Goal: Task Accomplishment & Management: Manage account settings

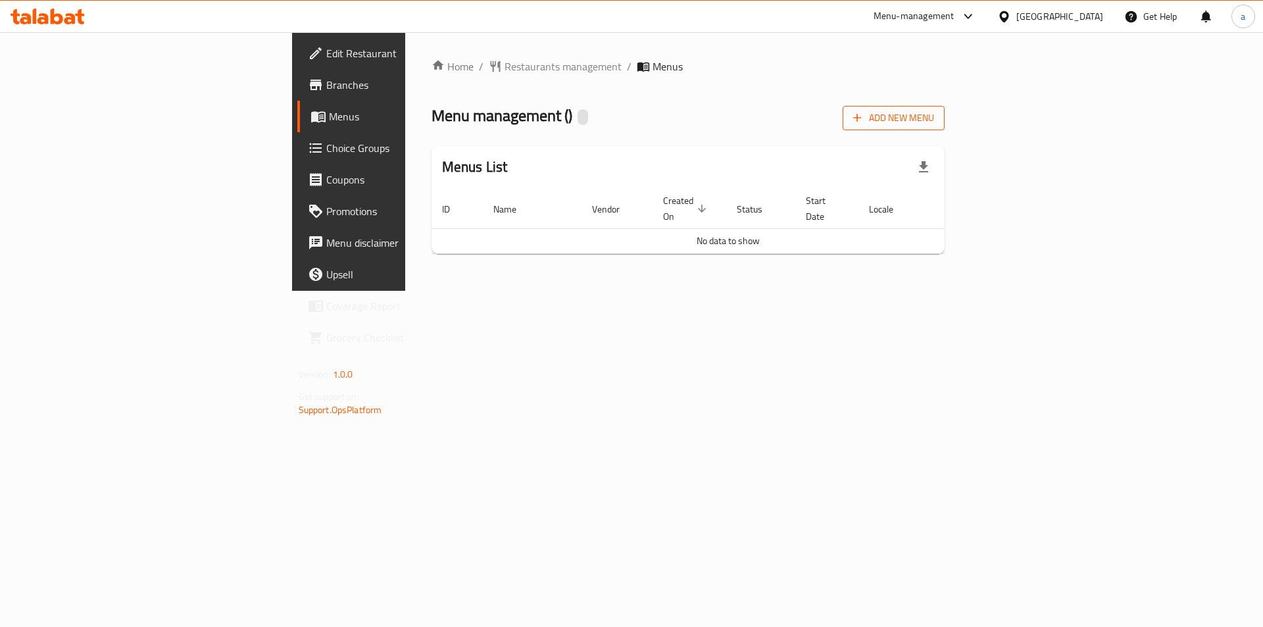
click at [934, 119] on span "Add New Menu" at bounding box center [893, 118] width 81 height 16
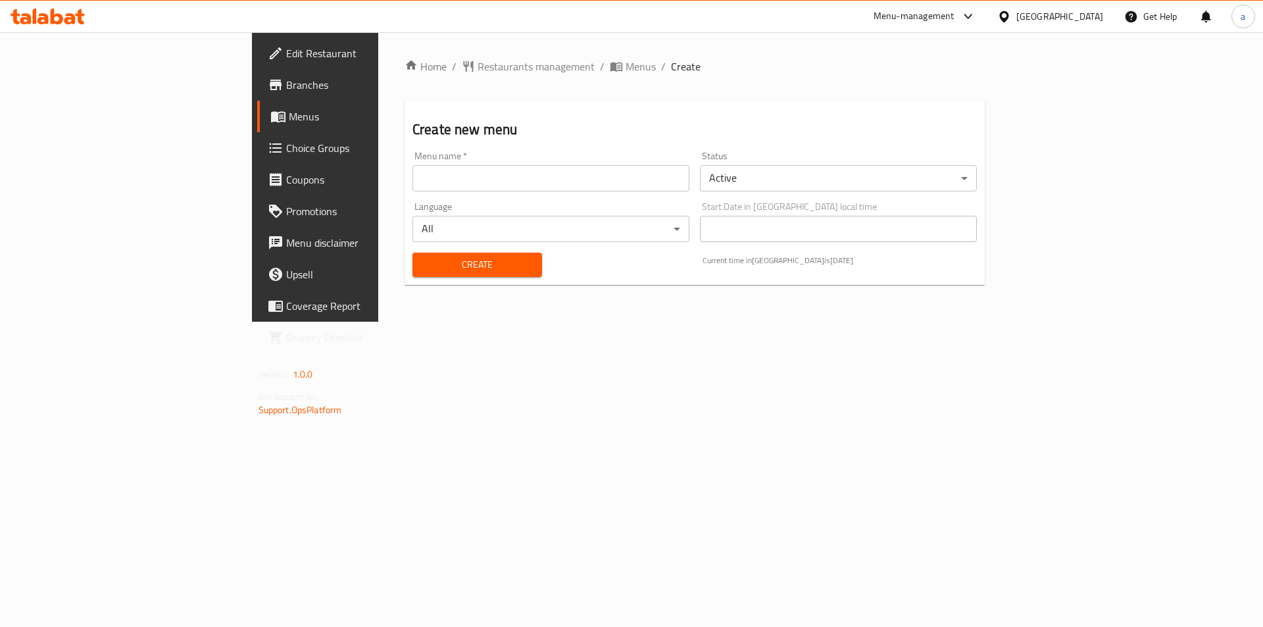
click at [412, 172] on input "text" at bounding box center [550, 178] width 277 height 26
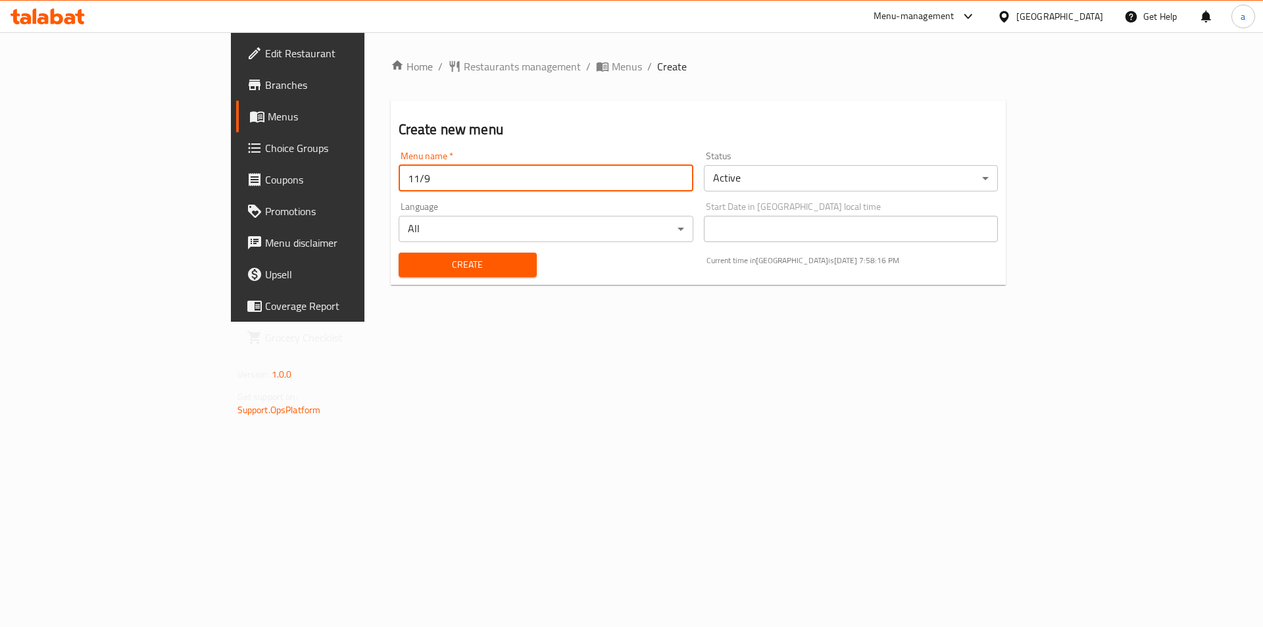
type input "11/9"
click at [409, 267] on span "Create" at bounding box center [467, 264] width 117 height 16
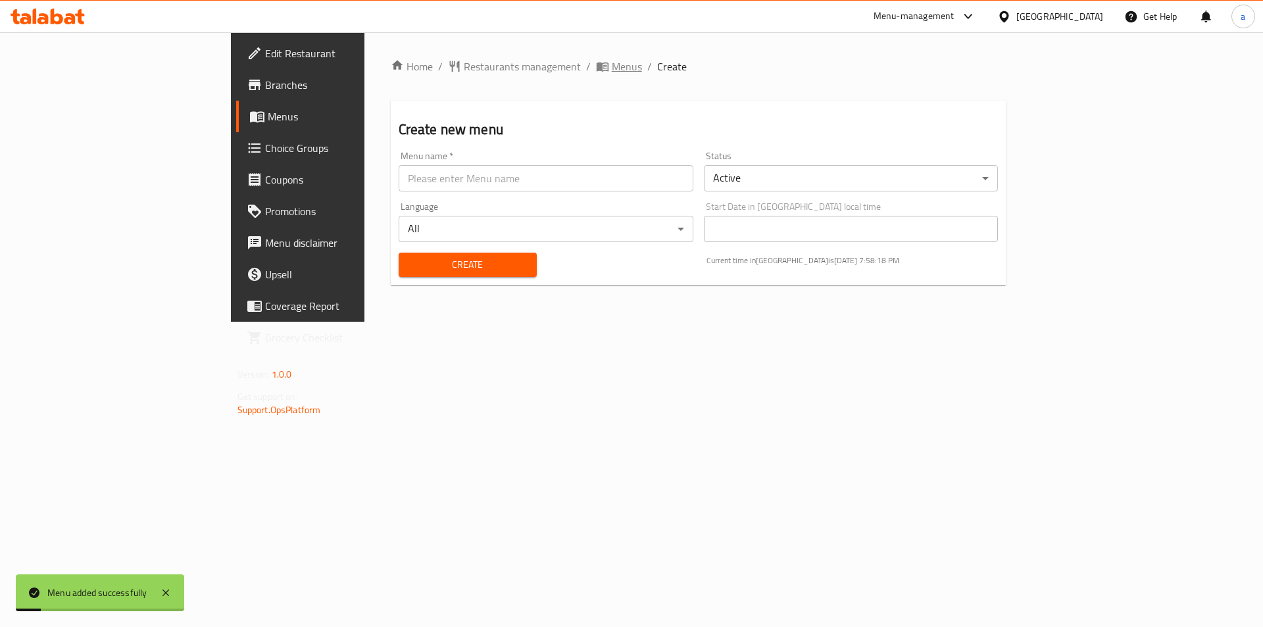
click at [612, 70] on span "Menus" at bounding box center [627, 67] width 30 height 16
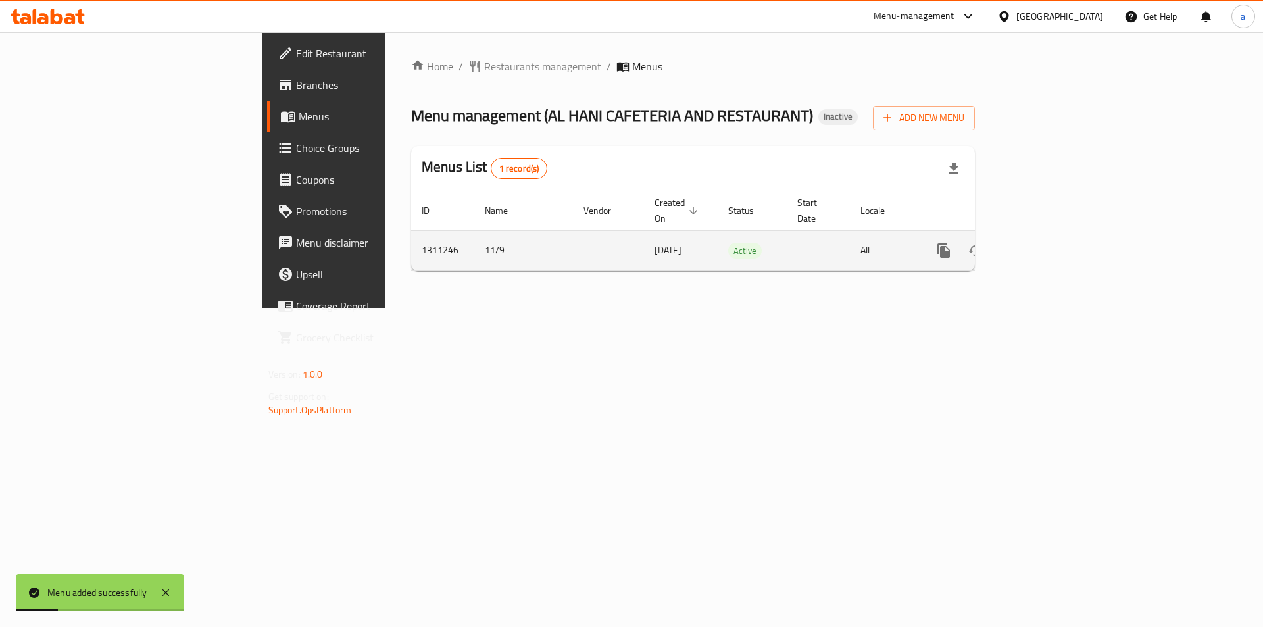
click at [1046, 243] on icon "enhanced table" at bounding box center [1038, 251] width 16 height 16
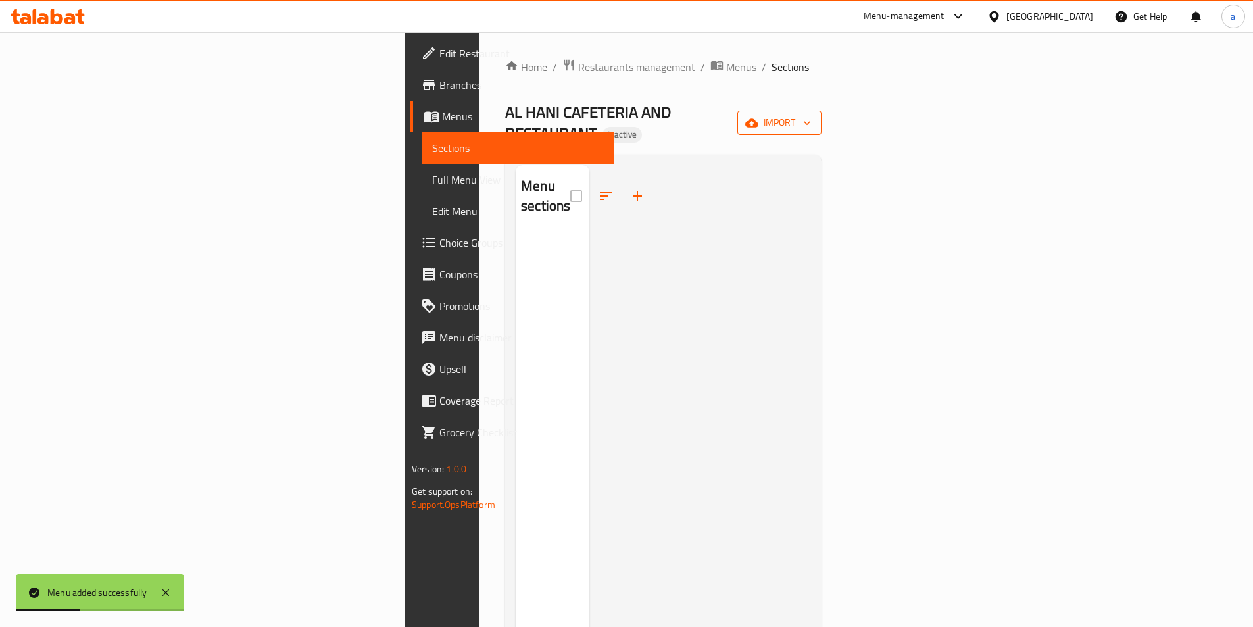
click at [811, 120] on span "import" at bounding box center [779, 122] width 63 height 16
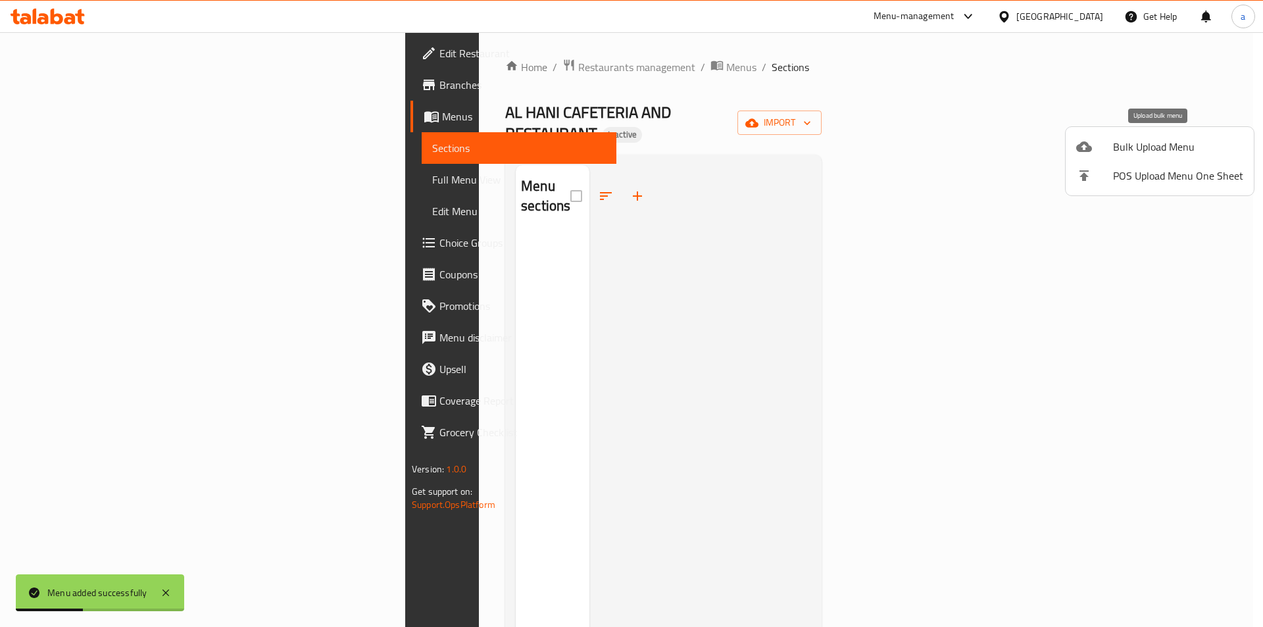
click at [1156, 148] on span "Bulk Upload Menu" at bounding box center [1178, 147] width 130 height 16
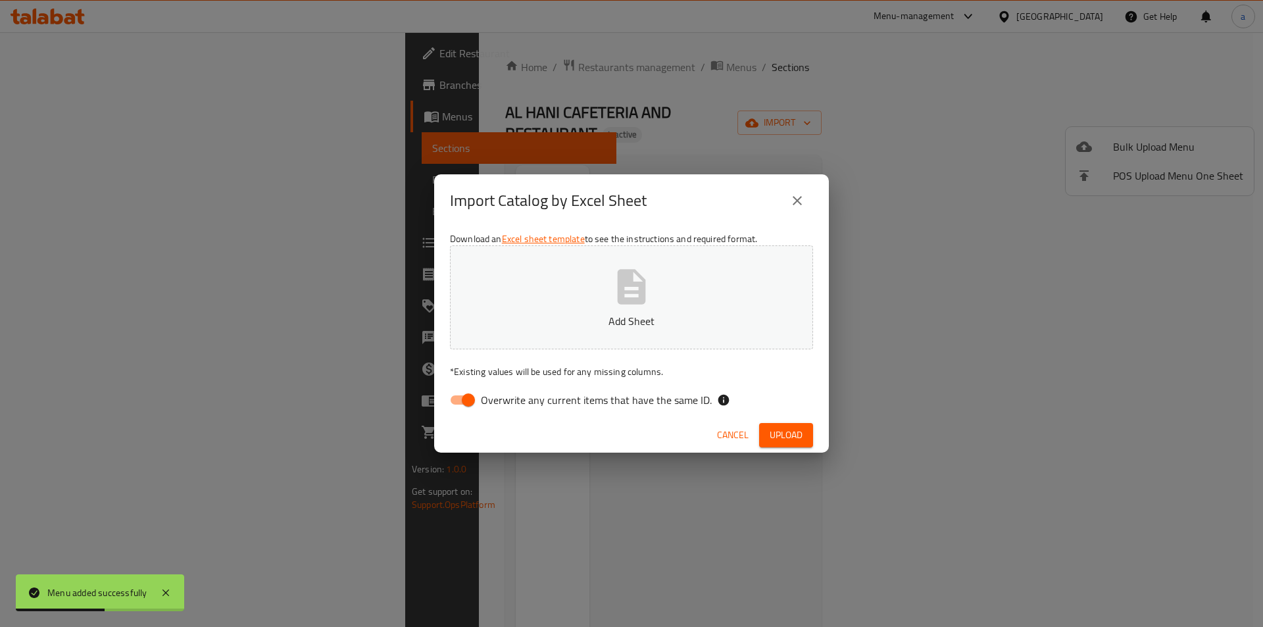
drag, startPoint x: 468, startPoint y: 402, endPoint x: 600, endPoint y: 316, distance: 157.6
click at [469, 402] on input "Overwrite any current items that have the same ID." at bounding box center [468, 399] width 75 height 25
checkbox input "false"
click at [606, 312] on button "Add Sheet" at bounding box center [631, 297] width 363 height 104
click at [728, 423] on button "Cancel" at bounding box center [733, 435] width 42 height 24
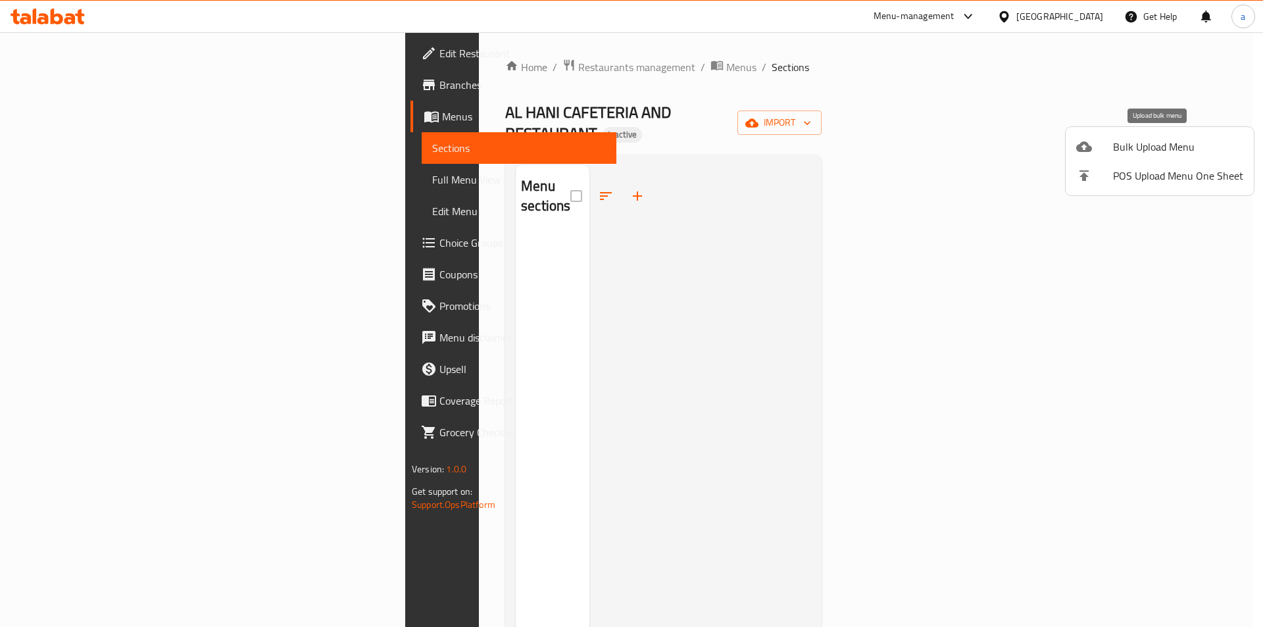
click at [1153, 139] on span "Bulk Upload Menu" at bounding box center [1178, 147] width 130 height 16
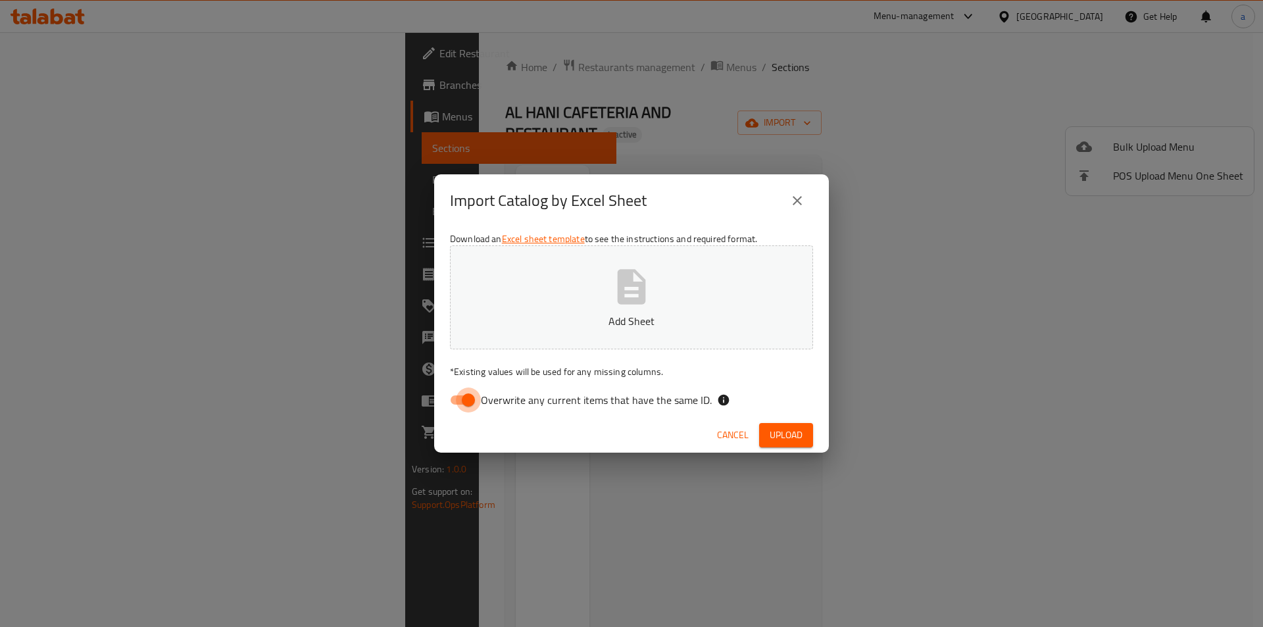
click at [472, 393] on input "Overwrite any current items that have the same ID." at bounding box center [468, 399] width 75 height 25
checkbox input "false"
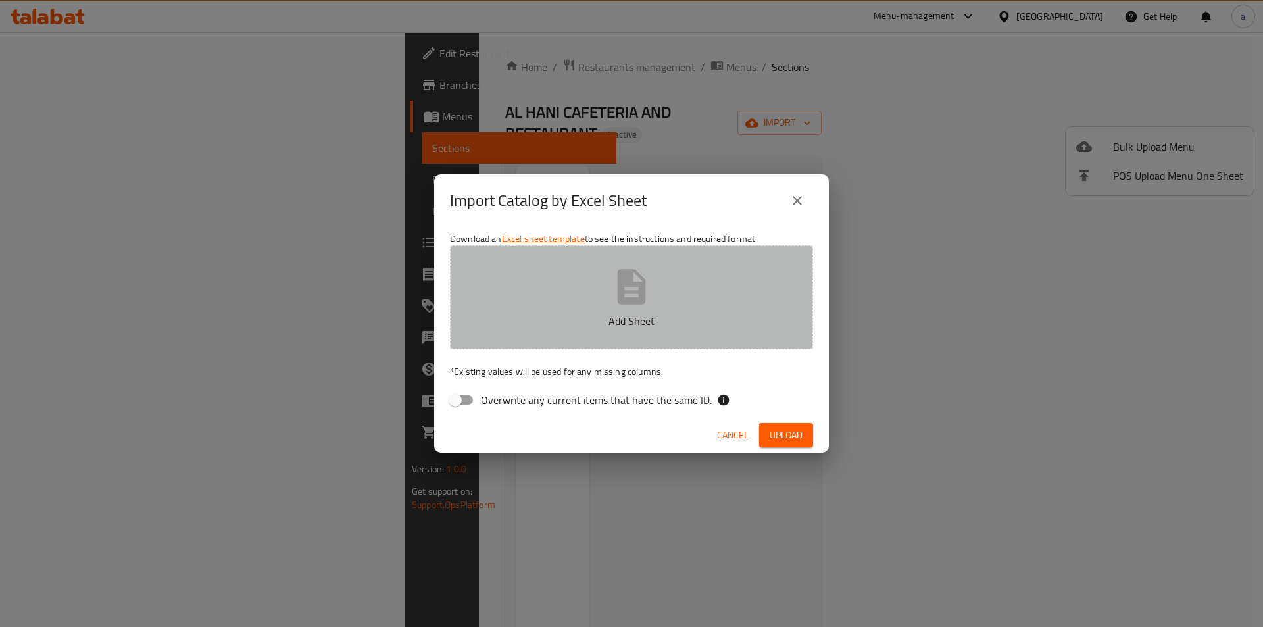
click at [548, 317] on p "Add Sheet" at bounding box center [631, 321] width 322 height 16
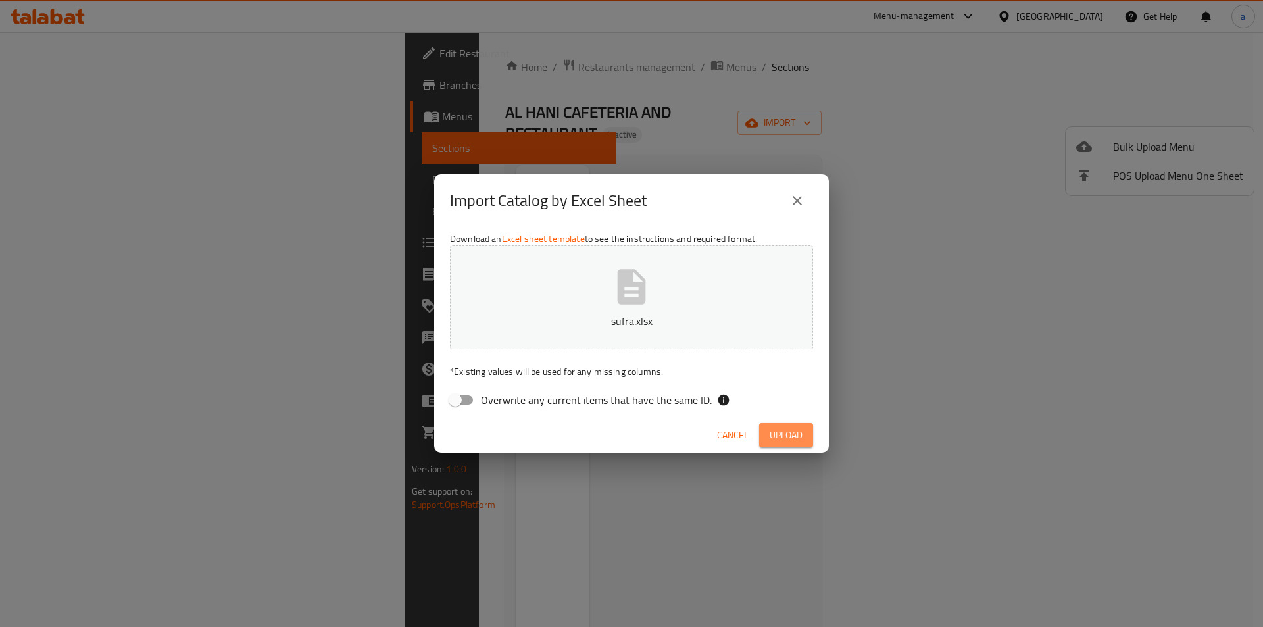
click at [788, 434] on span "Upload" at bounding box center [785, 435] width 33 height 16
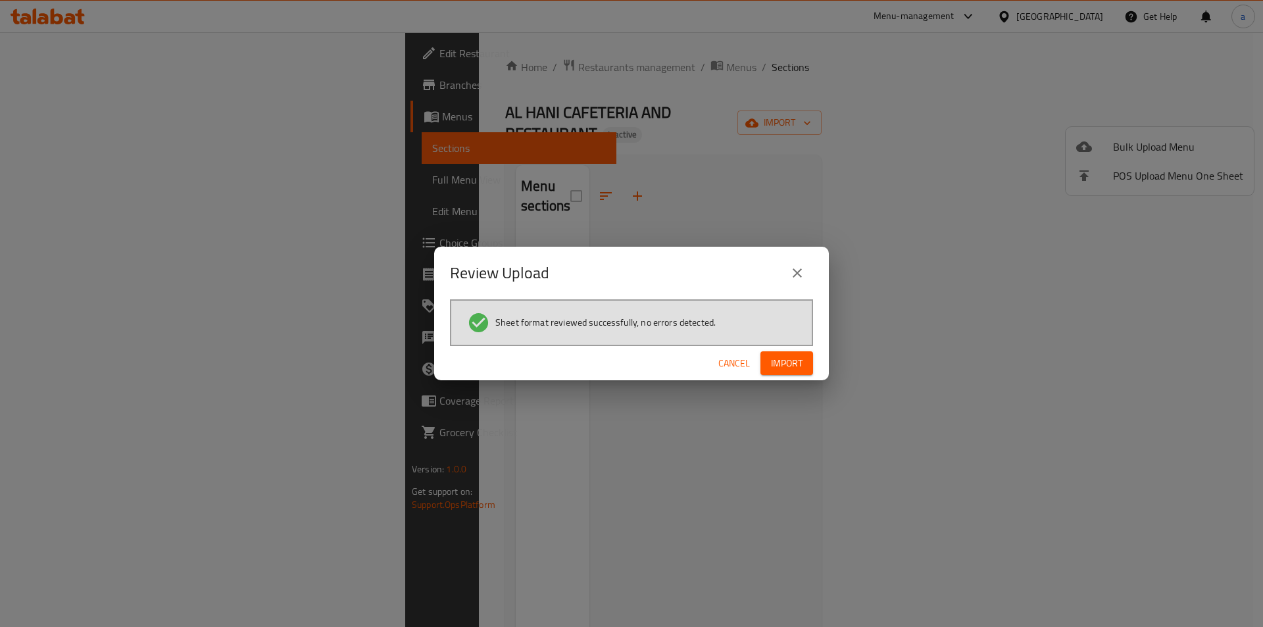
click at [789, 365] on span "Import" at bounding box center [787, 363] width 32 height 16
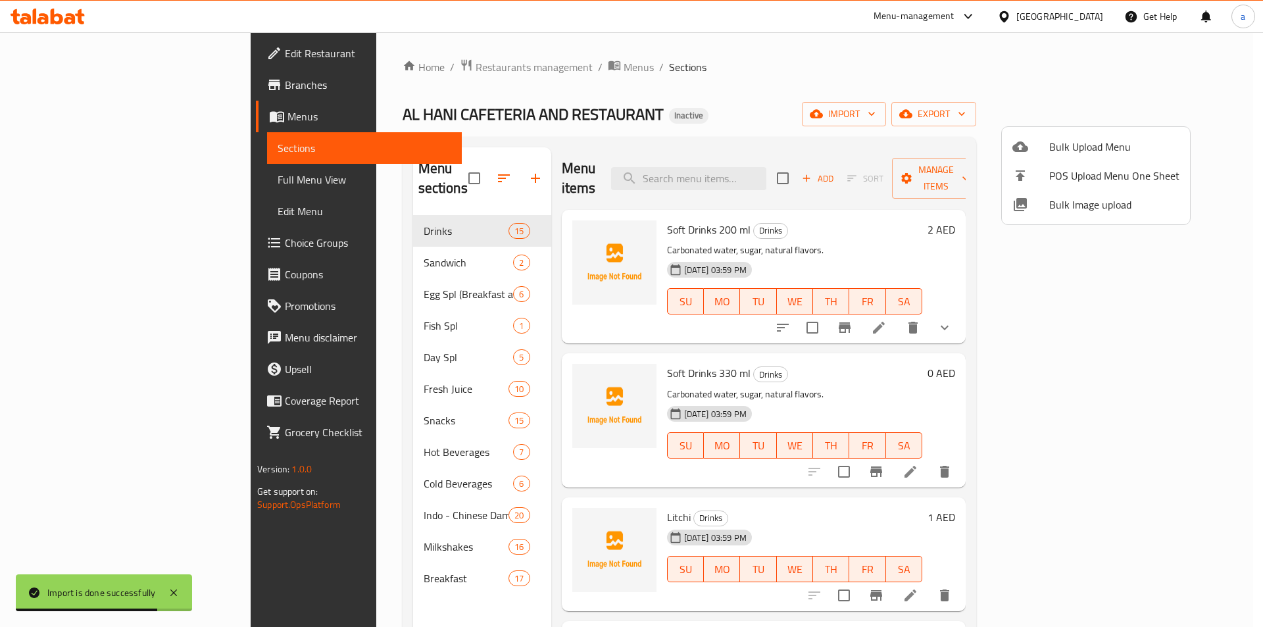
click at [89, 182] on div at bounding box center [631, 313] width 1263 height 627
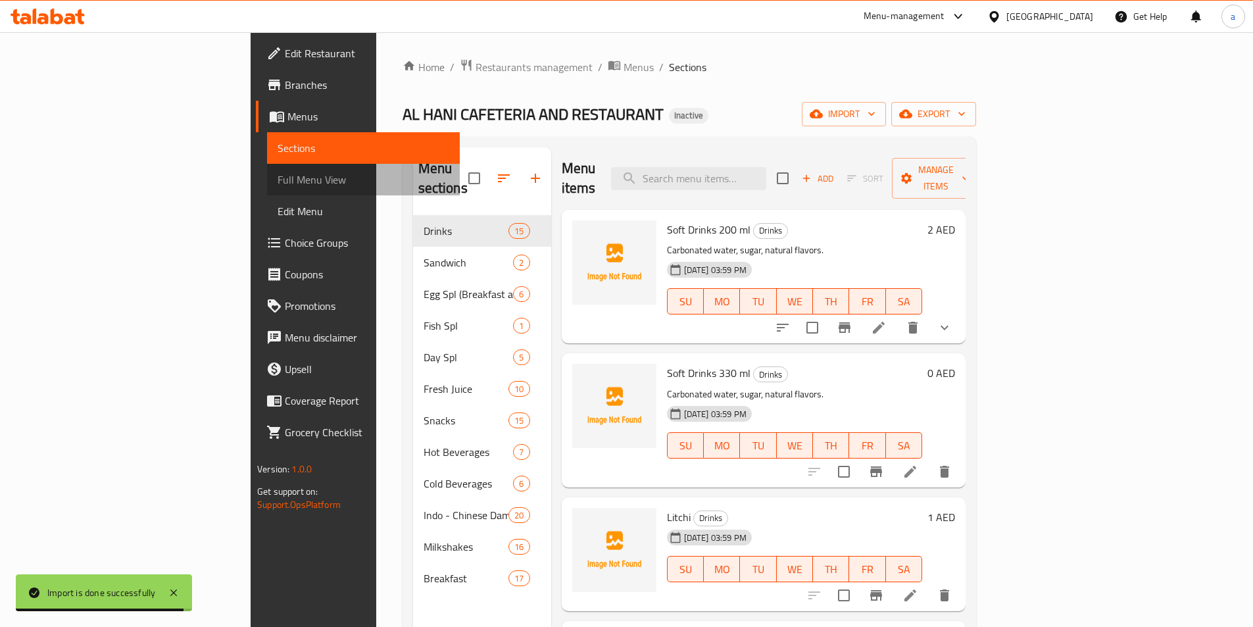
click at [278, 181] on span "Full Menu View" at bounding box center [364, 180] width 172 height 16
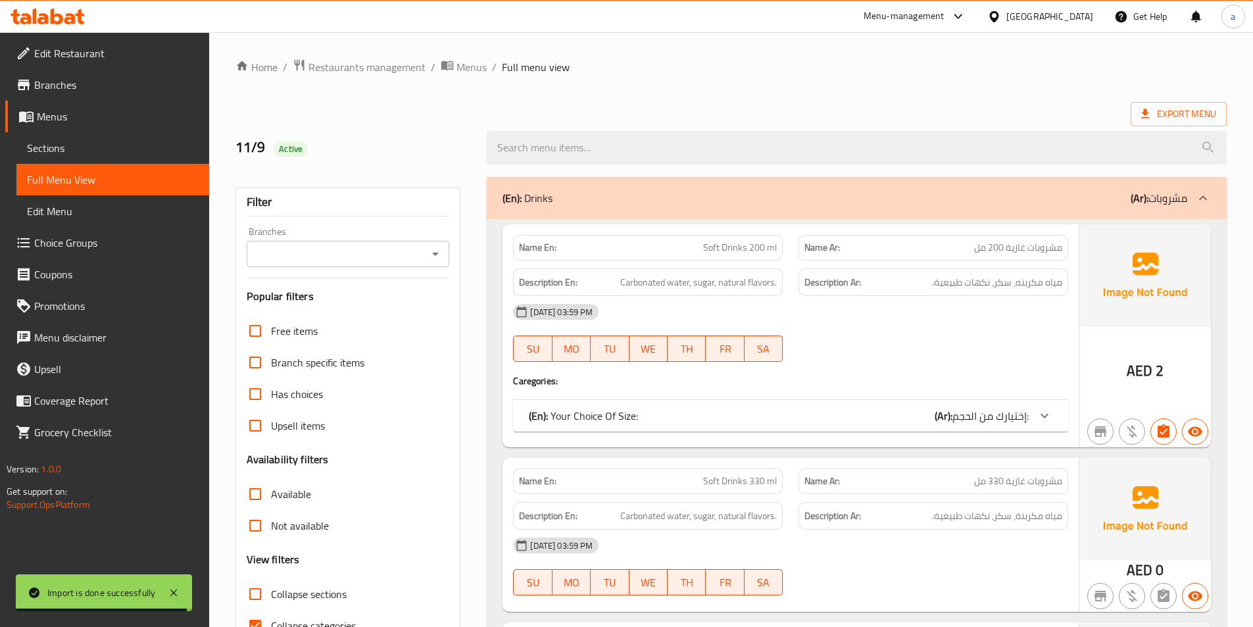
click at [95, 181] on span "Full Menu View" at bounding box center [113, 180] width 172 height 16
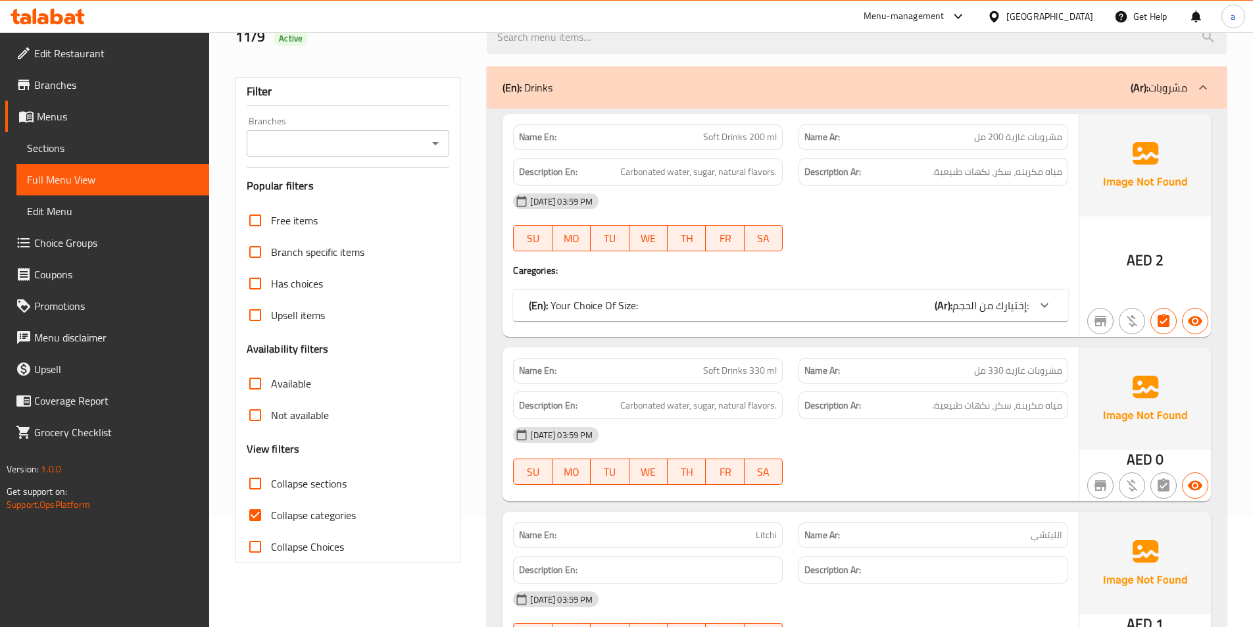
scroll to position [132, 0]
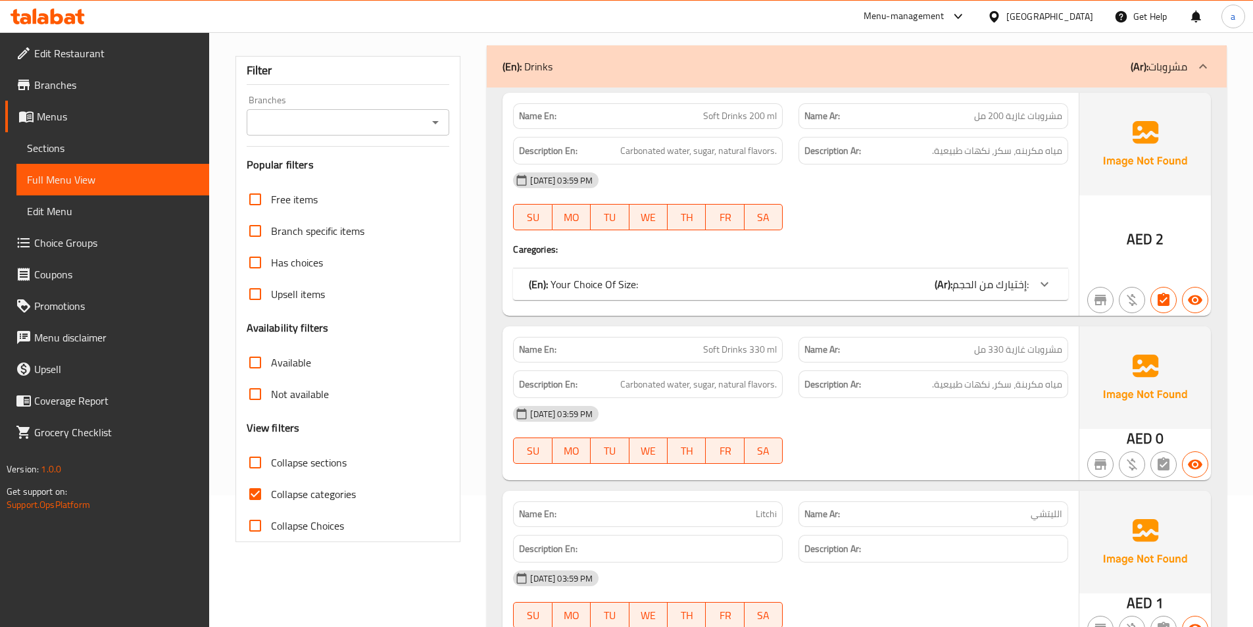
click at [259, 496] on input "Collapse categories" at bounding box center [255, 494] width 32 height 32
checkbox input "false"
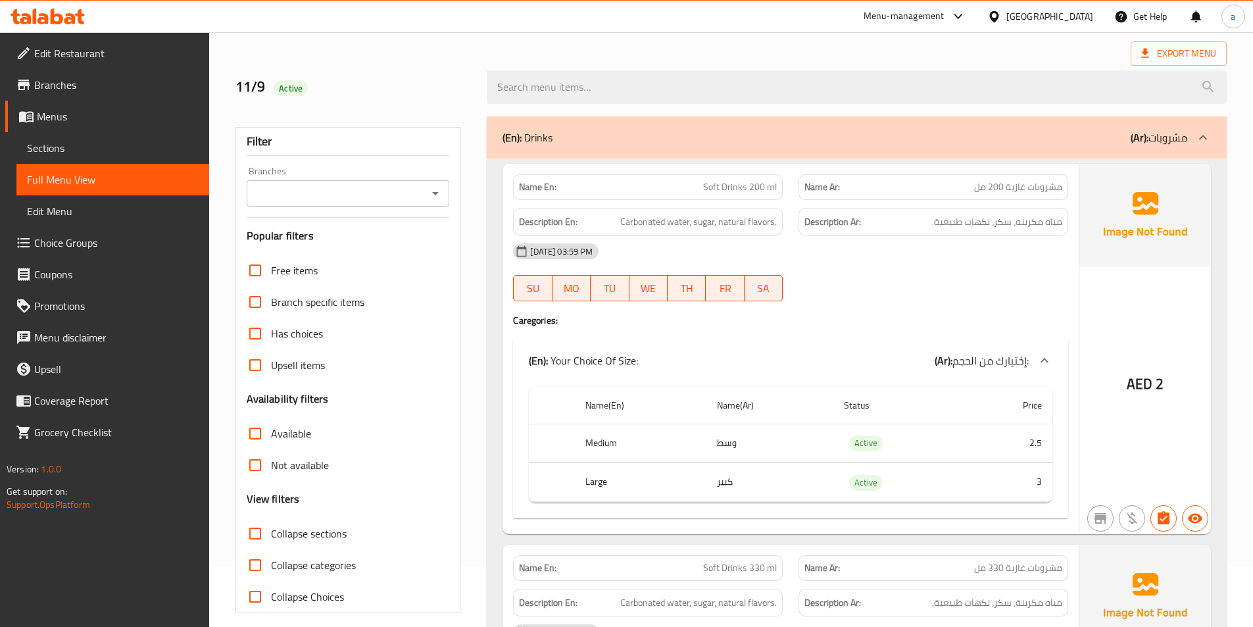
scroll to position [0, 0]
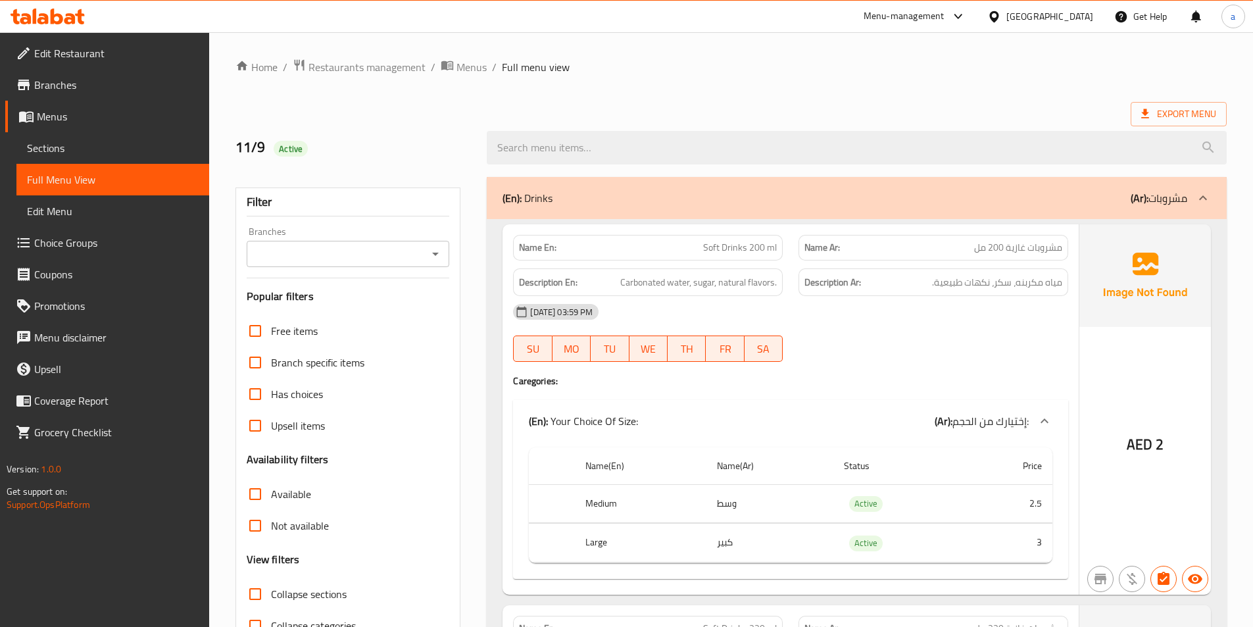
click at [913, 345] on div "11-09-2025 03:59 PM SU MO TU WE TH FR SA" at bounding box center [790, 333] width 571 height 74
click at [465, 70] on span "Menus" at bounding box center [471, 67] width 30 height 16
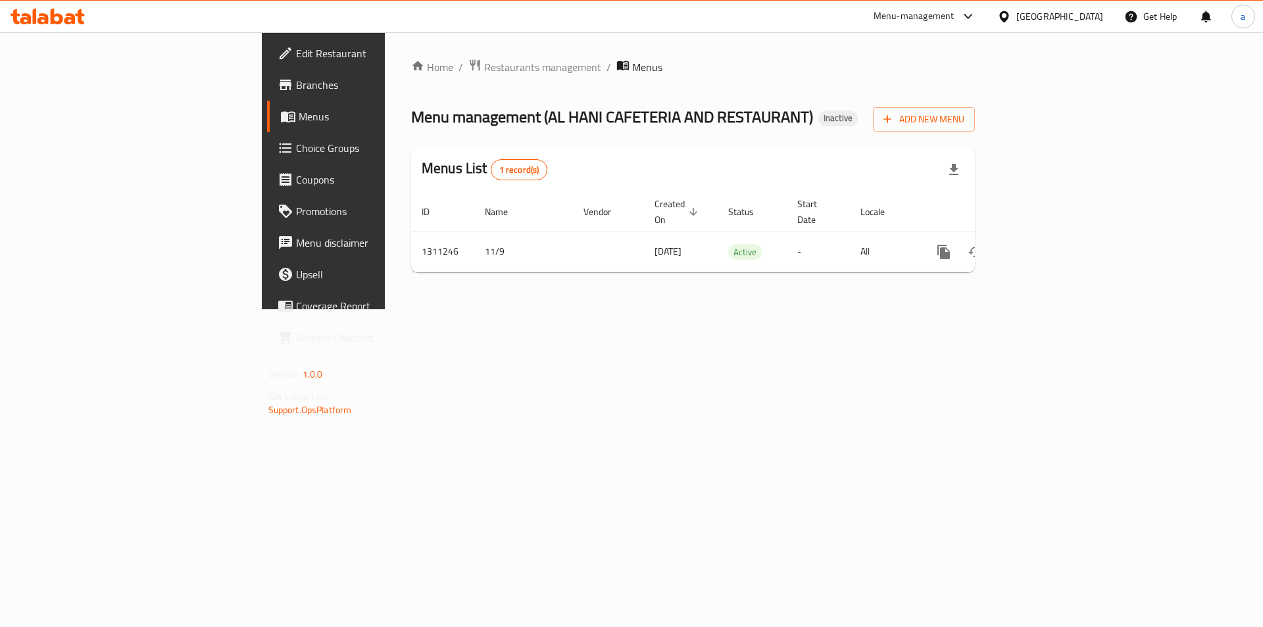
click at [1001, 297] on div "Home / Restaurants management / Menus Menu management ( AL HANI CAFETERIA AND R…" at bounding box center [693, 170] width 616 height 277
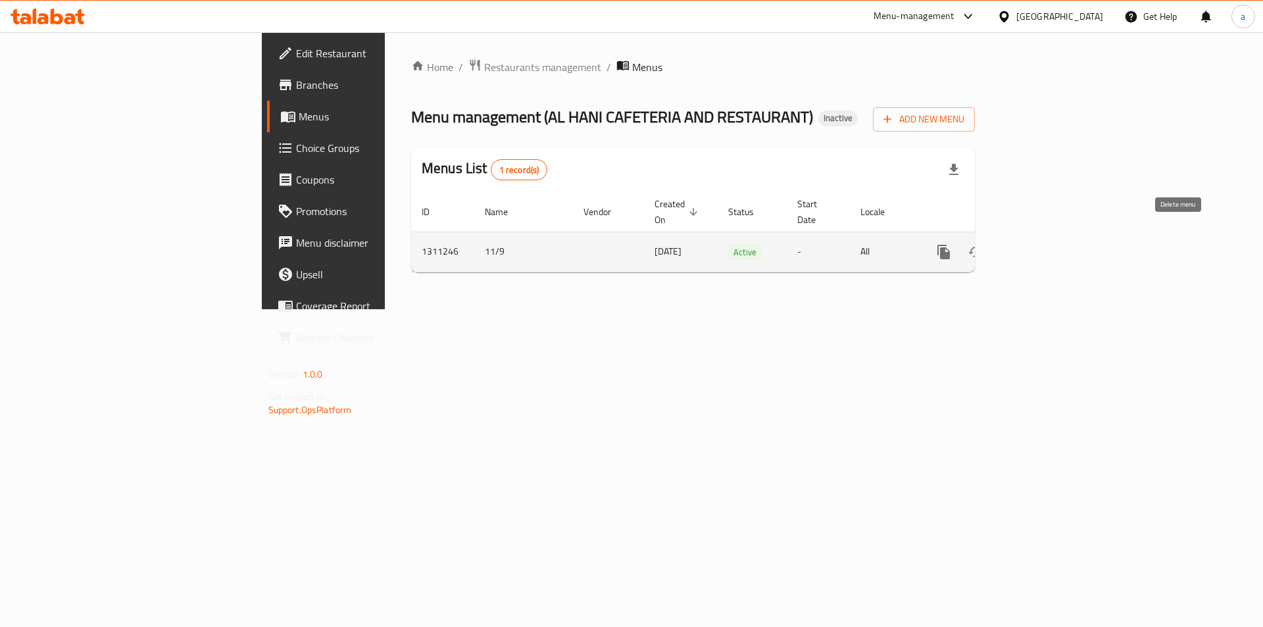
click at [1023, 236] on button "enhanced table" at bounding box center [1007, 252] width 32 height 32
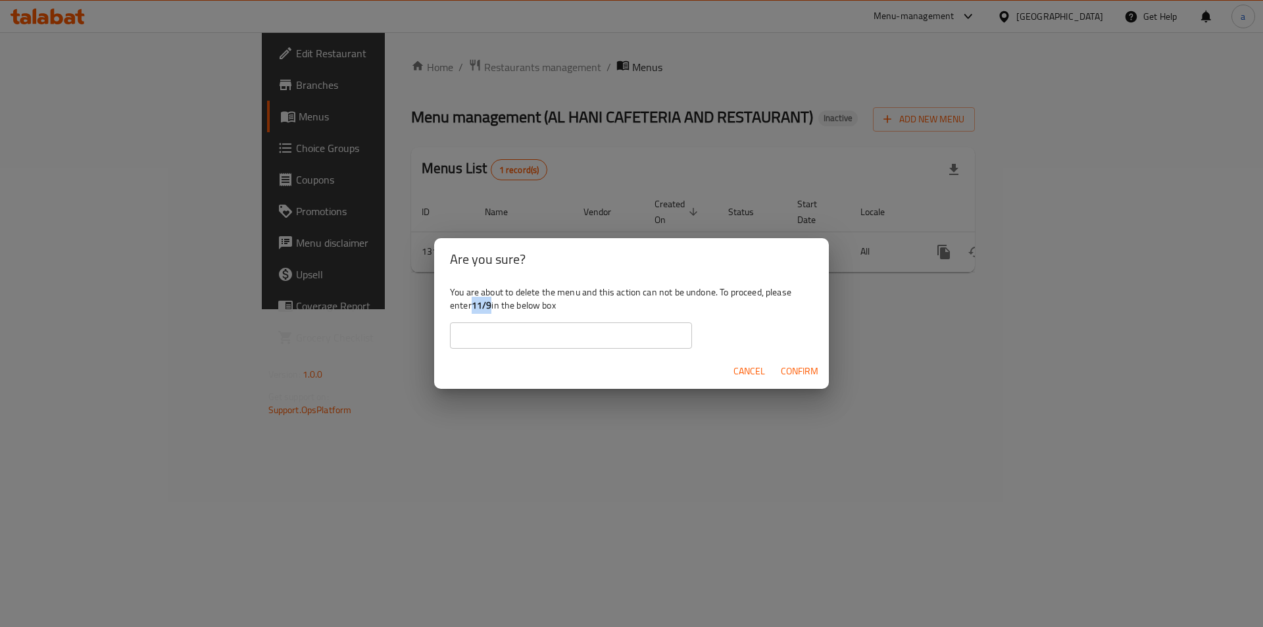
drag, startPoint x: 473, startPoint y: 307, endPoint x: 492, endPoint y: 312, distance: 19.8
click at [492, 312] on b "11/9" at bounding box center [481, 305] width 20 height 17
copy b "11/9"
click at [496, 339] on input "text" at bounding box center [571, 335] width 242 height 26
paste input "11/9"
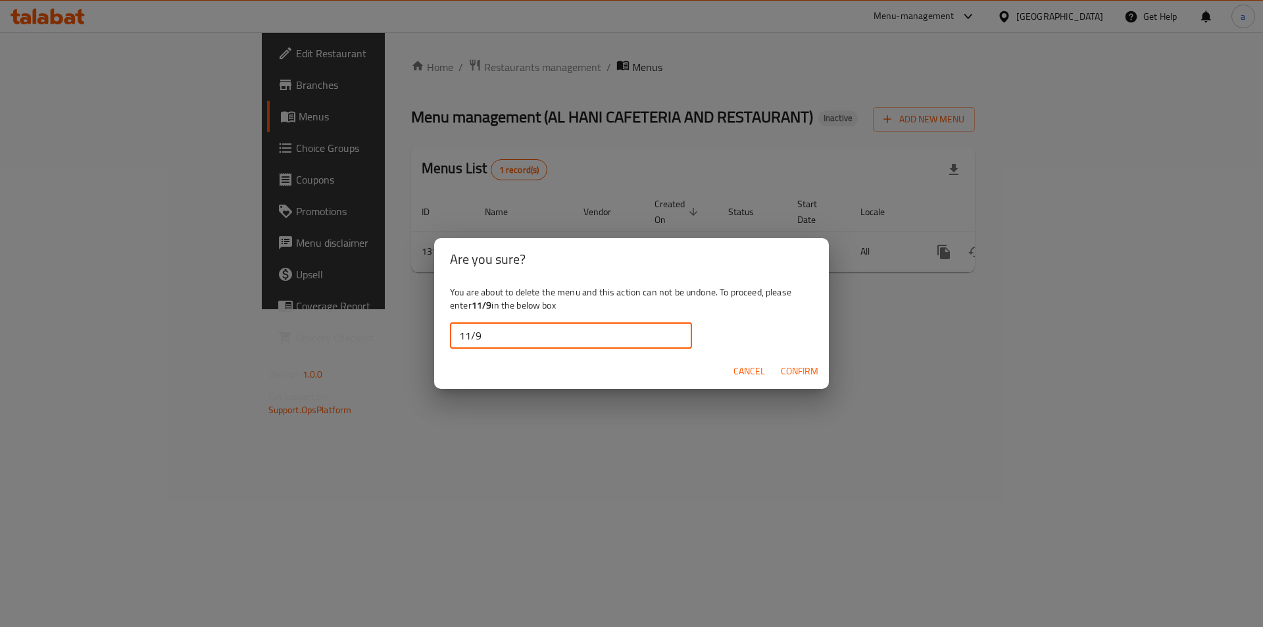
type input "11/9"
click at [804, 371] on span "Confirm" at bounding box center [799, 371] width 37 height 16
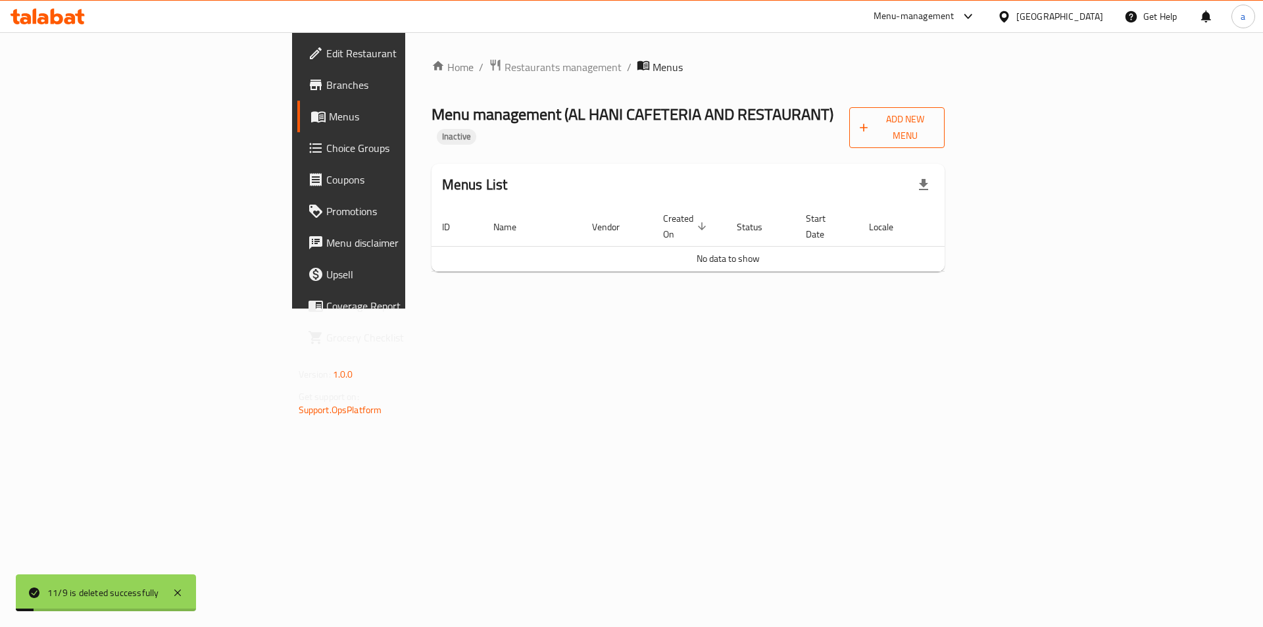
click at [934, 127] on span "Add New Menu" at bounding box center [896, 127] width 74 height 33
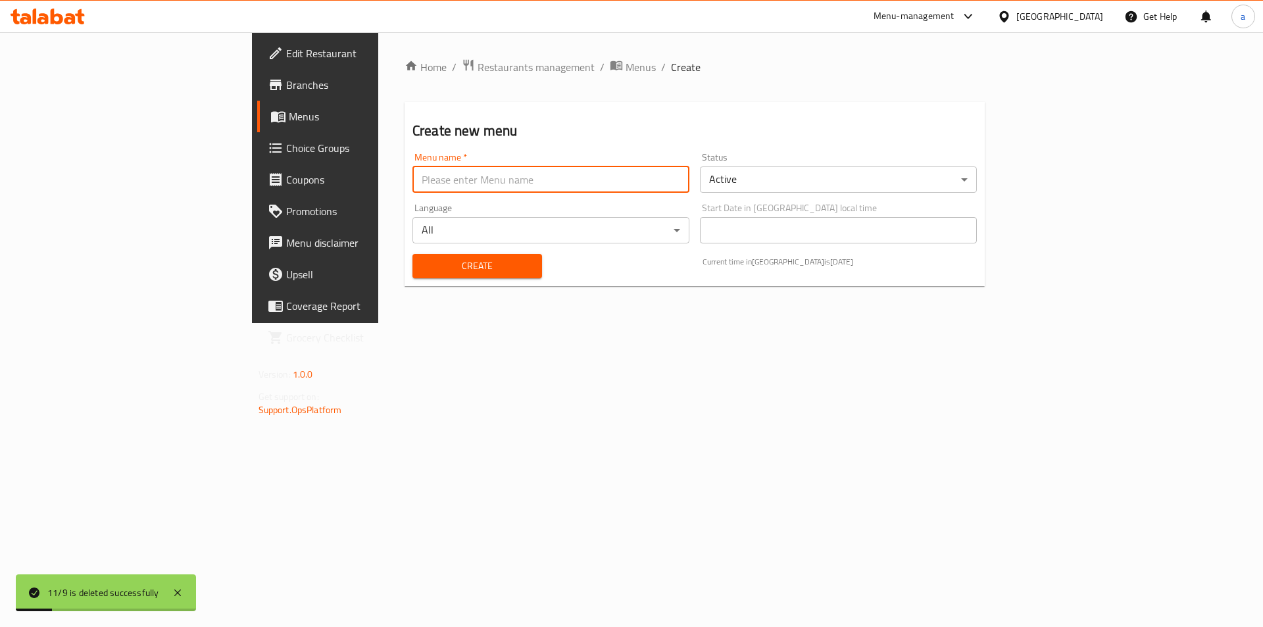
click at [458, 189] on input "text" at bounding box center [550, 179] width 277 height 26
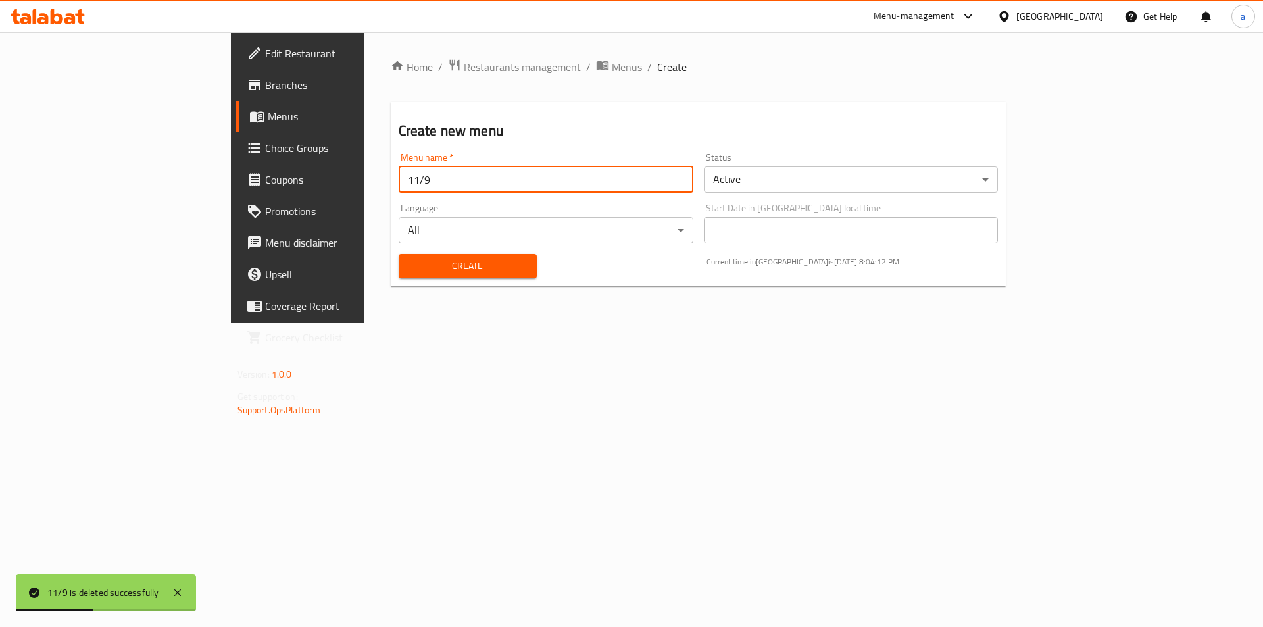
type input "11/9"
click at [393, 251] on div "Create" at bounding box center [468, 266] width 154 height 40
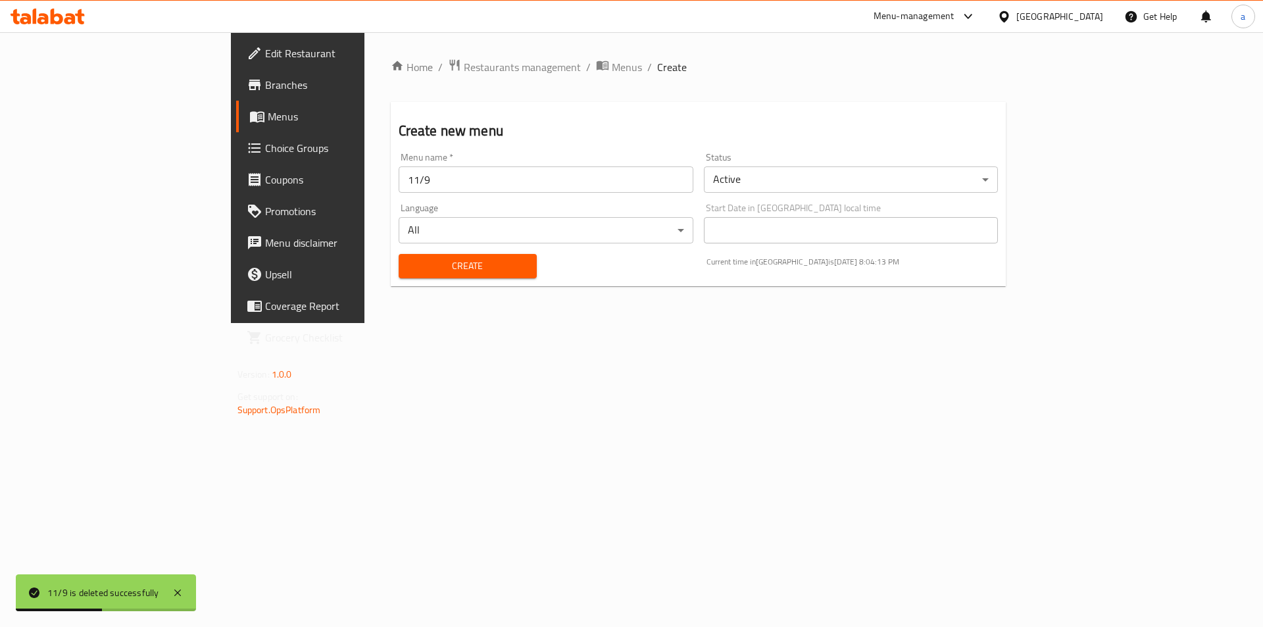
click at [398, 256] on button "Create" at bounding box center [467, 266] width 138 height 24
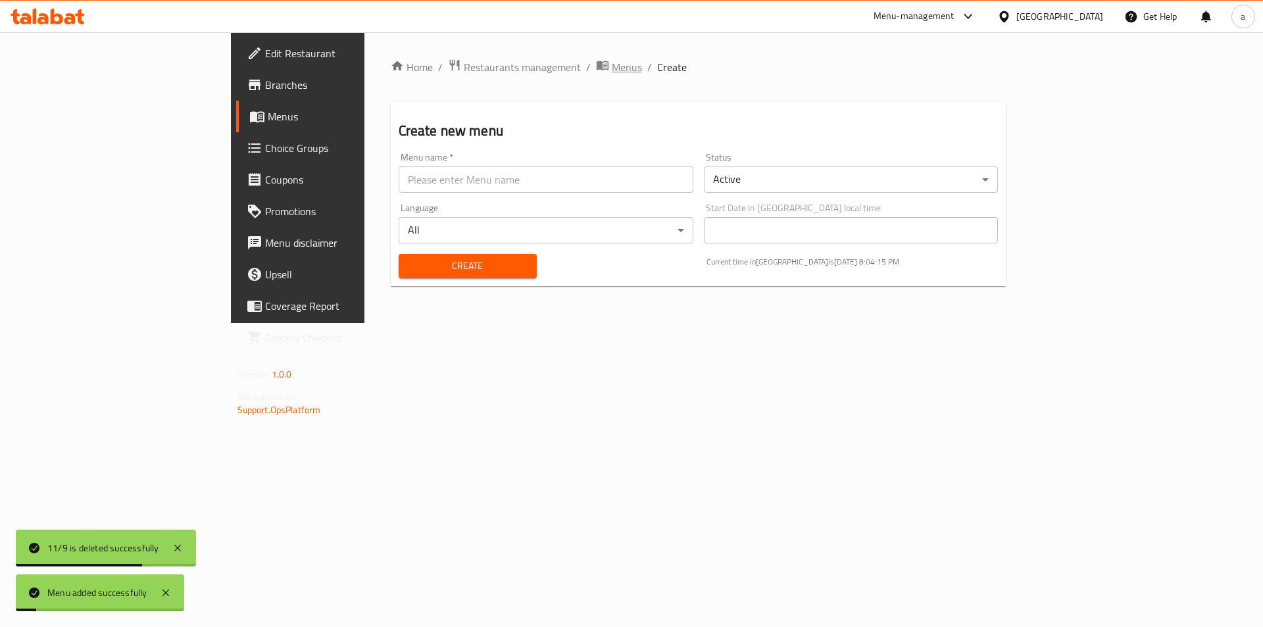
click at [612, 70] on span "Menus" at bounding box center [627, 67] width 30 height 16
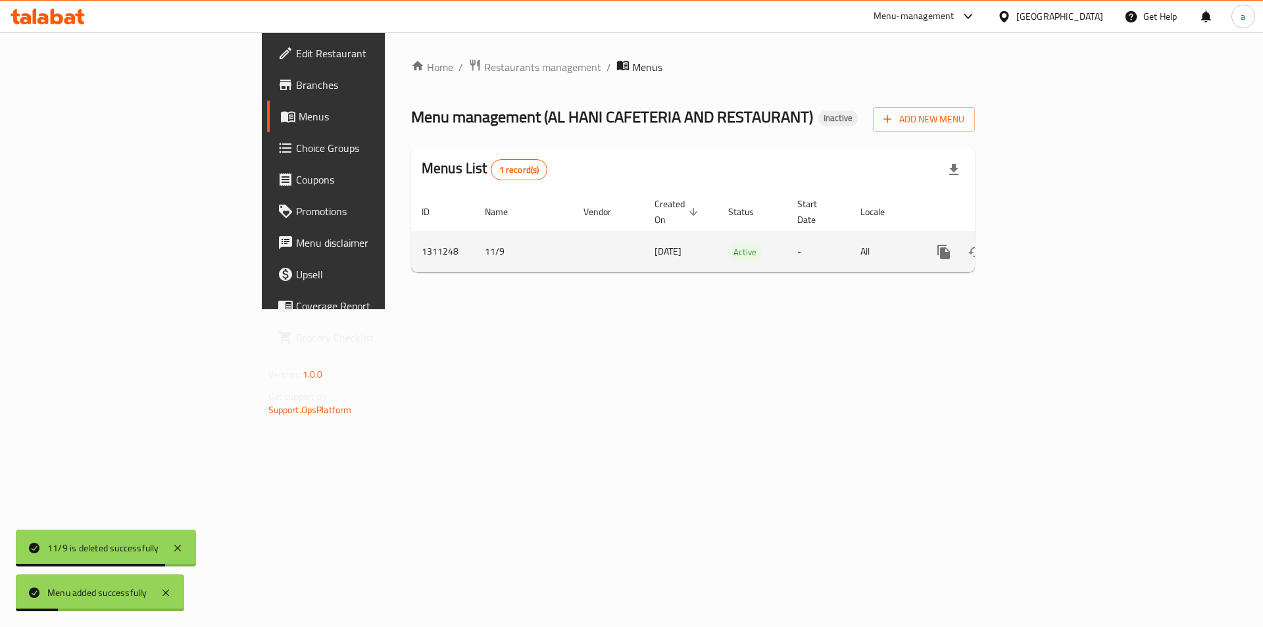
click at [1046, 244] on icon "enhanced table" at bounding box center [1038, 252] width 16 height 16
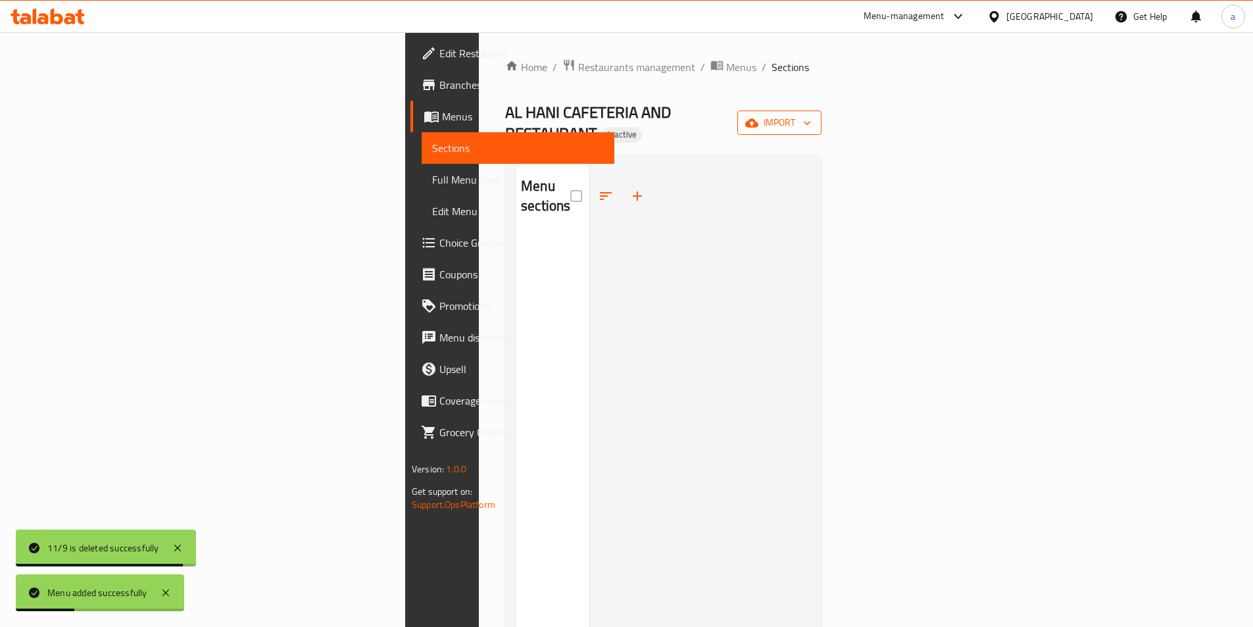
click at [811, 114] on span "import" at bounding box center [779, 122] width 63 height 16
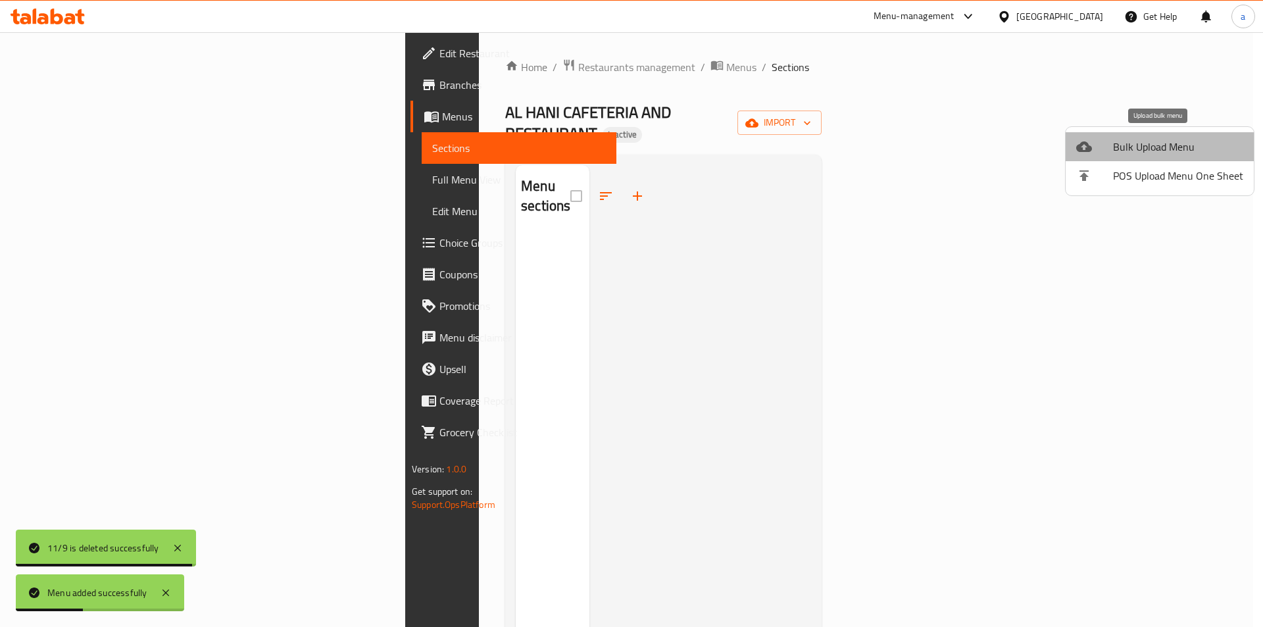
click at [1165, 146] on span "Bulk Upload Menu" at bounding box center [1178, 147] width 130 height 16
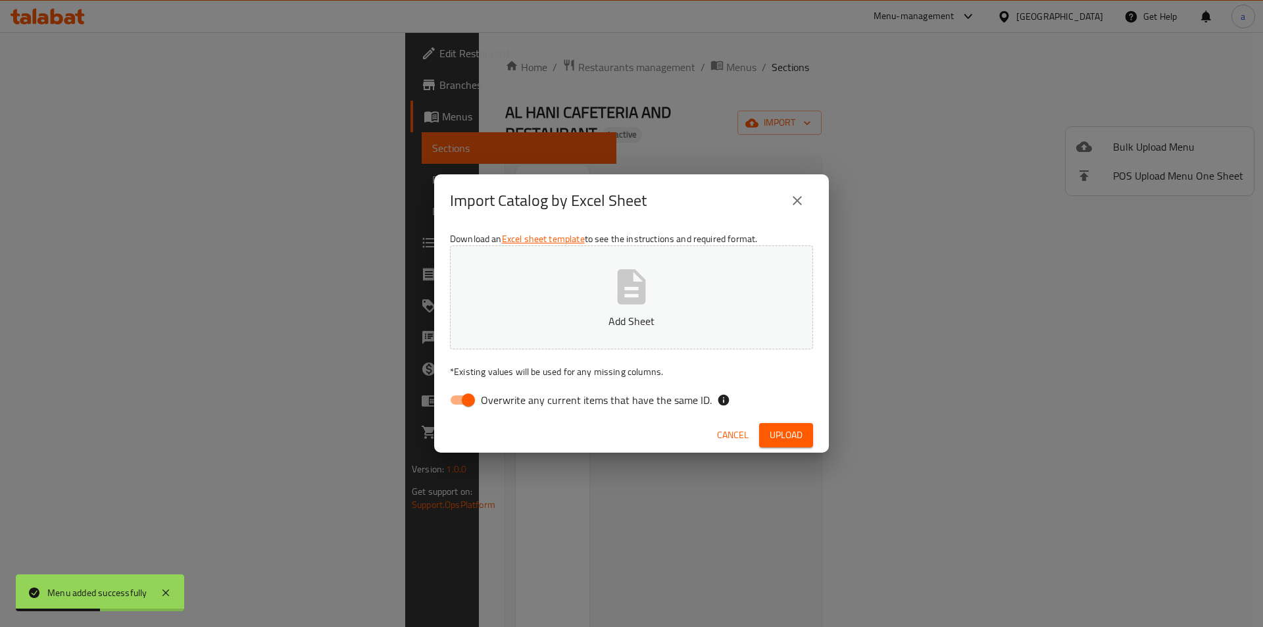
click at [477, 402] on input "Overwrite any current items that have the same ID." at bounding box center [468, 399] width 75 height 25
checkbox input "false"
click at [553, 303] on button "Add Sheet" at bounding box center [631, 297] width 363 height 104
click at [775, 435] on span "Upload" at bounding box center [785, 435] width 33 height 16
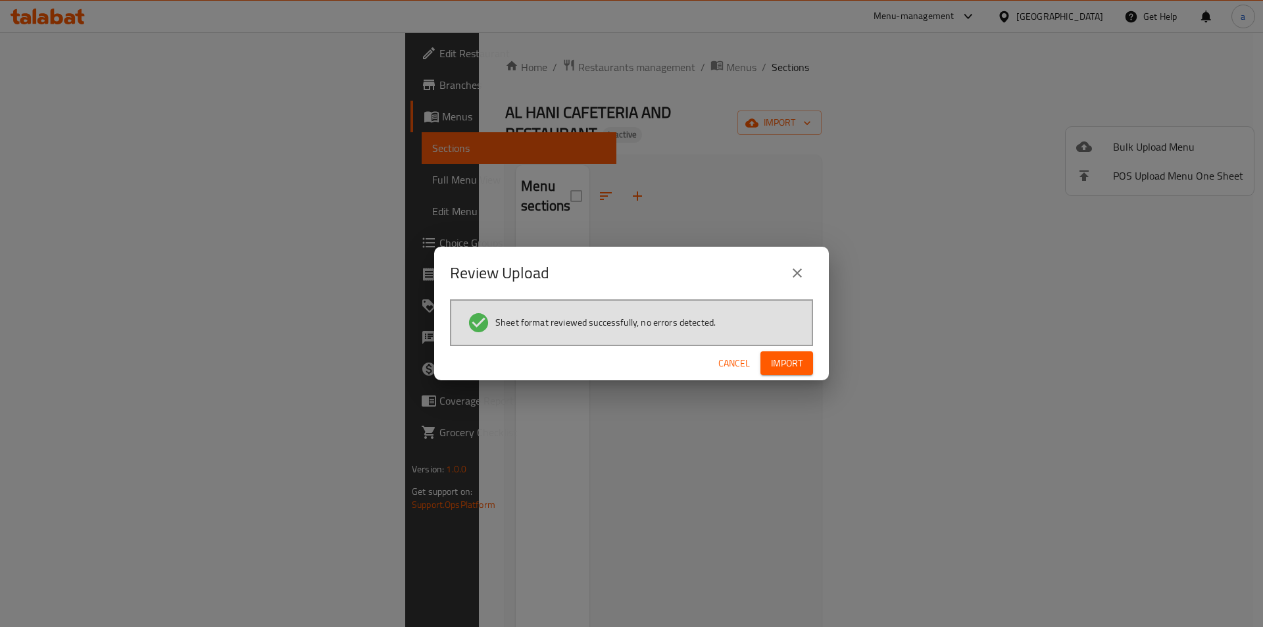
click at [784, 367] on span "Import" at bounding box center [787, 363] width 32 height 16
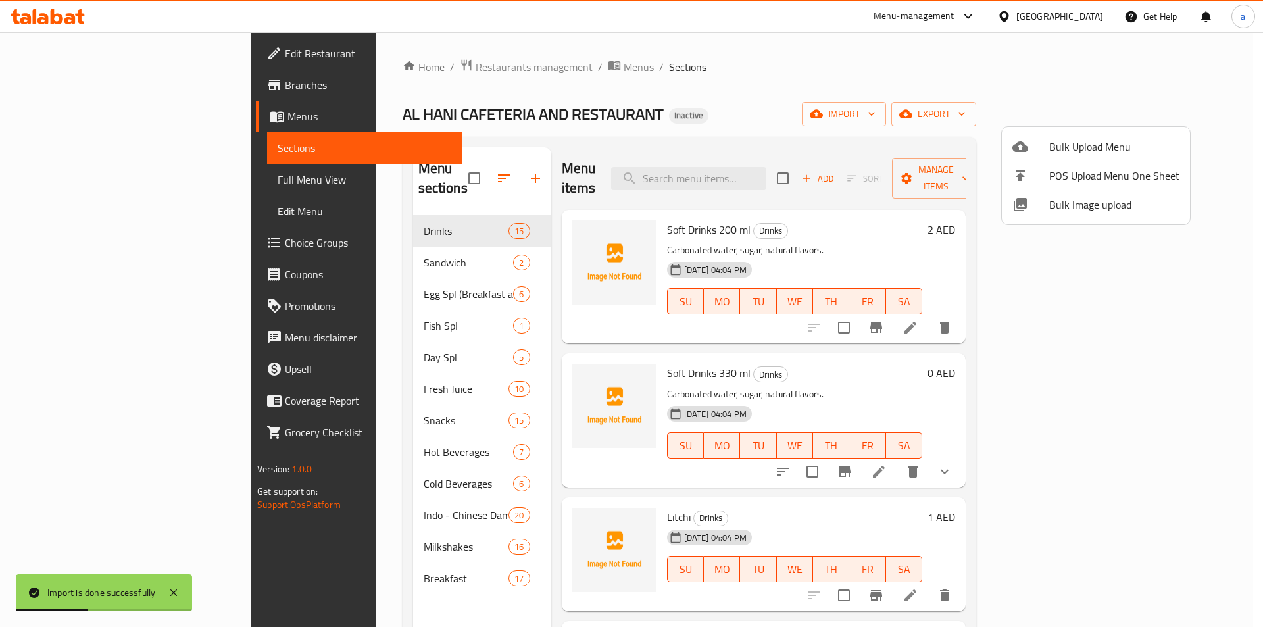
click at [149, 176] on div at bounding box center [631, 313] width 1263 height 627
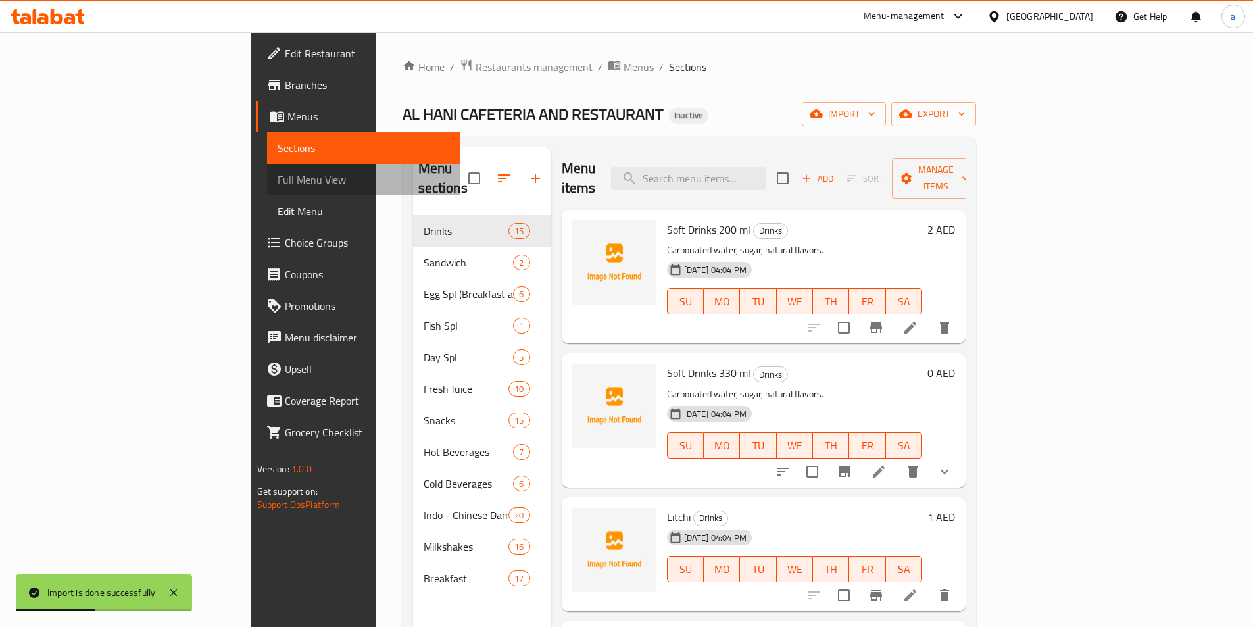
click at [278, 176] on span "Full Menu View" at bounding box center [364, 180] width 172 height 16
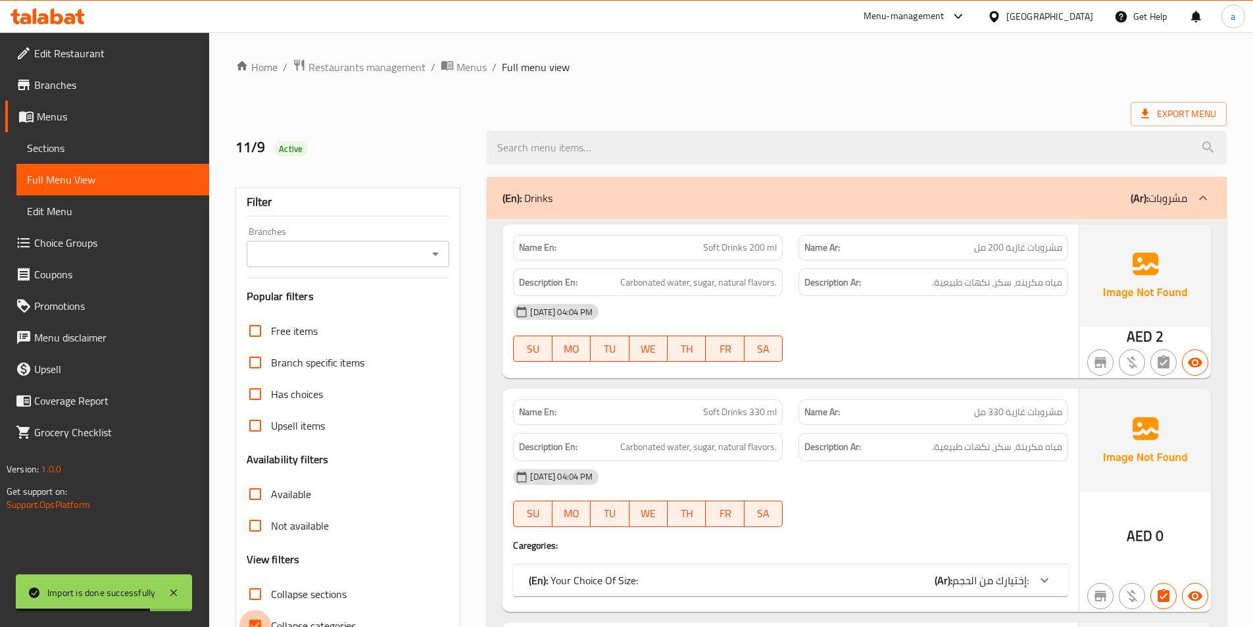
click at [260, 616] on input "Collapse categories" at bounding box center [255, 626] width 32 height 32
checkbox input "false"
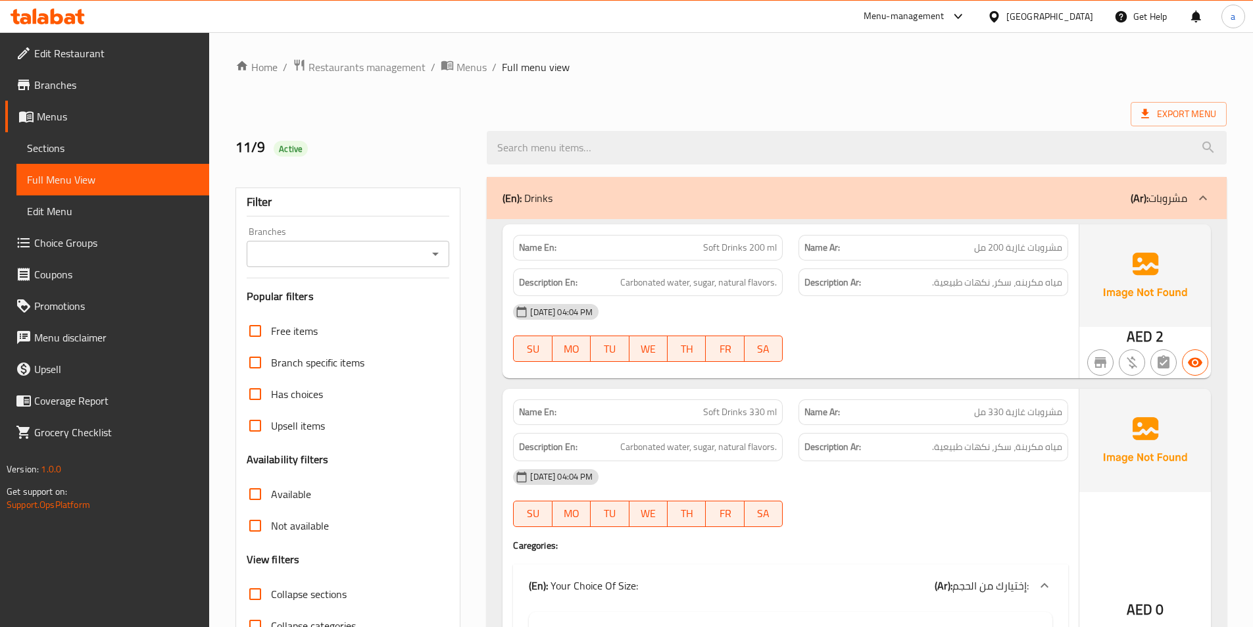
click at [850, 348] on div "11-09-2025 04:04 PM SU MO TU WE TH FR SA" at bounding box center [790, 333] width 571 height 74
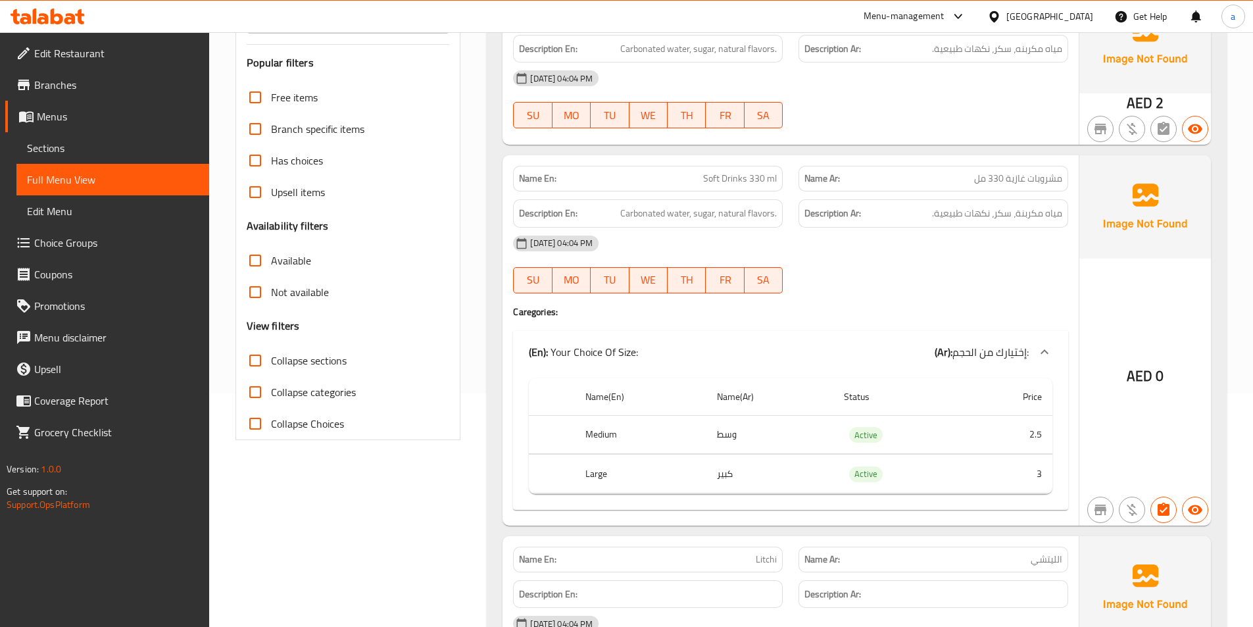
scroll to position [263, 0]
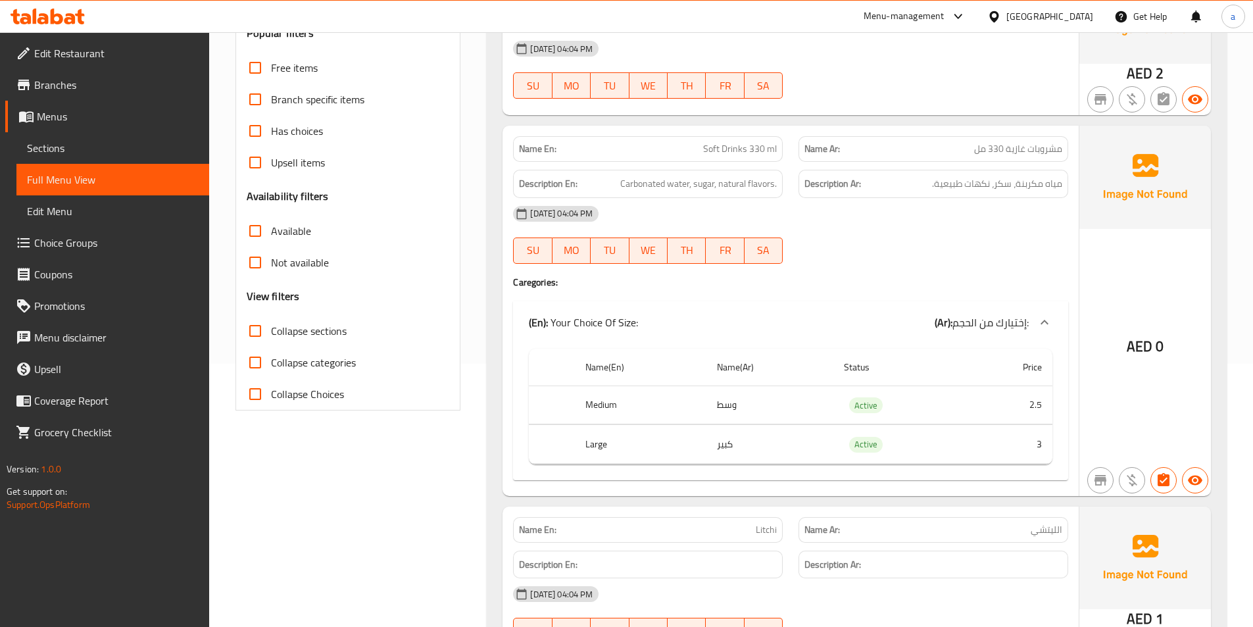
click at [822, 264] on div at bounding box center [932, 264] width 285 height 16
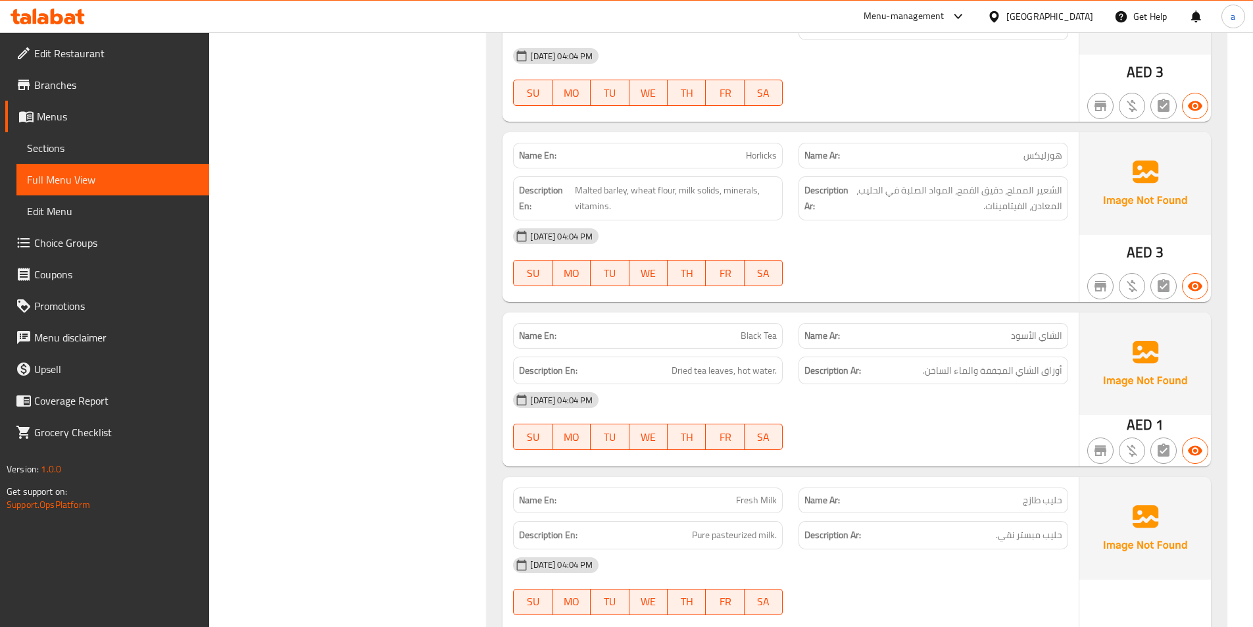
scroll to position [2762, 0]
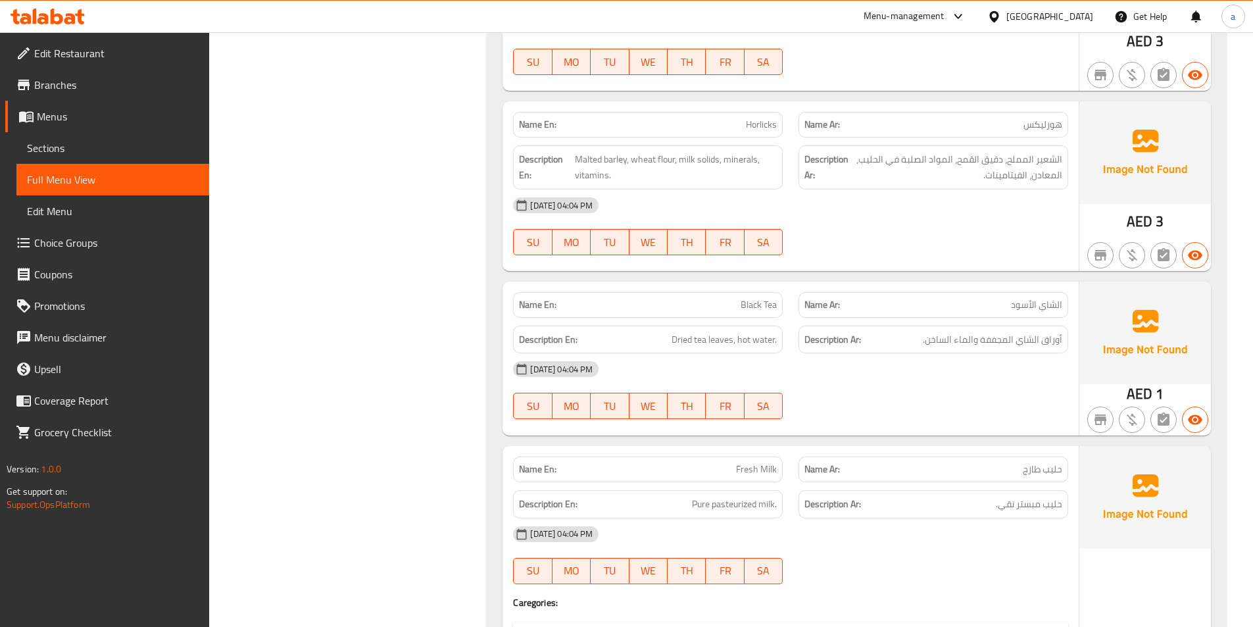
click at [842, 206] on div "[DATE] 04:04 PM" at bounding box center [790, 205] width 571 height 32
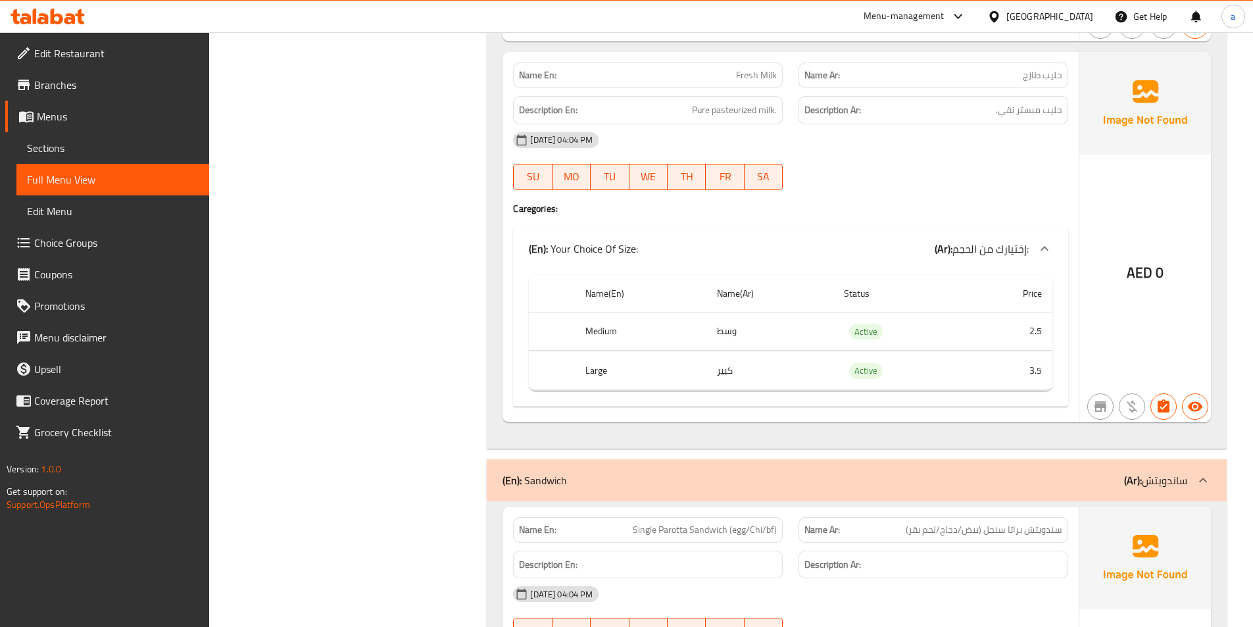
scroll to position [3156, 0]
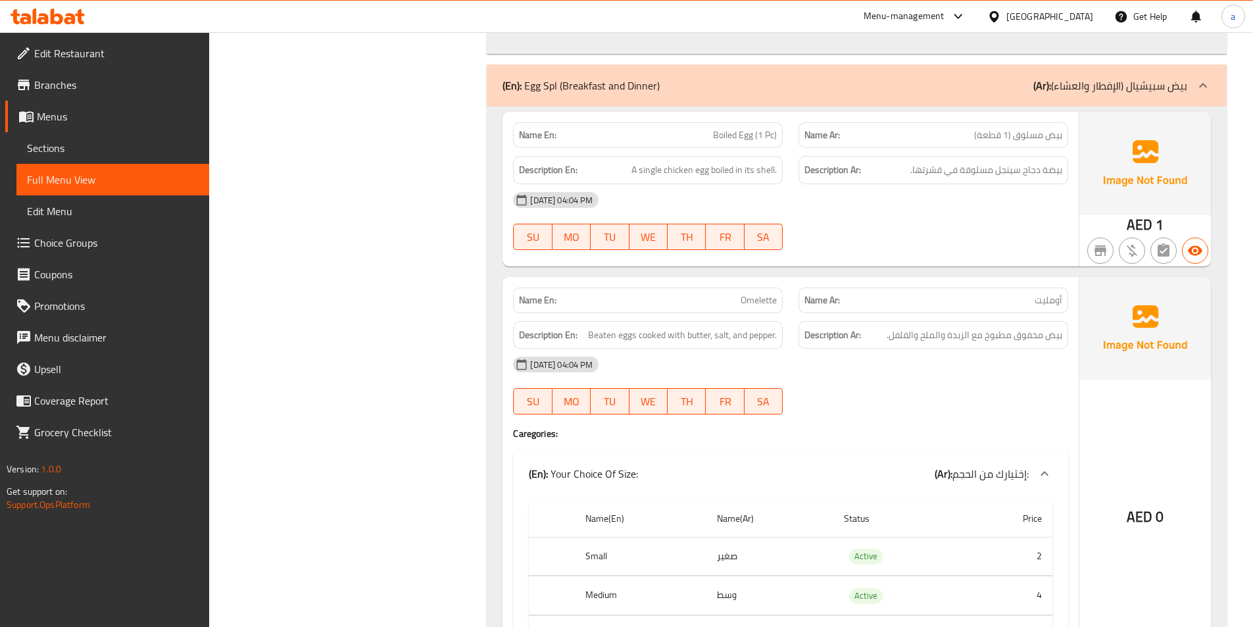
scroll to position [4209, 0]
click at [882, 223] on div "11-09-2025 04:04 PM SU MO TU WE TH FR SA" at bounding box center [790, 220] width 571 height 74
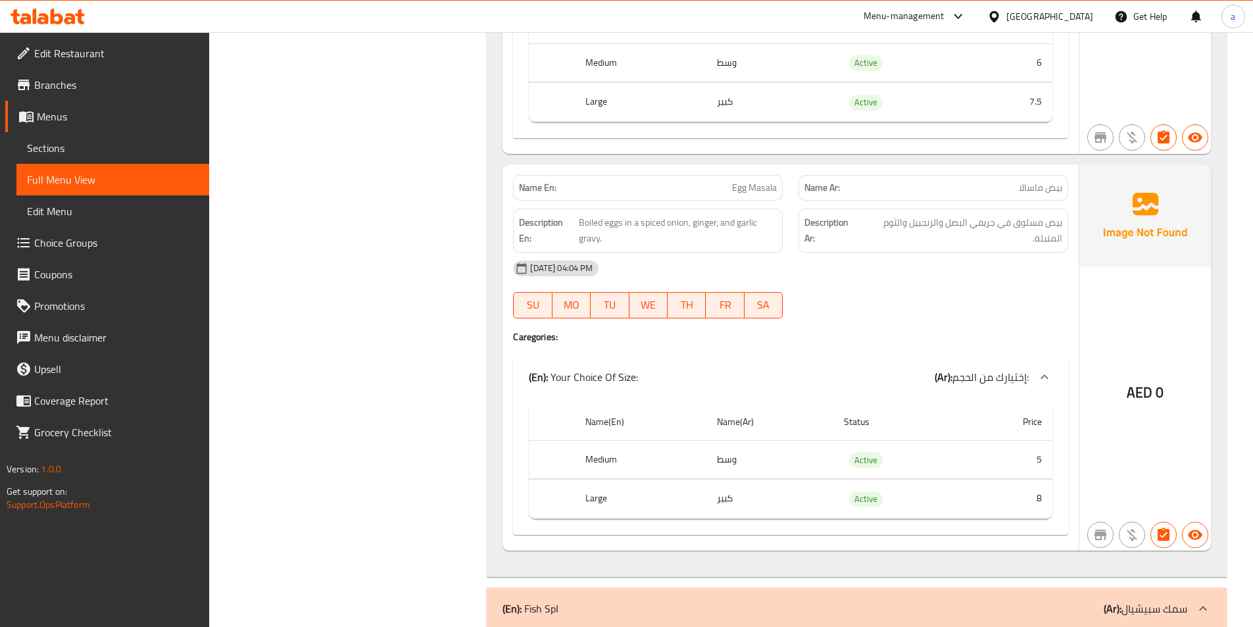
scroll to position [5787, 0]
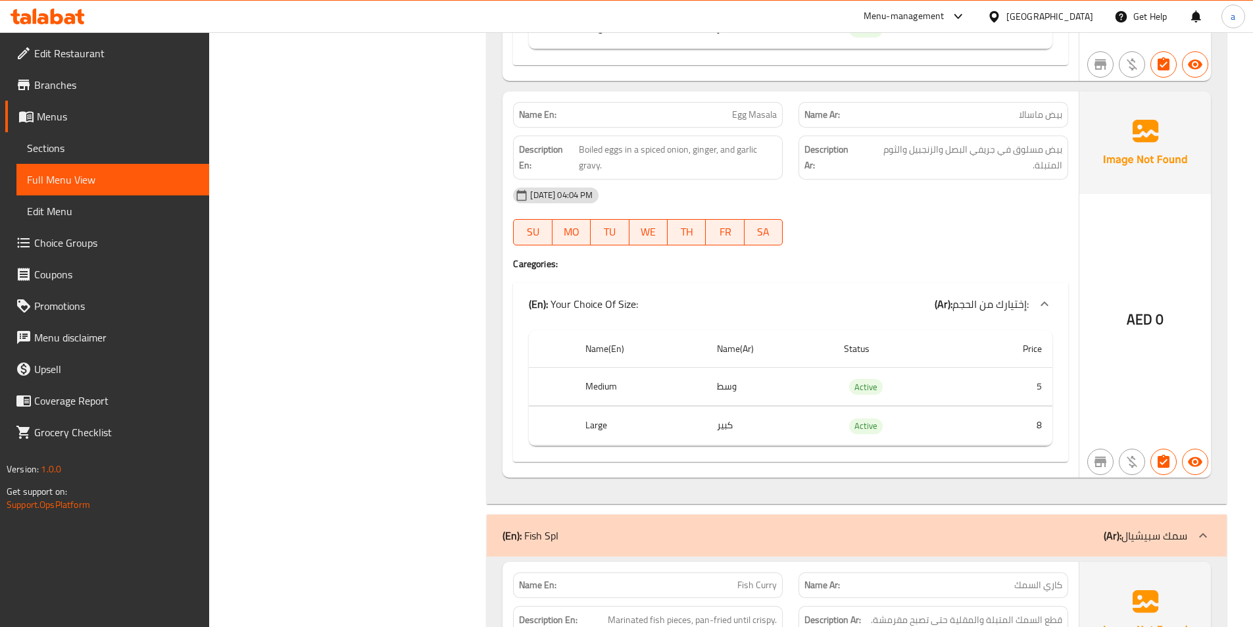
click at [869, 214] on div "11-09-2025 04:04 PM SU MO TU WE TH FR SA" at bounding box center [790, 217] width 571 height 74
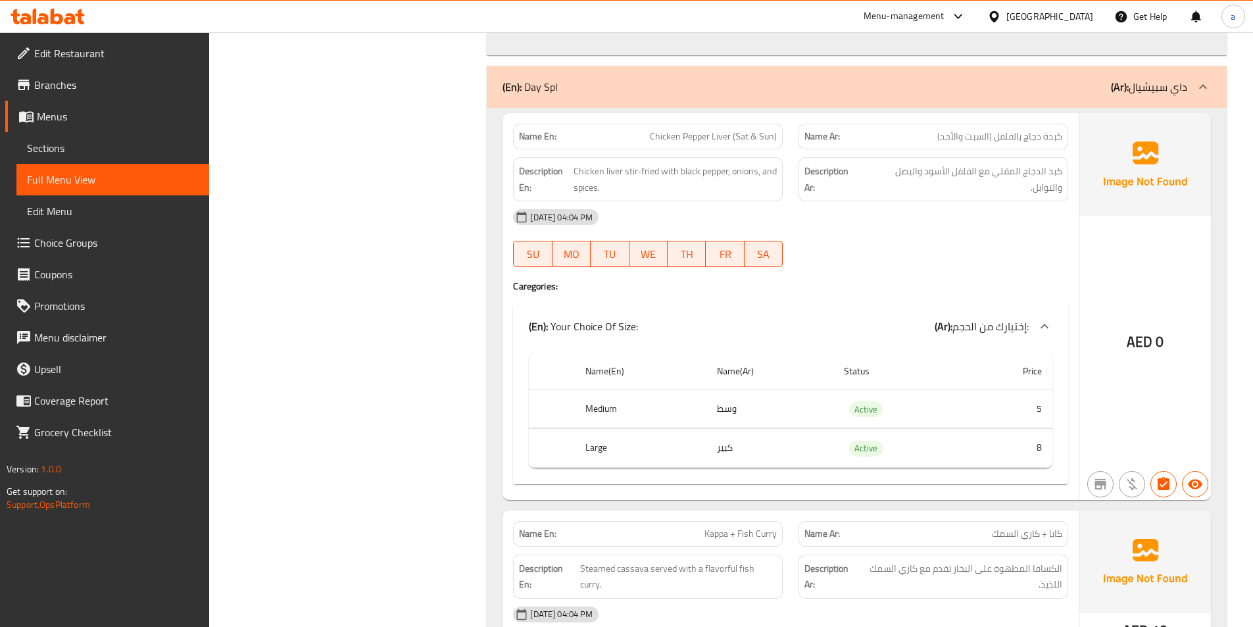
scroll to position [6707, 0]
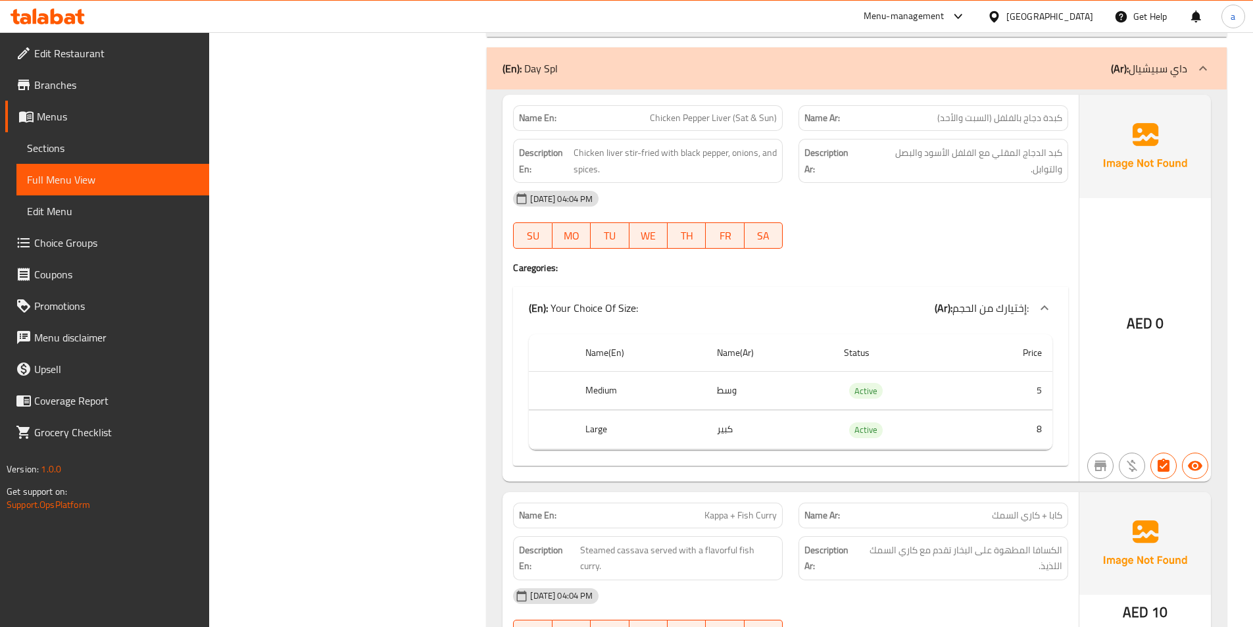
click at [725, 118] on span "Chicken Pepper Liver (Sat & Sun)" at bounding box center [713, 118] width 127 height 14
copy span "Chicken Pepper Liver (Sat & Sun)"
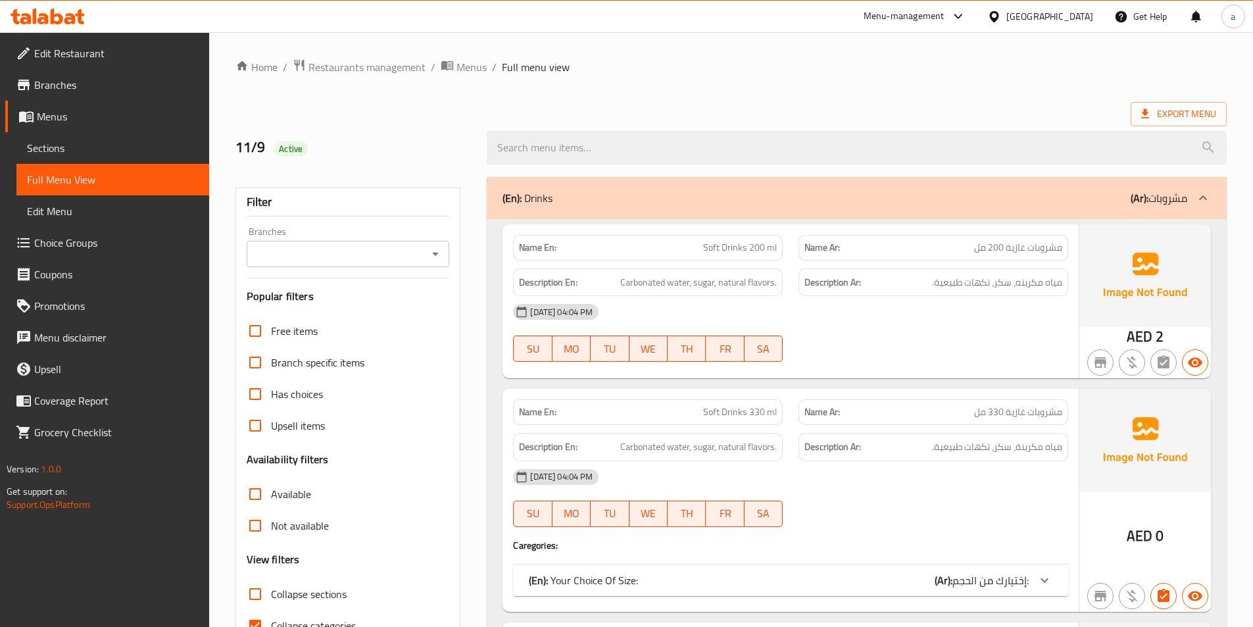
click at [133, 149] on span "Sections" at bounding box center [113, 148] width 172 height 16
click at [86, 158] on link "Sections" at bounding box center [112, 148] width 193 height 32
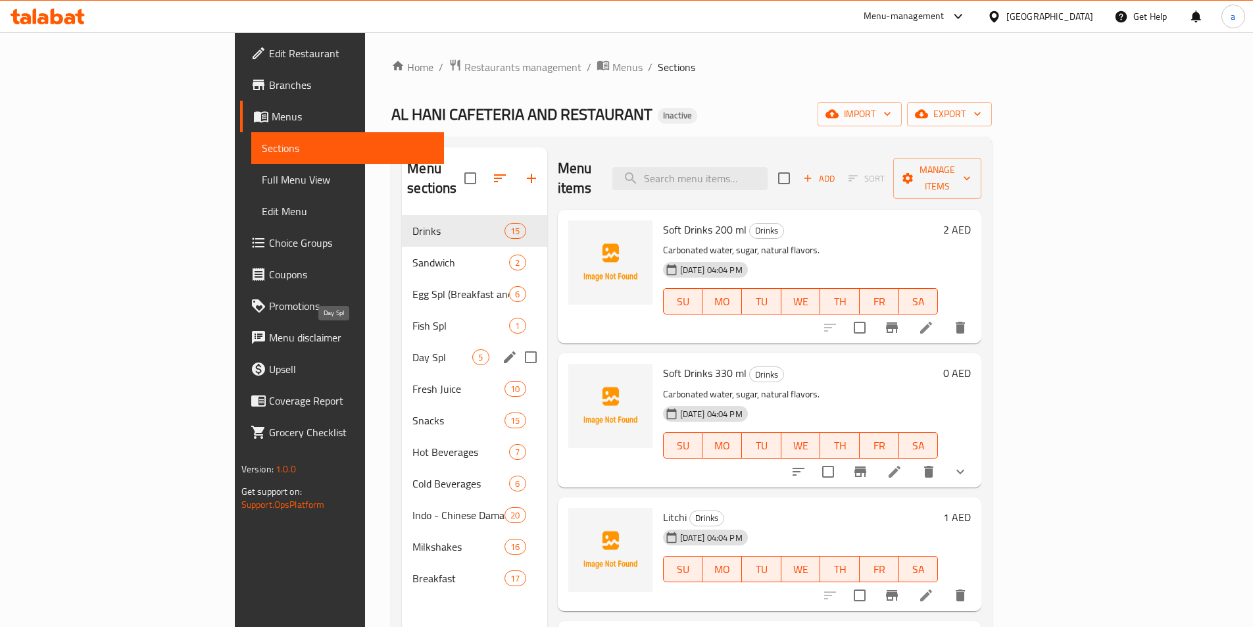
click at [412, 349] on span "Day Spl" at bounding box center [442, 357] width 60 height 16
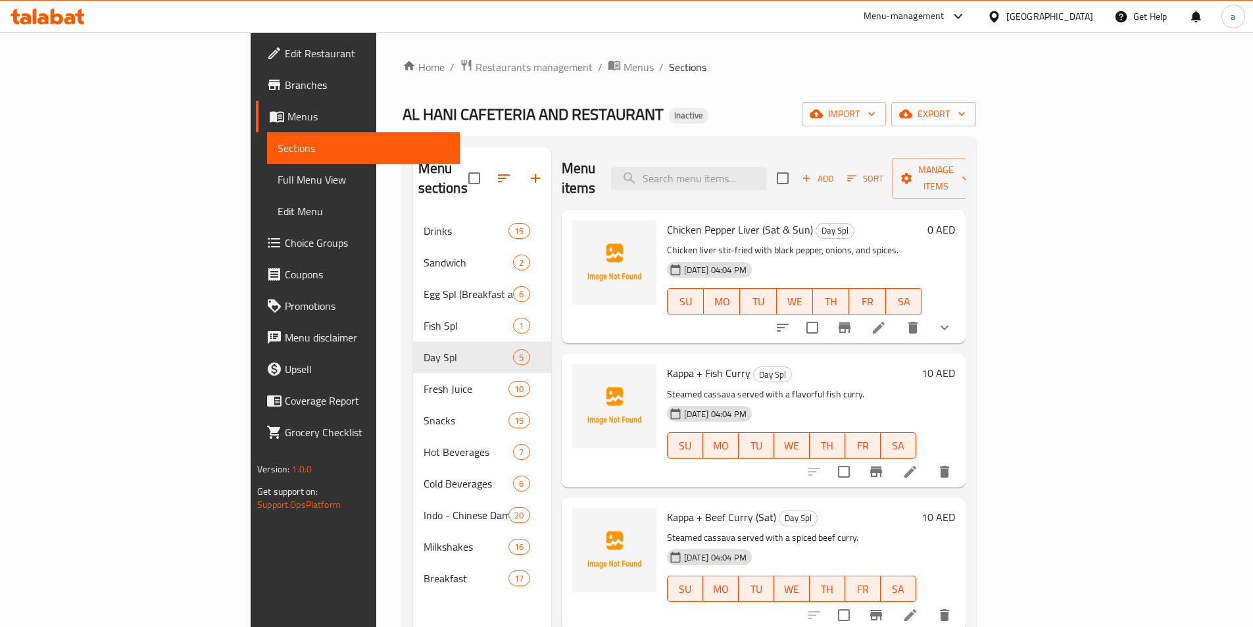
click at [910, 114] on div "AL HANI CAFETERIA AND RESTAURANT Inactive import export" at bounding box center [688, 114] width 573 height 24
click at [897, 316] on li at bounding box center [878, 328] width 37 height 24
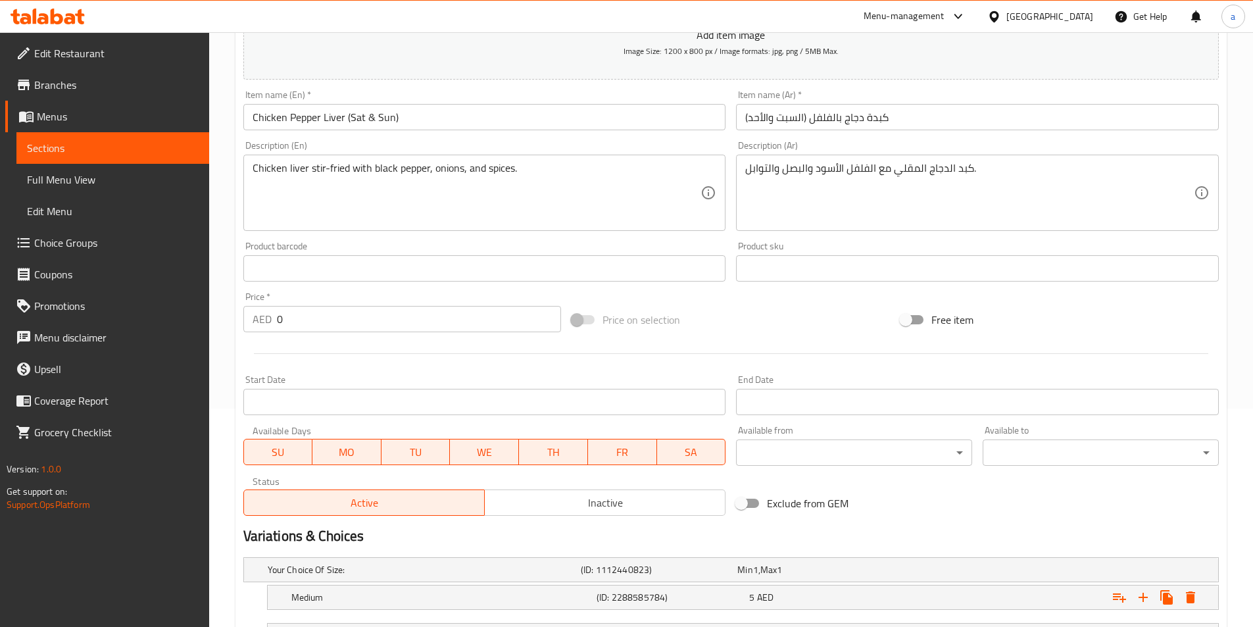
scroll to position [329, 0]
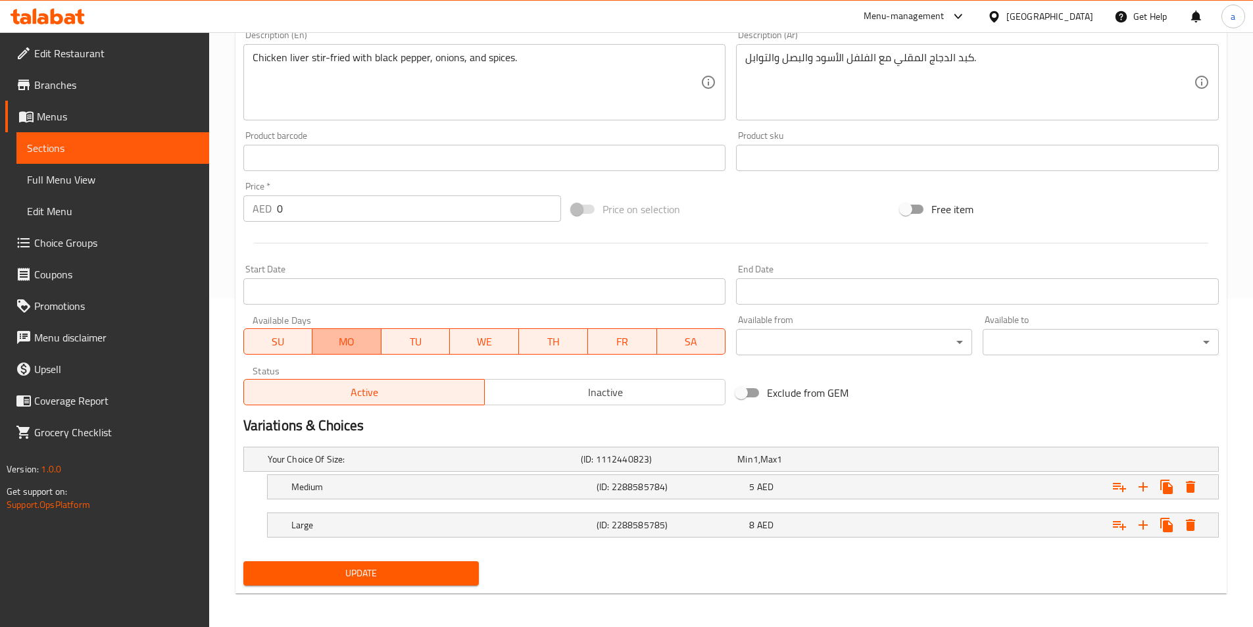
click at [335, 350] on span "MO" at bounding box center [347, 341] width 59 height 19
drag, startPoint x: 395, startPoint y: 347, endPoint x: 434, endPoint y: 347, distance: 39.5
click at [401, 347] on span "TU" at bounding box center [416, 341] width 59 height 19
drag, startPoint x: 468, startPoint y: 349, endPoint x: 550, endPoint y: 347, distance: 82.9
click at [468, 349] on span "WE" at bounding box center [484, 341] width 59 height 19
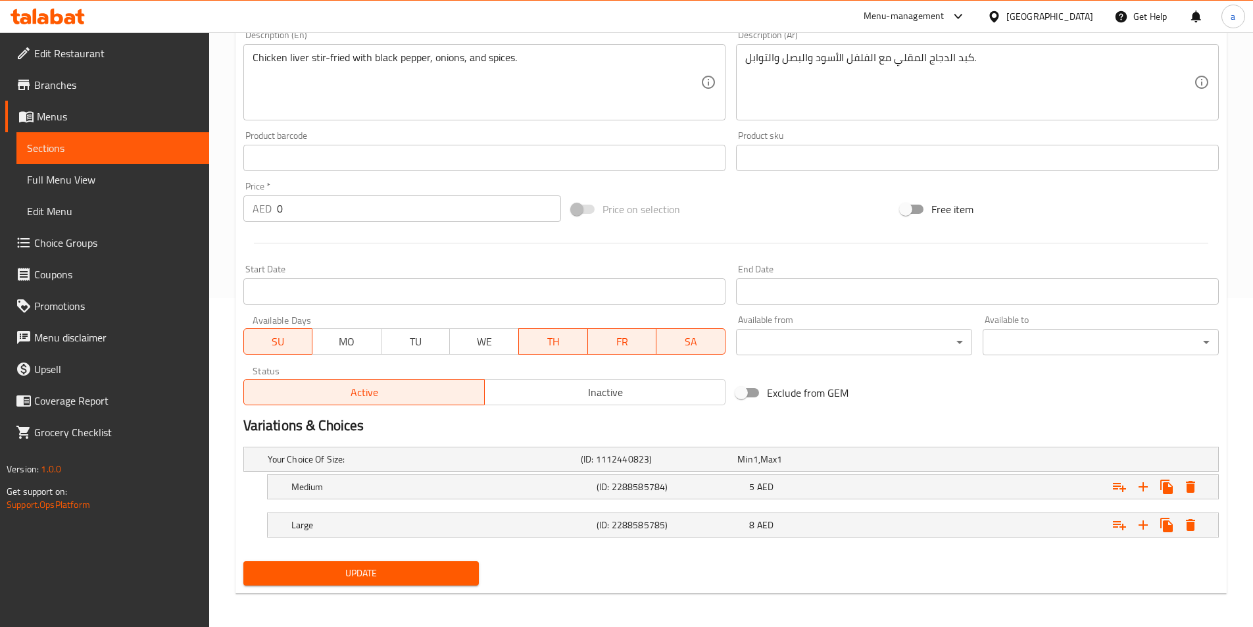
click at [556, 347] on span "TH" at bounding box center [553, 341] width 59 height 19
click at [618, 345] on span "FR" at bounding box center [622, 341] width 59 height 19
click at [404, 568] on span "Update" at bounding box center [361, 573] width 215 height 16
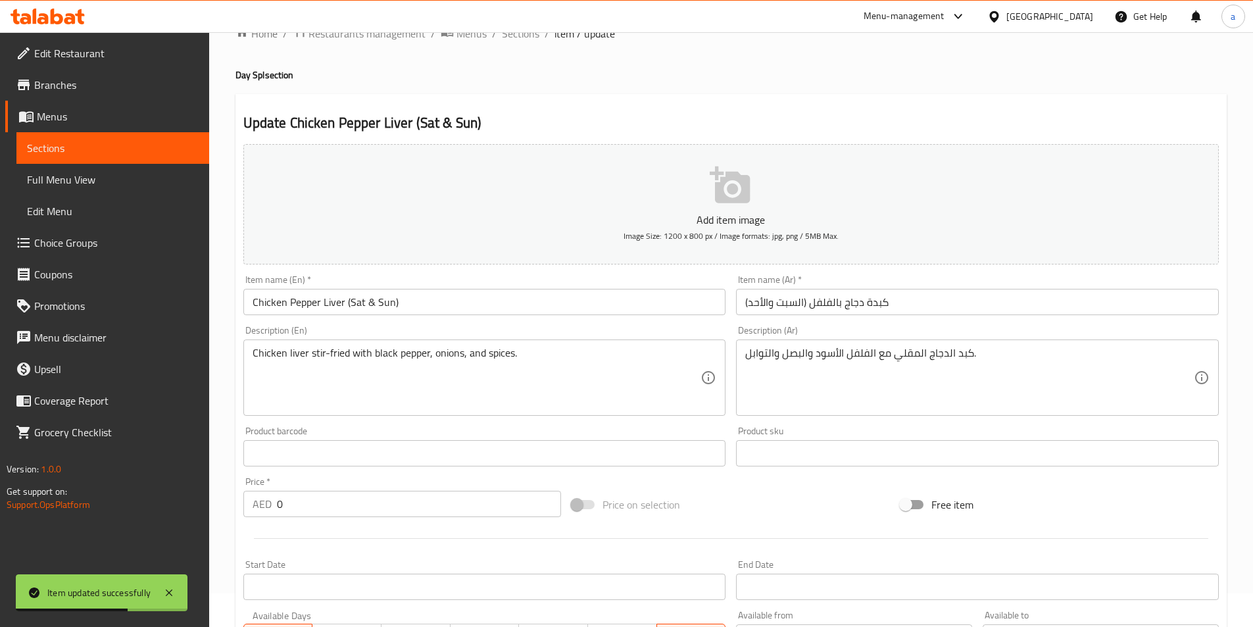
scroll to position [0, 0]
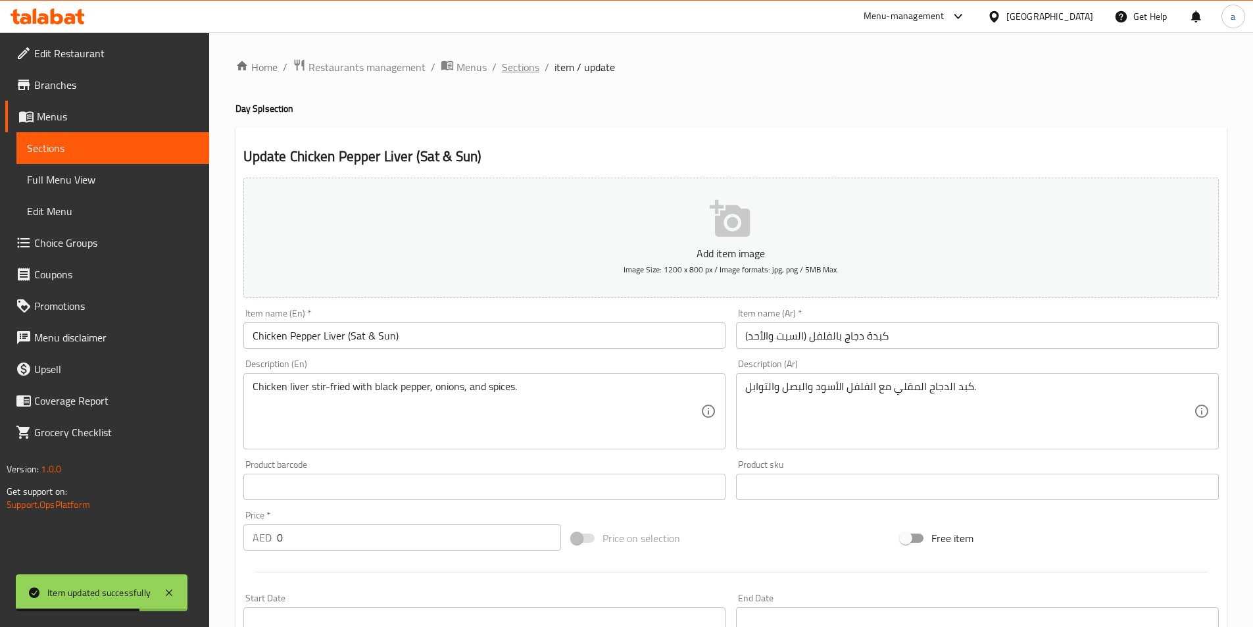
click at [512, 70] on span "Sections" at bounding box center [520, 67] width 37 height 16
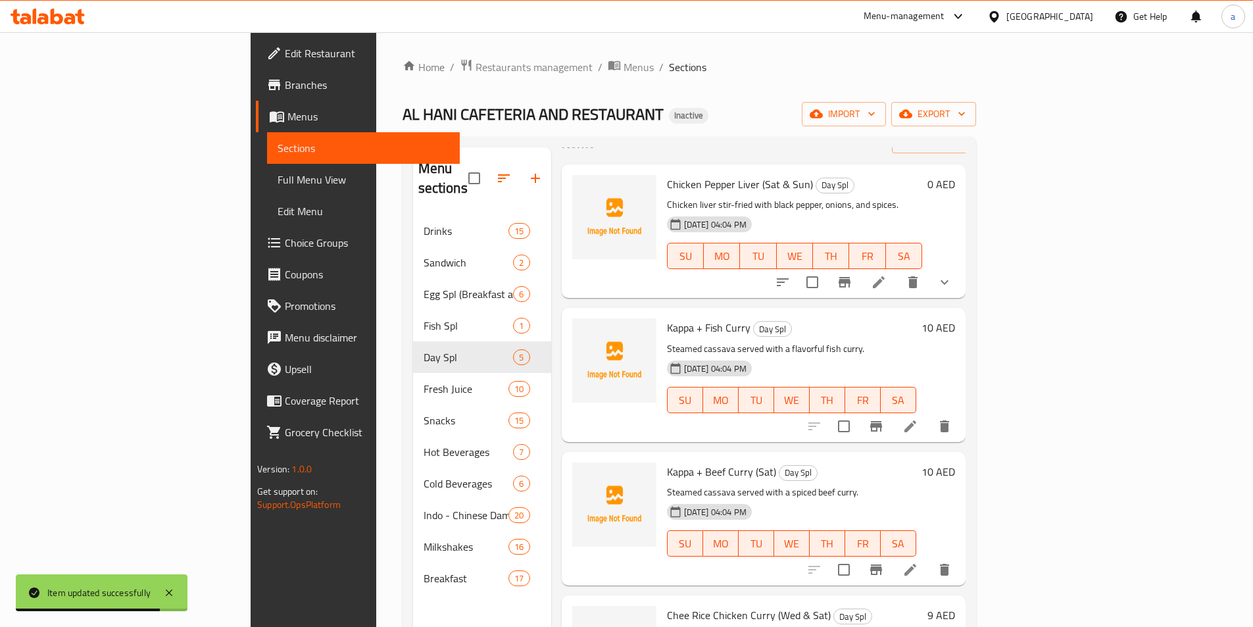
scroll to position [105, 0]
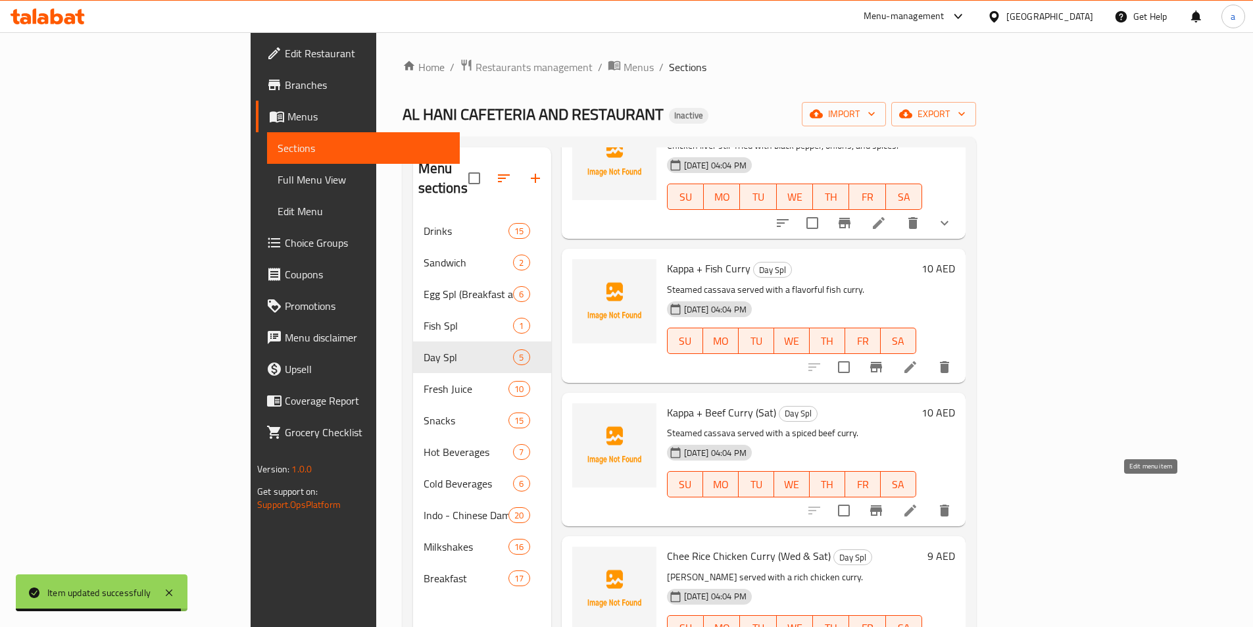
click at [916, 504] on icon at bounding box center [910, 510] width 12 height 12
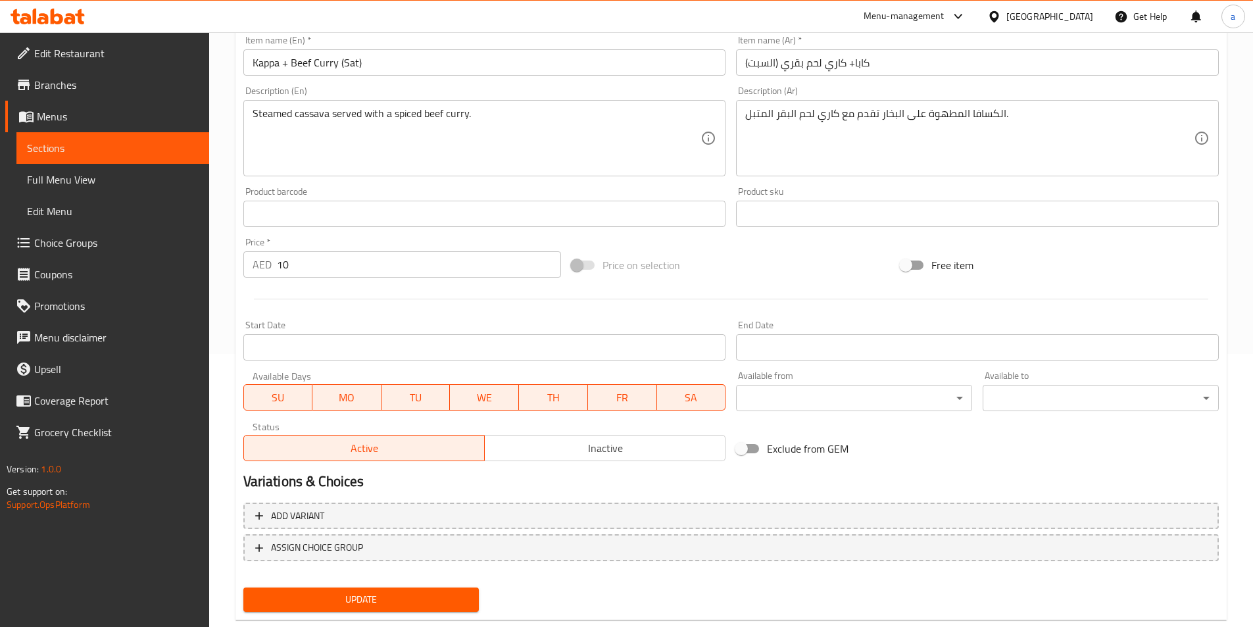
scroll to position [302, 0]
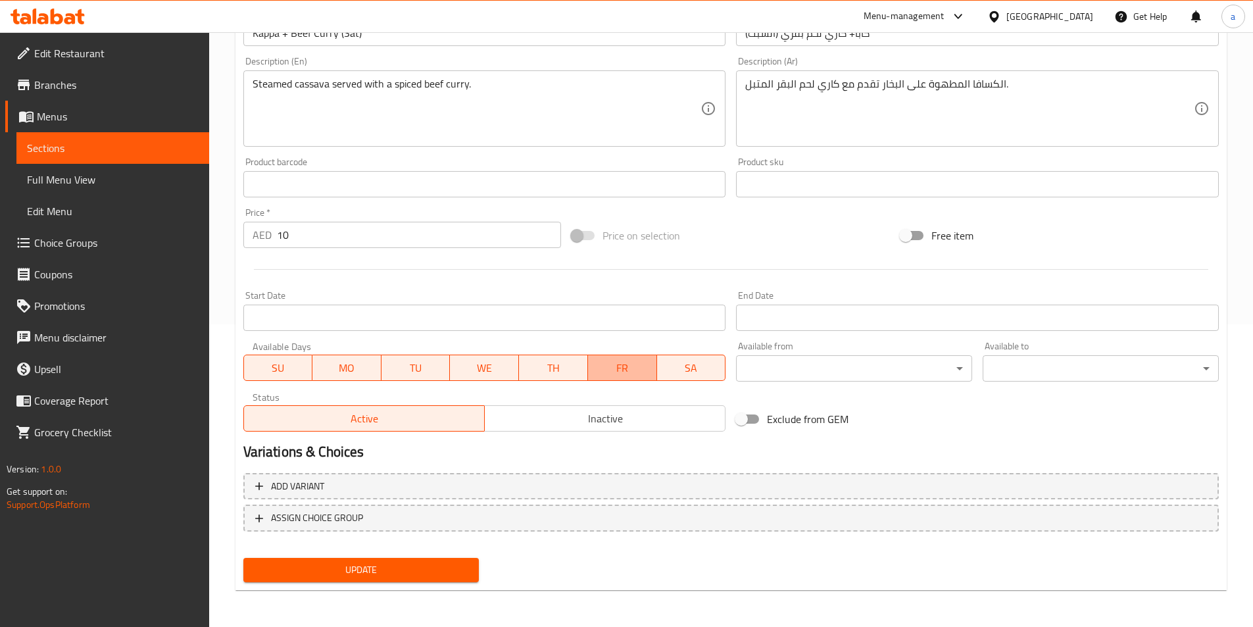
click at [644, 376] on span "FR" at bounding box center [622, 367] width 59 height 19
drag, startPoint x: 561, startPoint y: 366, endPoint x: 511, endPoint y: 370, distance: 50.1
click at [560, 366] on span "TH" at bounding box center [553, 367] width 59 height 19
drag, startPoint x: 498, startPoint y: 370, endPoint x: 424, endPoint y: 366, distance: 74.4
click at [496, 370] on span "WE" at bounding box center [485, 367] width 59 height 19
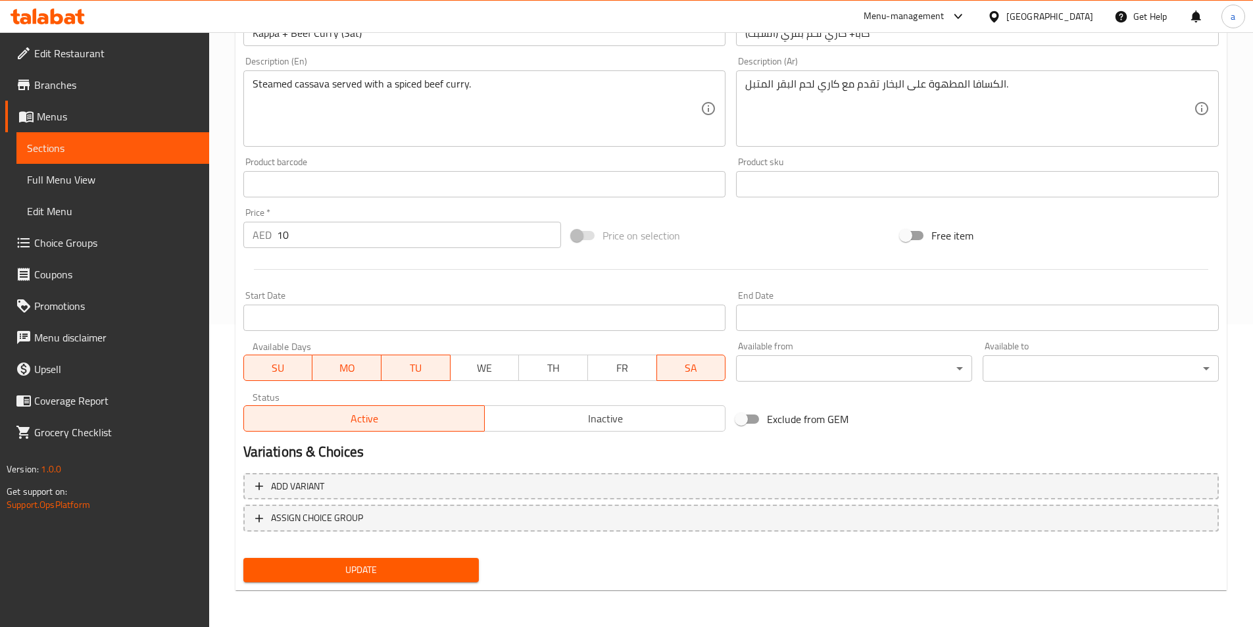
drag, startPoint x: 420, startPoint y: 366, endPoint x: 322, endPoint y: 368, distance: 97.3
click at [418, 366] on span "TU" at bounding box center [416, 367] width 59 height 19
click at [322, 368] on span "MO" at bounding box center [347, 367] width 59 height 19
click at [276, 366] on span "SU" at bounding box center [278, 367] width 59 height 19
click at [342, 576] on span "Update" at bounding box center [361, 570] width 215 height 16
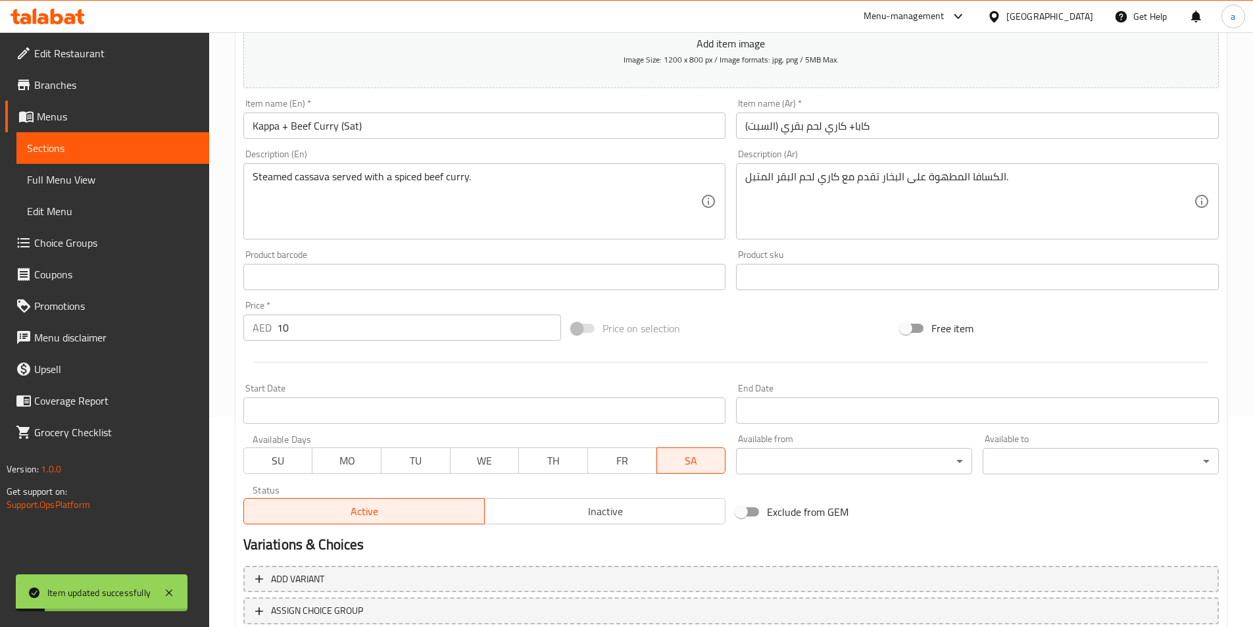
scroll to position [0, 0]
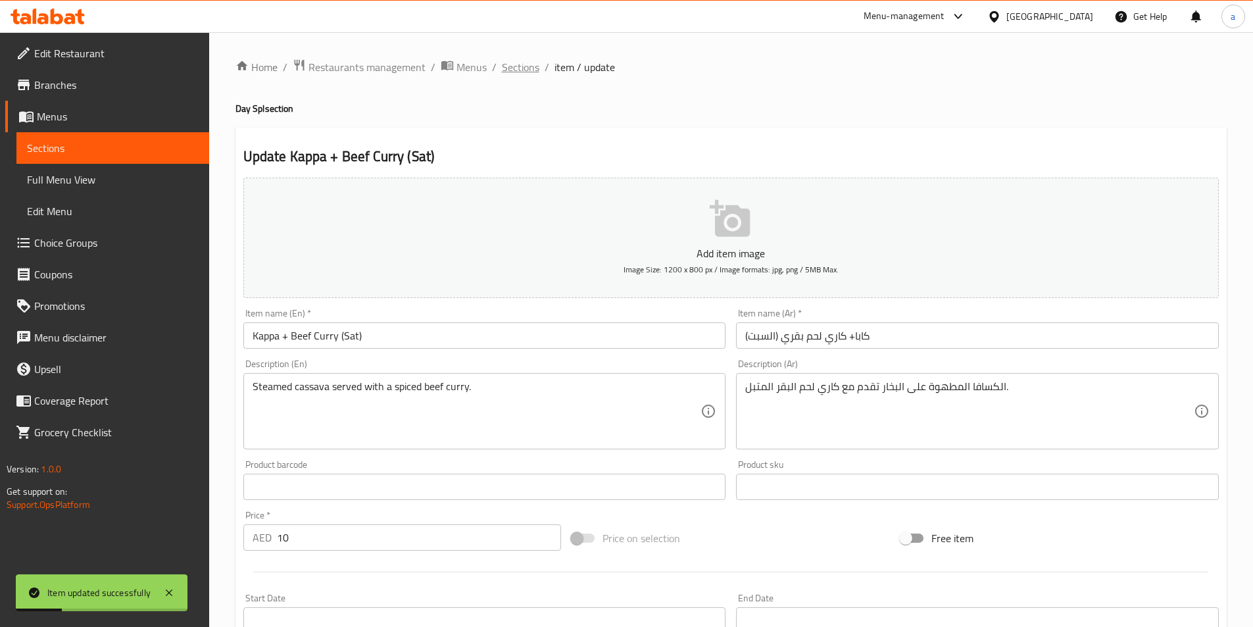
click at [524, 62] on span "Sections" at bounding box center [520, 67] width 37 height 16
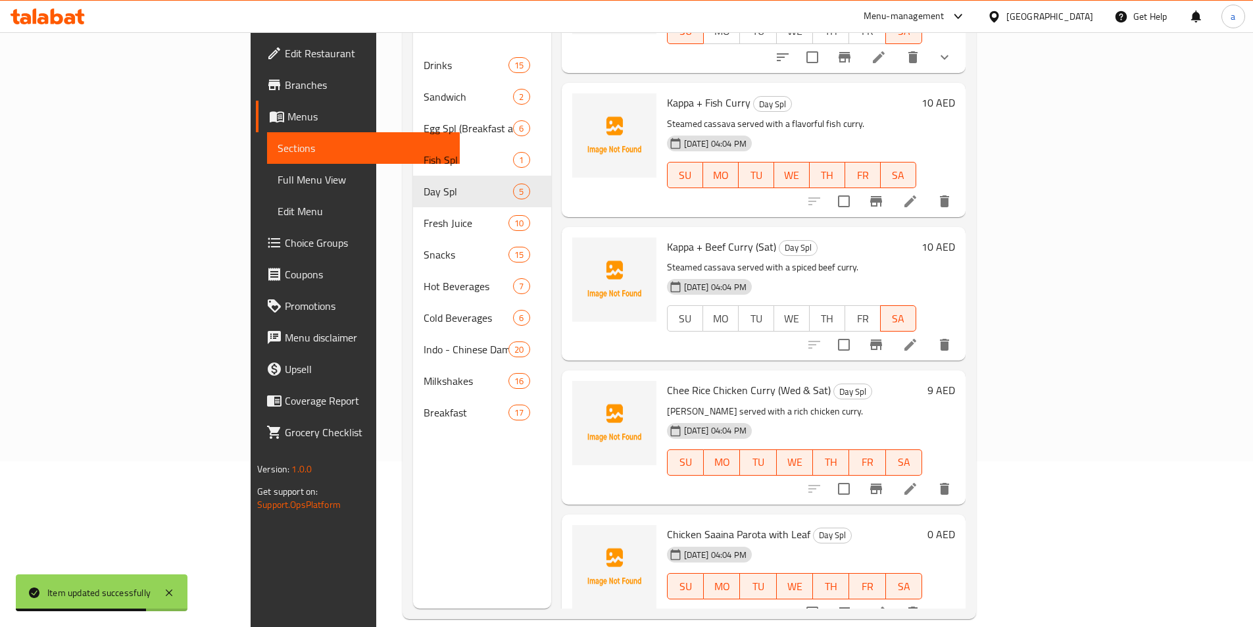
scroll to position [184, 0]
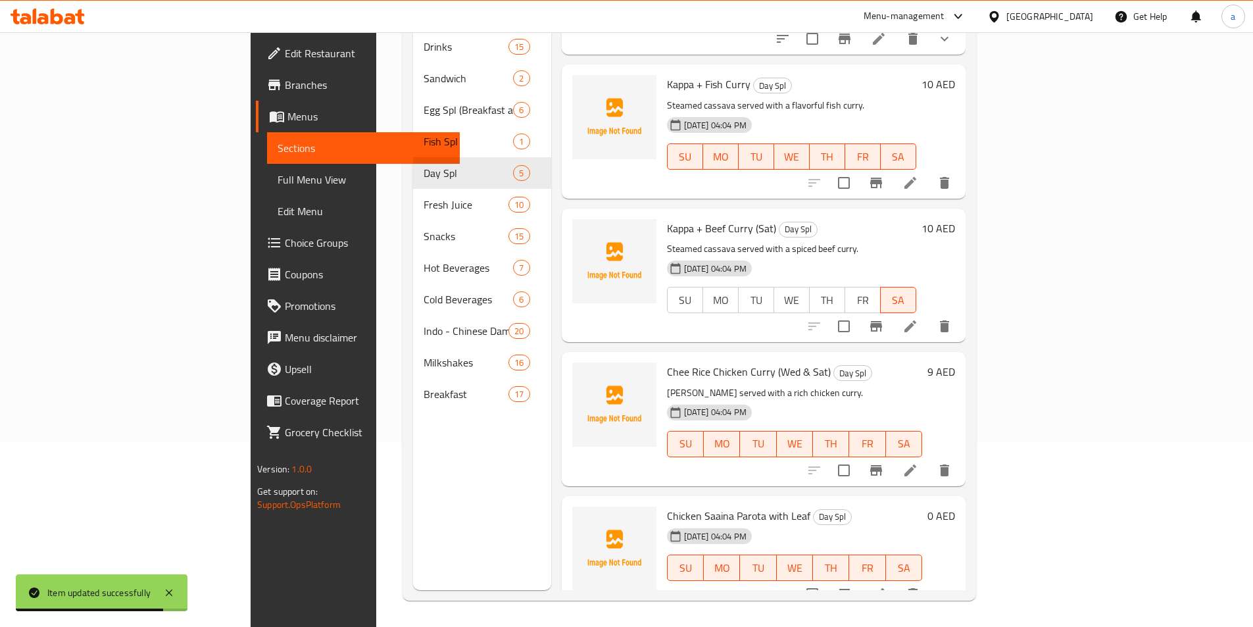
click at [918, 462] on icon at bounding box center [910, 470] width 16 height 16
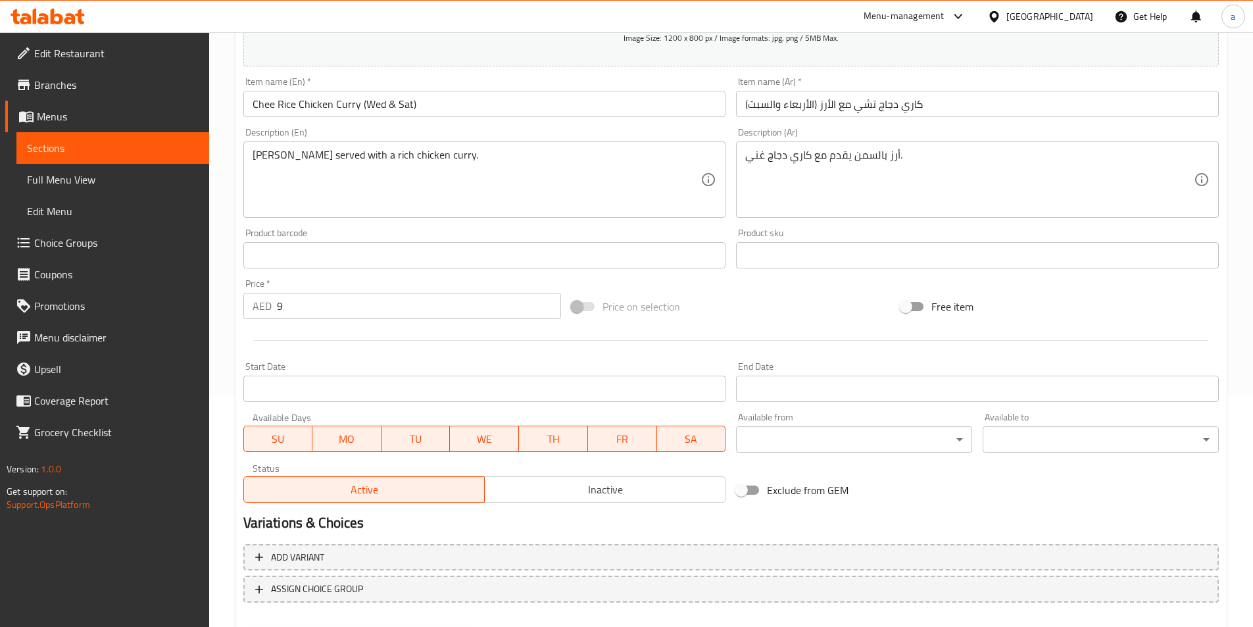
scroll to position [302, 0]
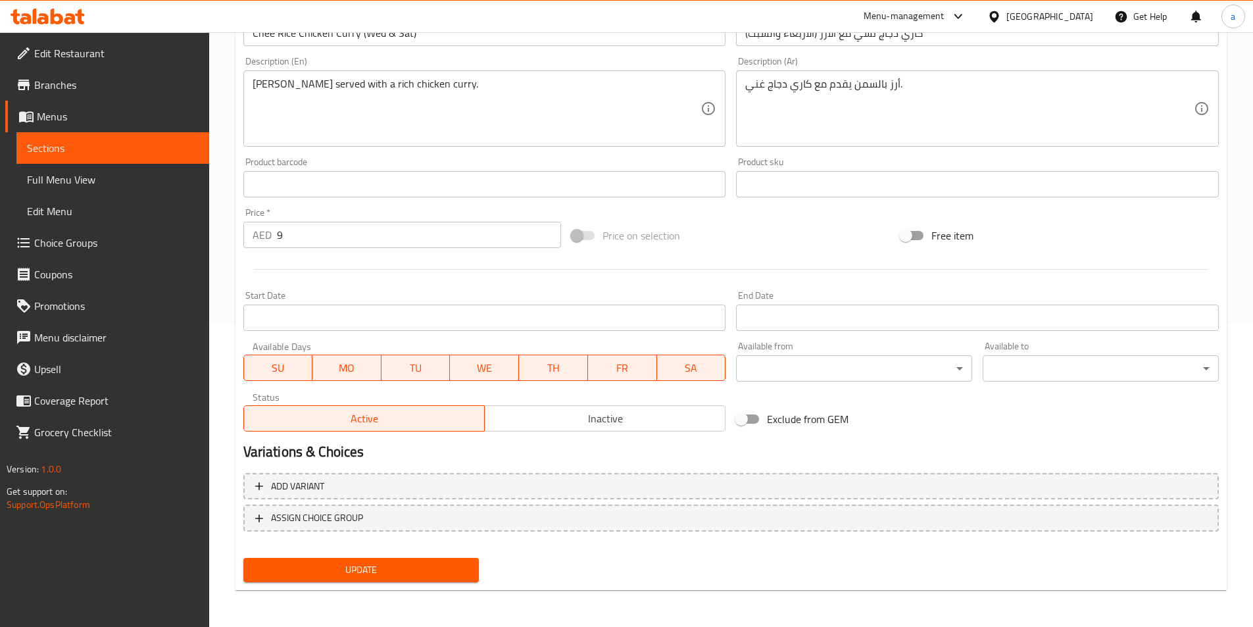
click at [352, 372] on span "MO" at bounding box center [347, 367] width 59 height 19
click at [412, 374] on span "TU" at bounding box center [416, 367] width 59 height 19
click at [560, 374] on span "TH" at bounding box center [553, 367] width 59 height 19
click at [617, 372] on span "FR" at bounding box center [622, 367] width 59 height 19
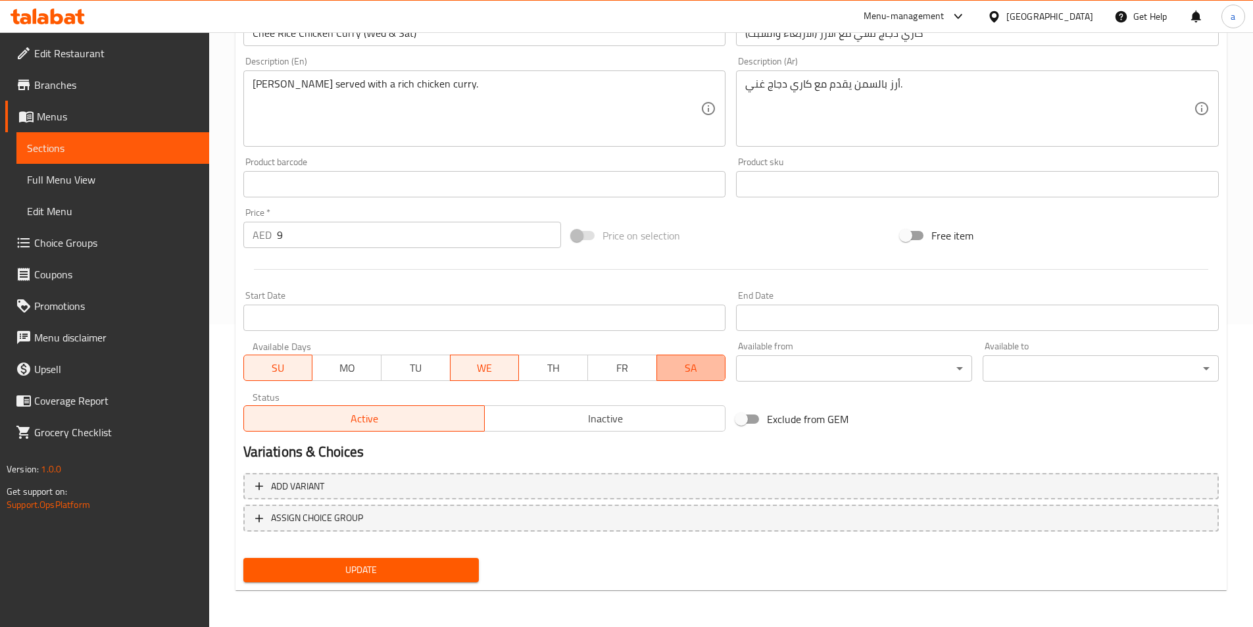
click at [677, 372] on span "SA" at bounding box center [691, 367] width 59 height 19
click at [279, 371] on span "SU" at bounding box center [278, 367] width 59 height 19
click at [688, 378] on button "SA" at bounding box center [691, 367] width 70 height 26
click at [443, 577] on span "Update" at bounding box center [361, 570] width 215 height 16
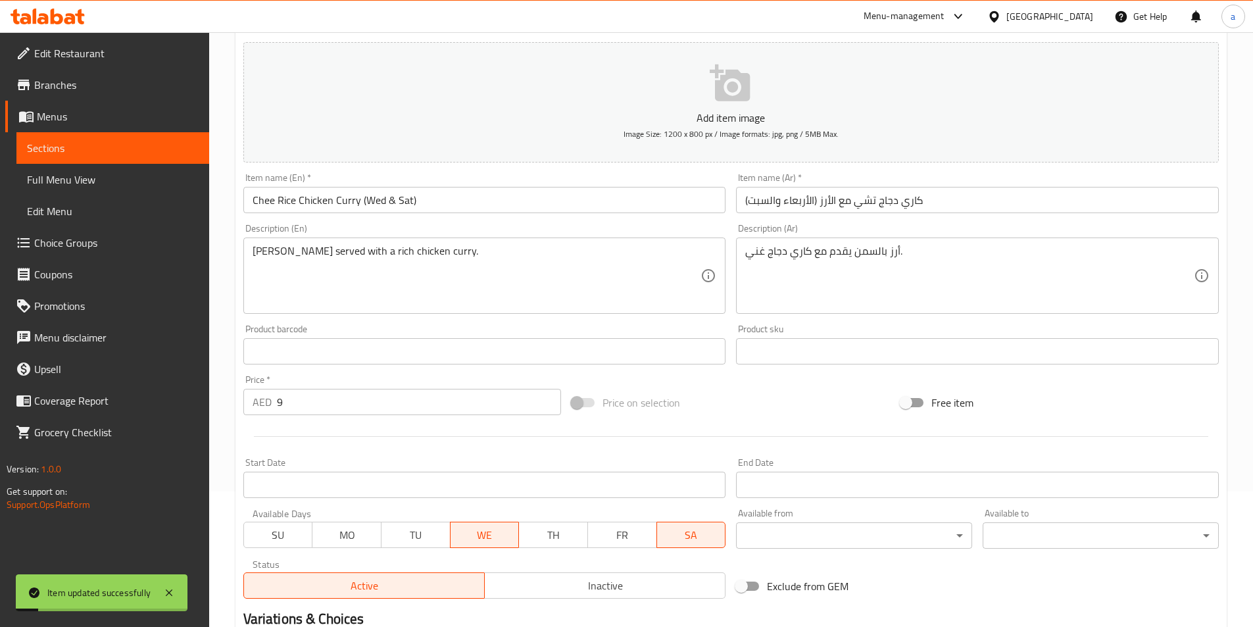
scroll to position [0, 0]
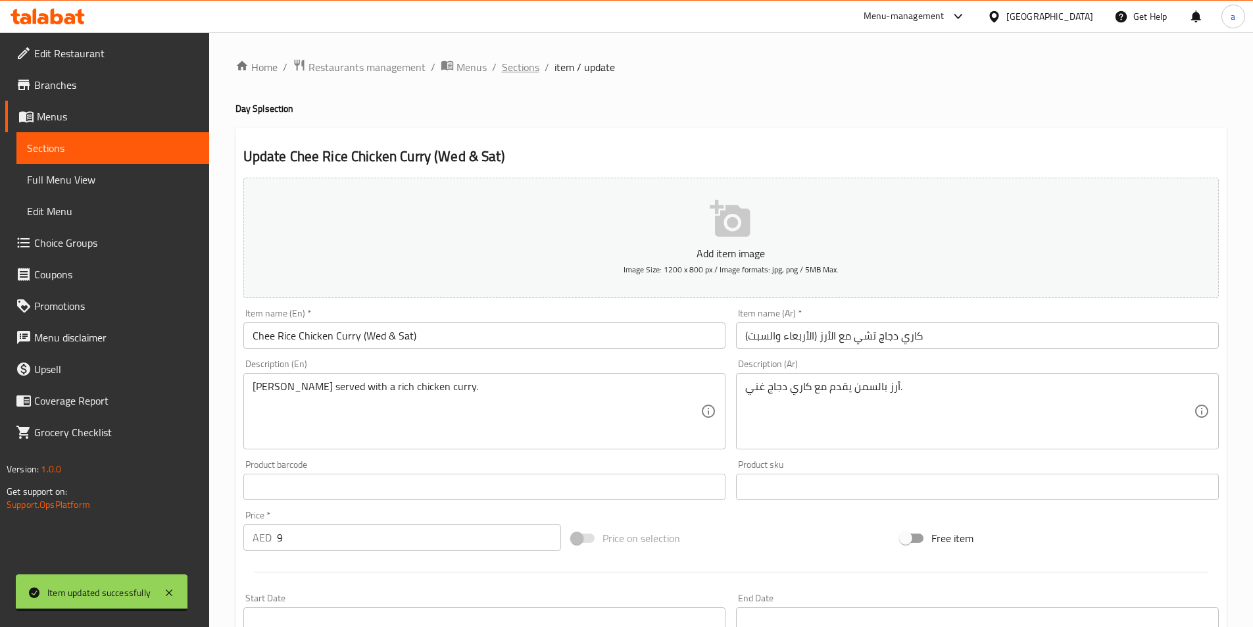
click at [518, 70] on span "Sections" at bounding box center [520, 67] width 37 height 16
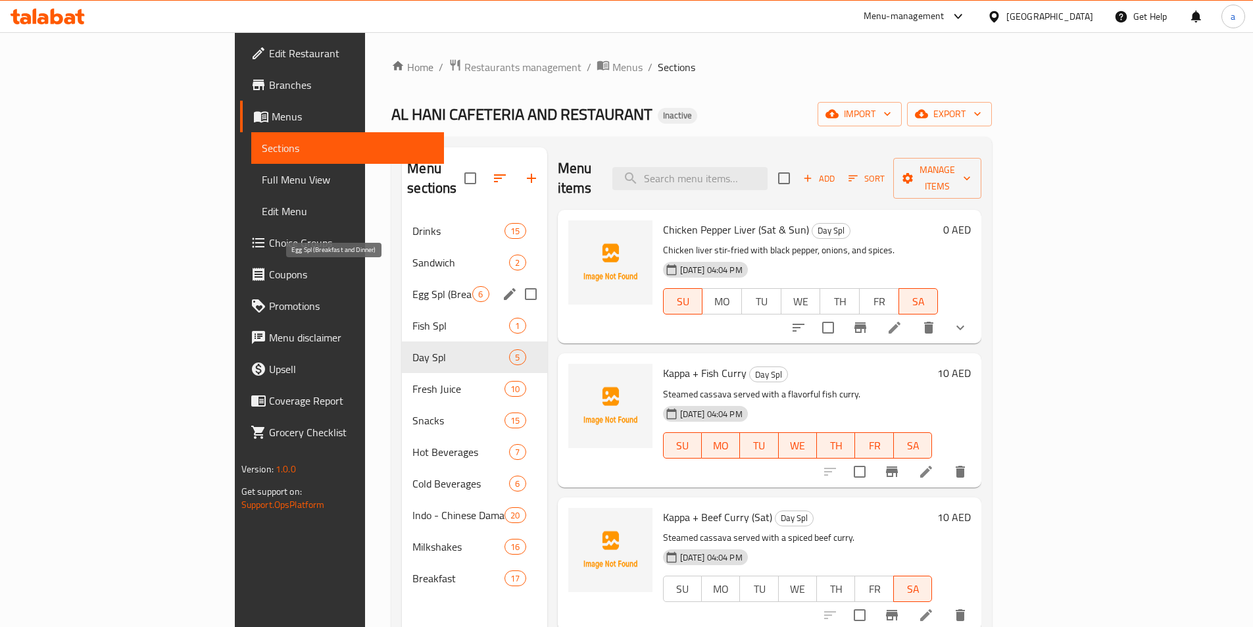
click at [412, 286] on span "Egg Spl (Breakfast and Dinner)" at bounding box center [442, 294] width 60 height 16
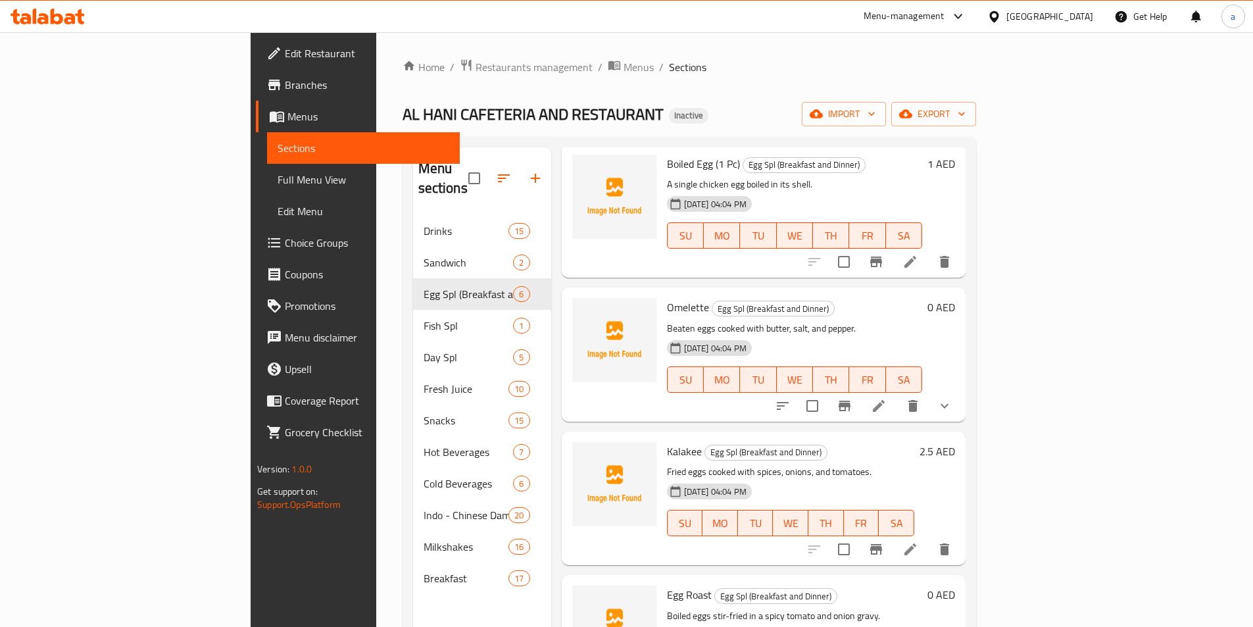
scroll to position [197, 0]
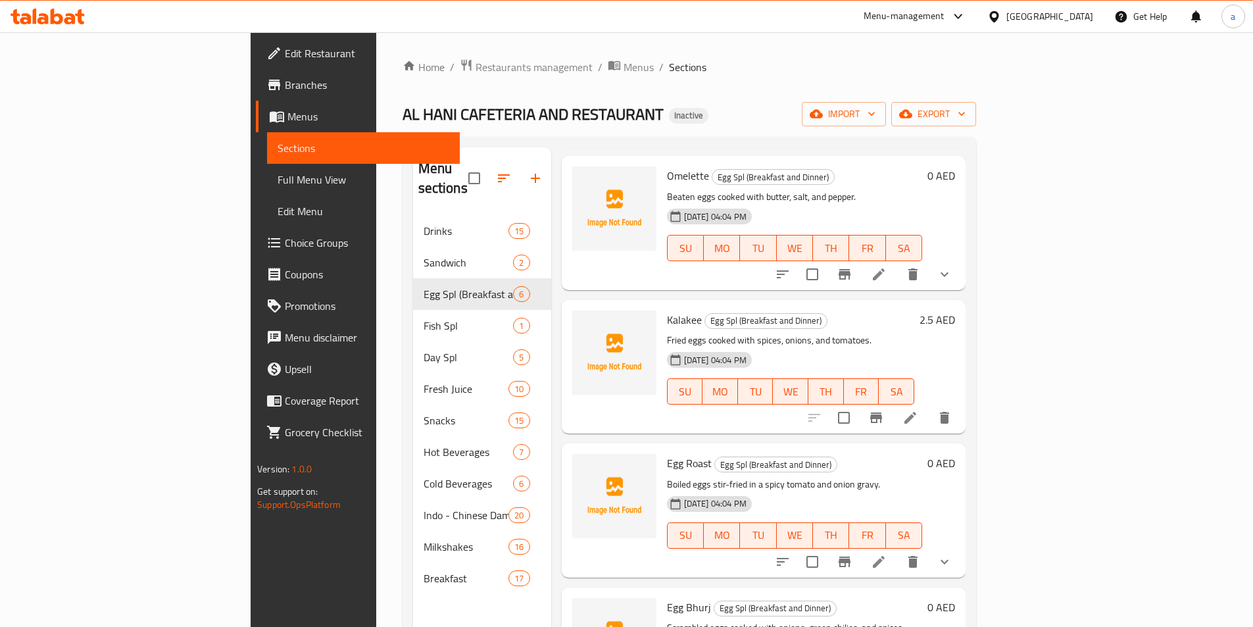
click at [917, 268] on icon "delete" at bounding box center [912, 274] width 9 height 12
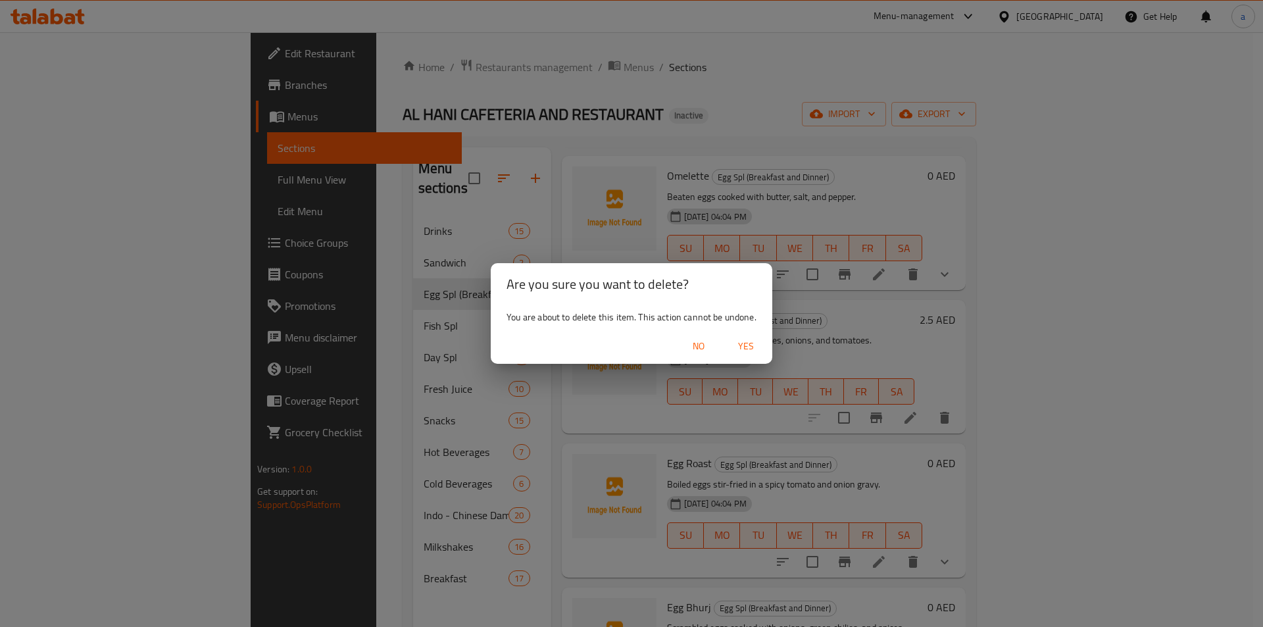
click at [745, 349] on span "Yes" at bounding box center [746, 346] width 32 height 16
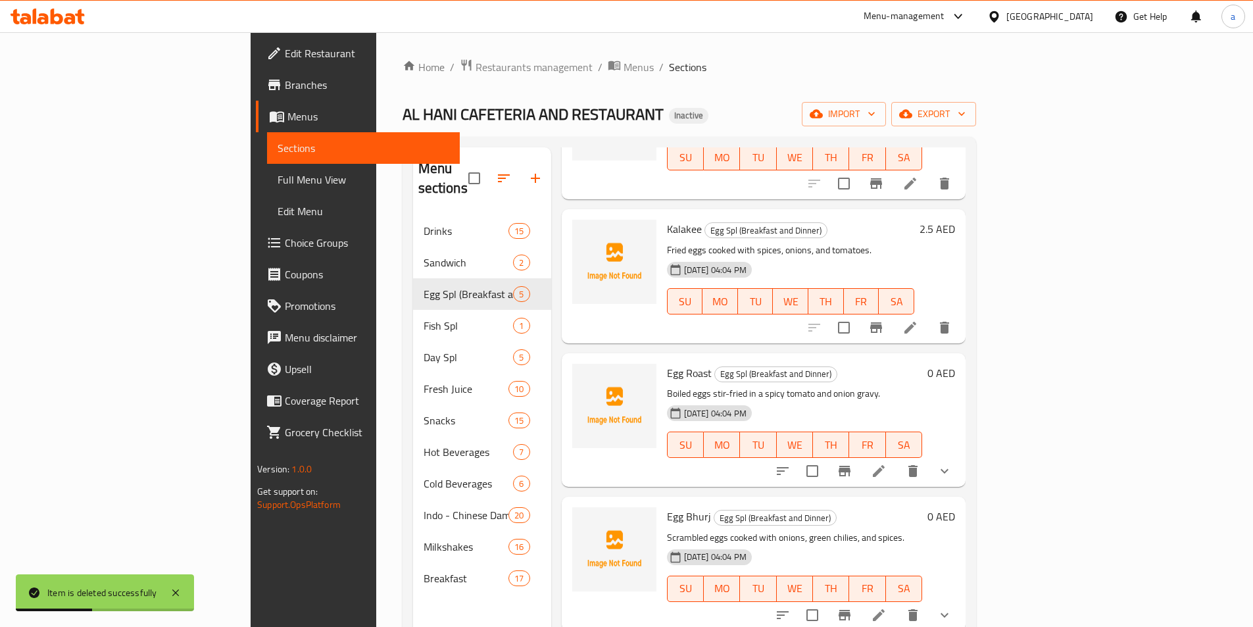
scroll to position [124, 0]
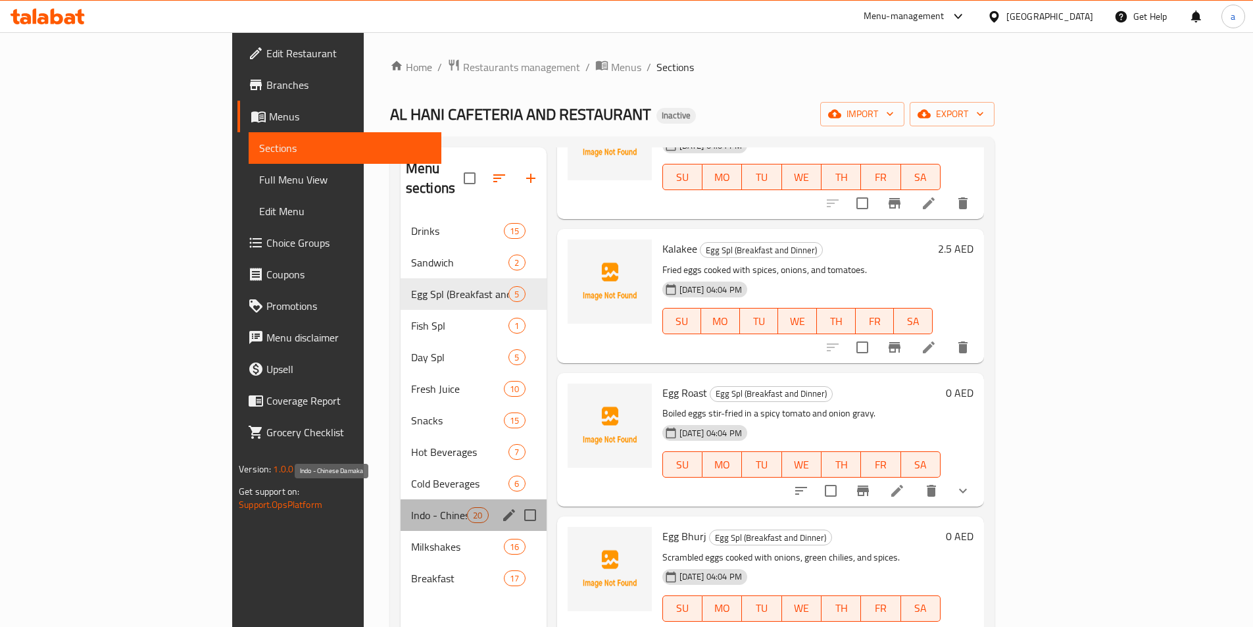
click at [411, 507] on span "Indo - Chinese Damaka" at bounding box center [439, 515] width 56 height 16
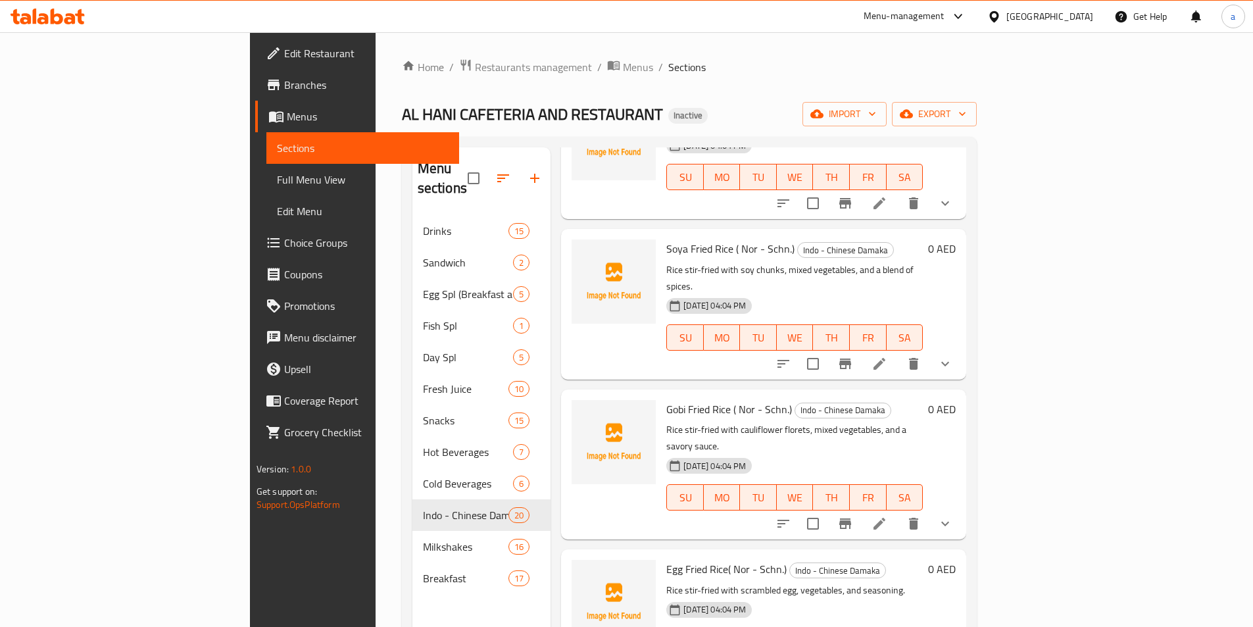
scroll to position [1042, 0]
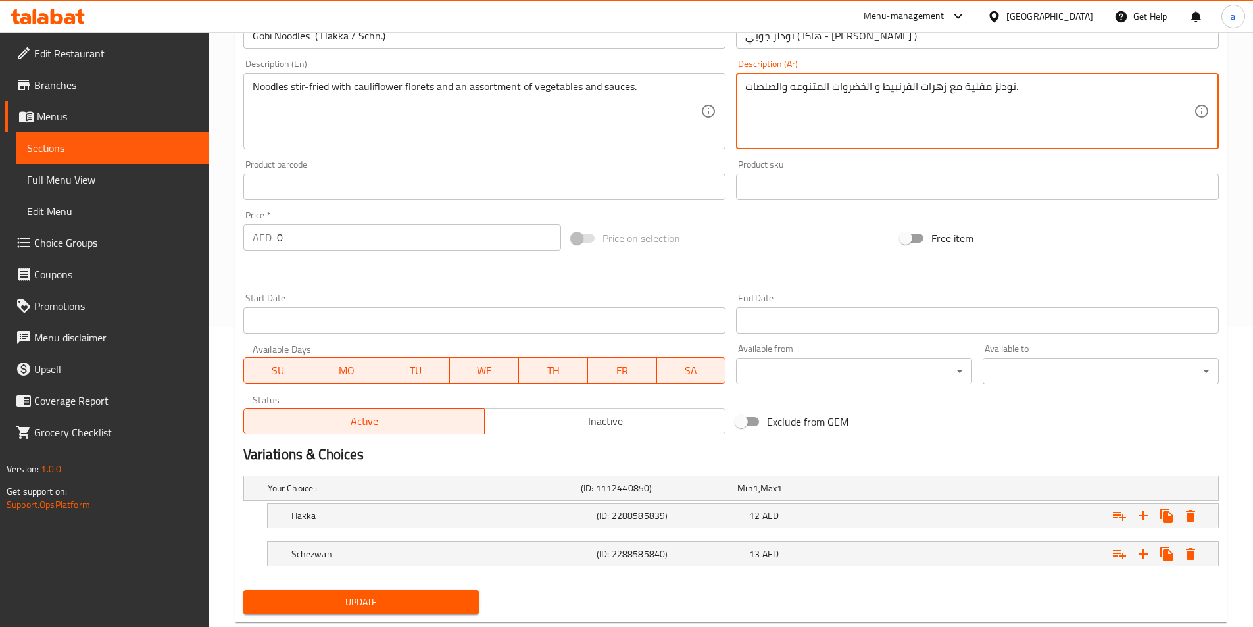
scroll to position [329, 0]
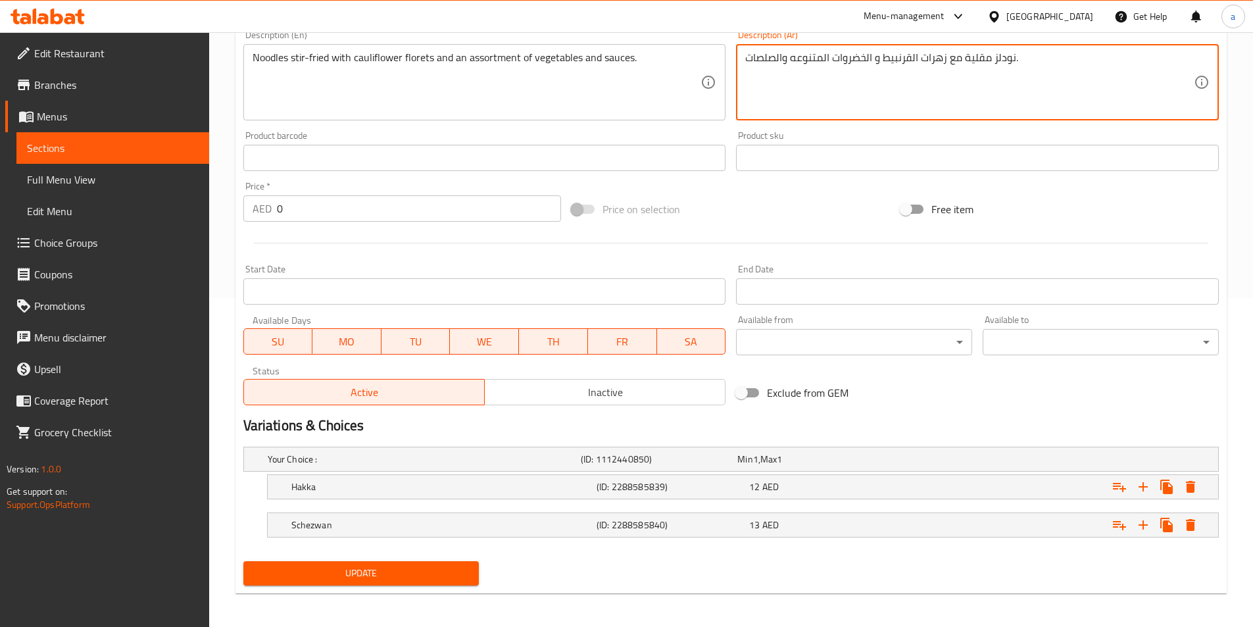
type textarea "نودلز مقلية مع زهرات القرنبيط و الخضروات المتنوعه والصلصات."
click at [381, 579] on span "Update" at bounding box center [361, 573] width 215 height 16
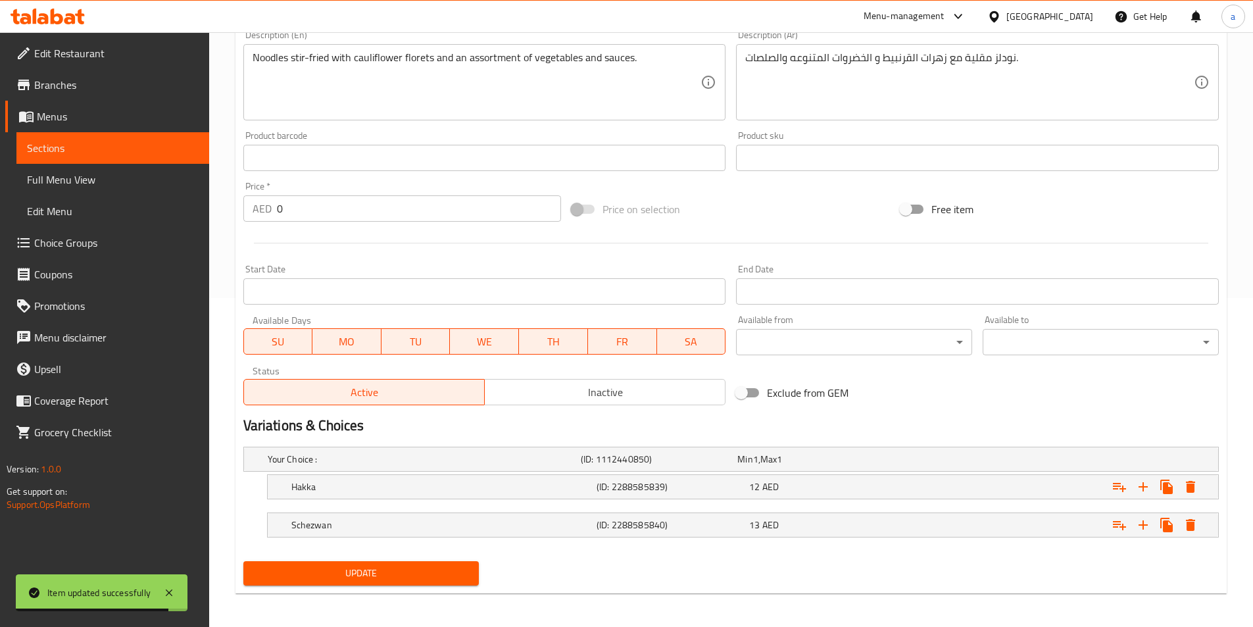
click at [171, 143] on span "Sections" at bounding box center [113, 148] width 172 height 16
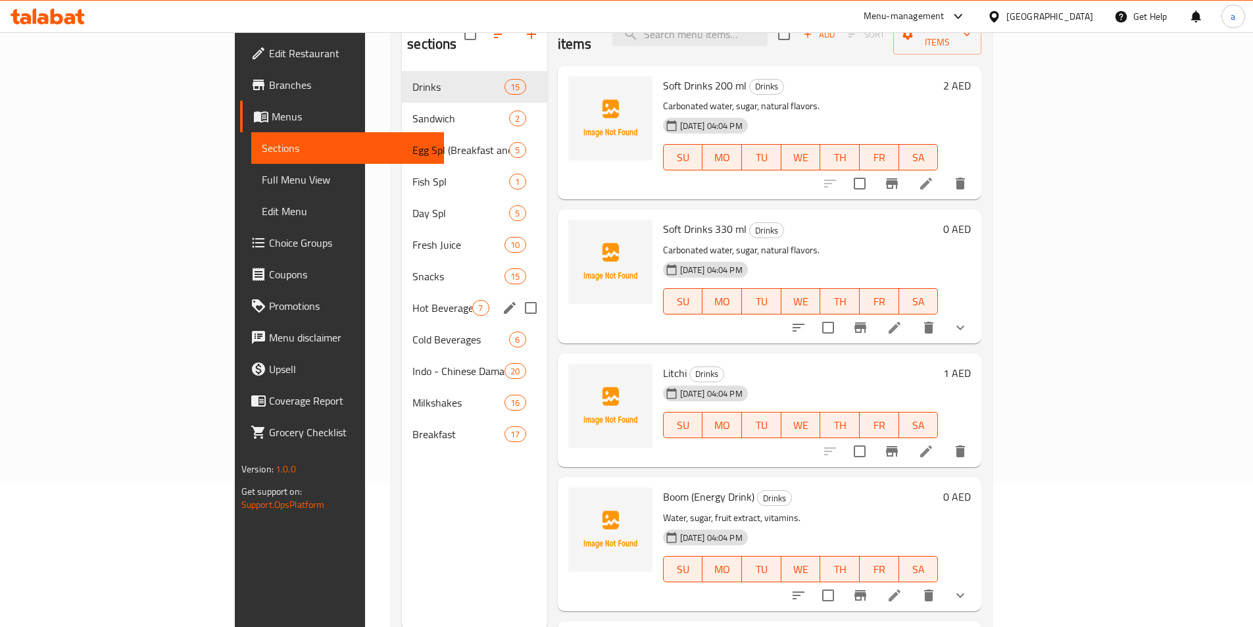
scroll to position [184, 0]
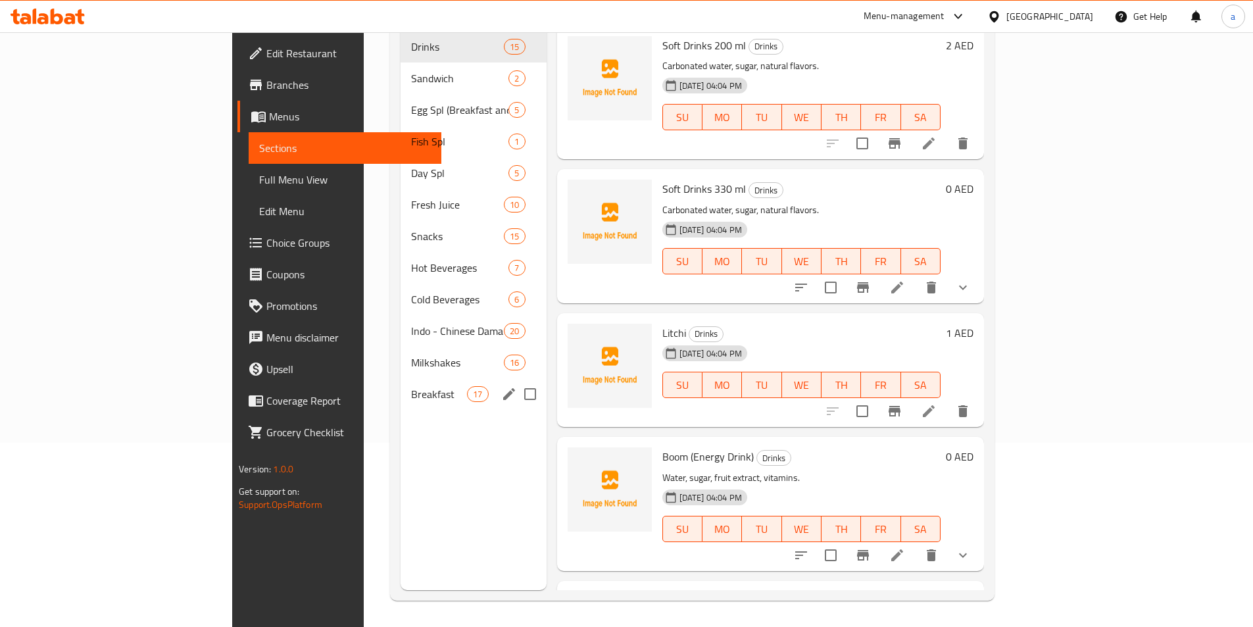
click at [400, 384] on div "Breakfast 17" at bounding box center [473, 394] width 146 height 32
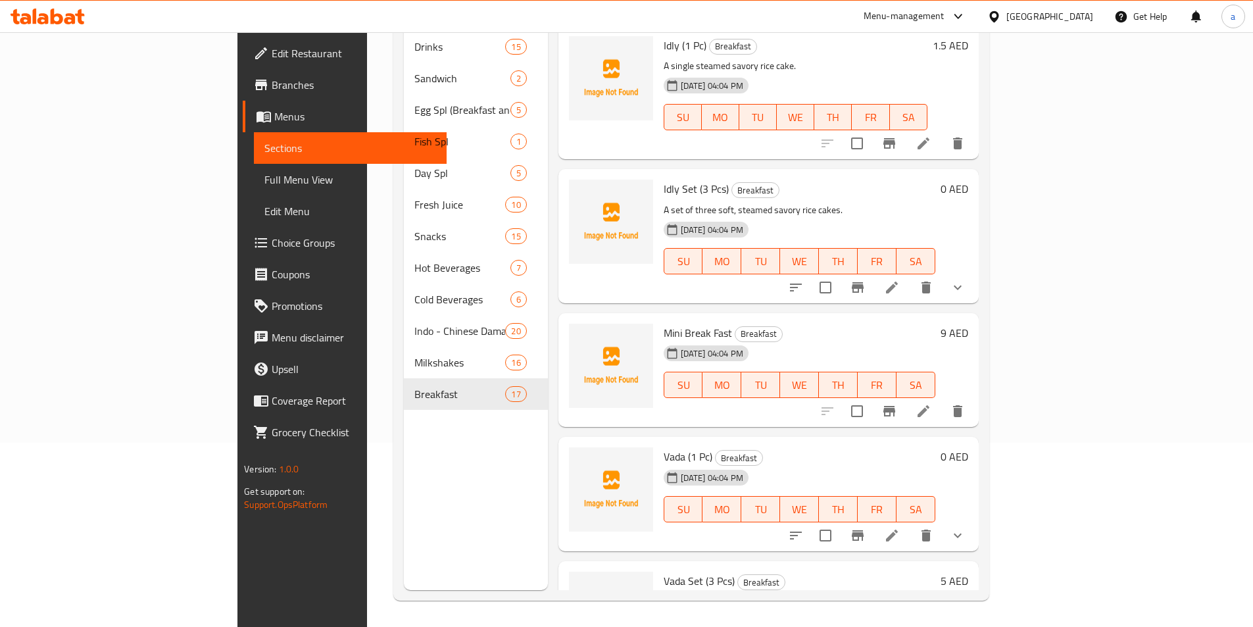
scroll to position [1538, 0]
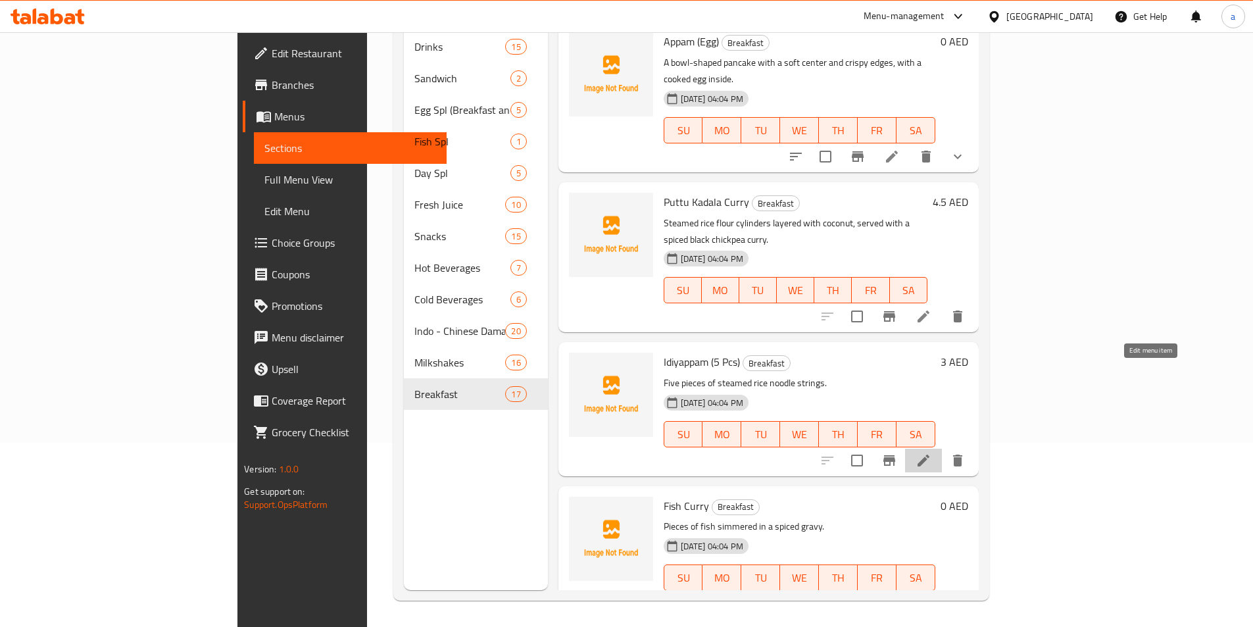
click at [931, 452] on icon at bounding box center [923, 460] width 16 height 16
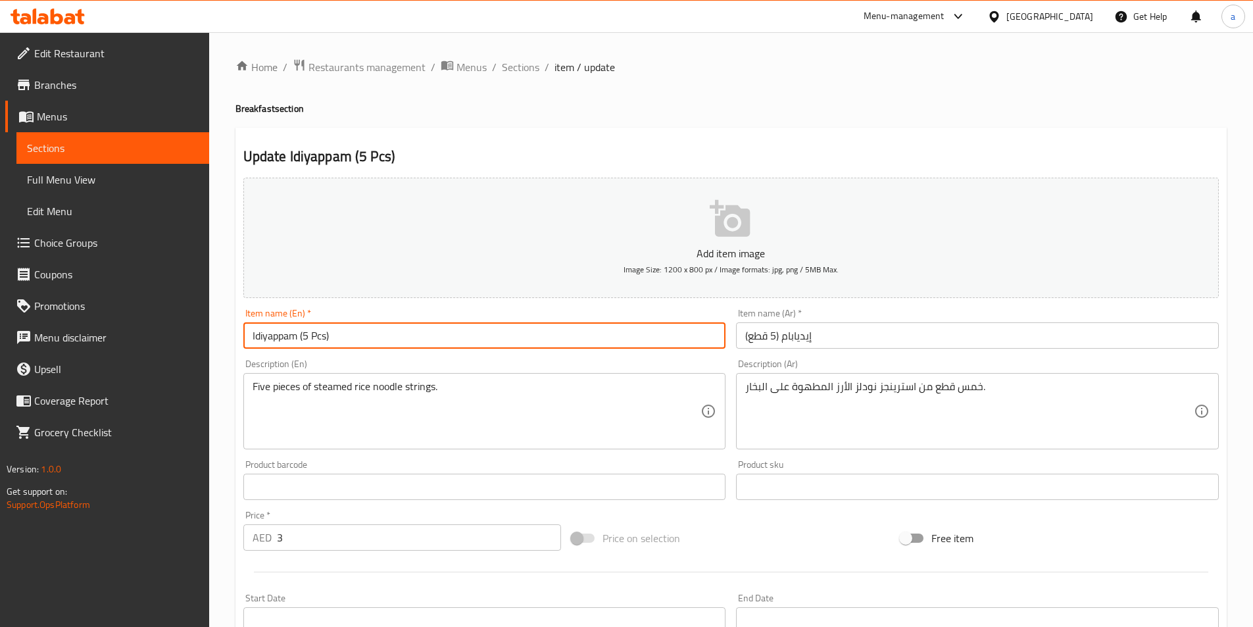
click at [308, 330] on input "Idiyappam (5 Pcs)" at bounding box center [484, 335] width 483 height 26
type input "Idiyappam (3 Pcs)"
click at [773, 338] on input "إيديابام (5 قطع)" at bounding box center [977, 335] width 483 height 26
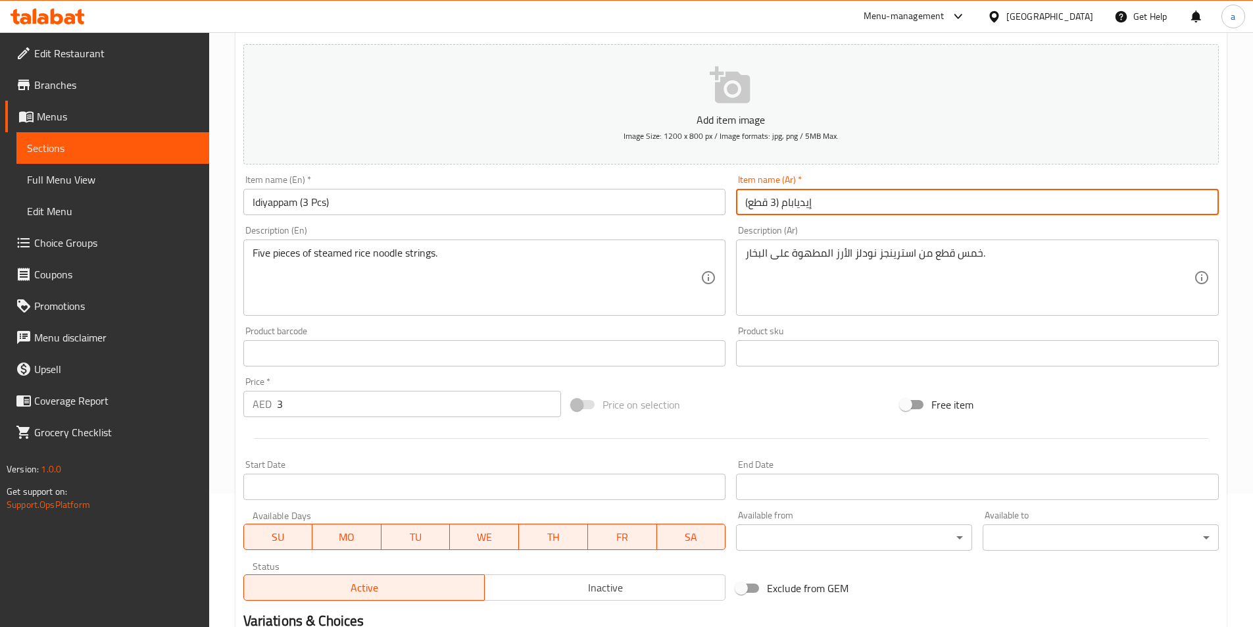
scroll to position [302, 0]
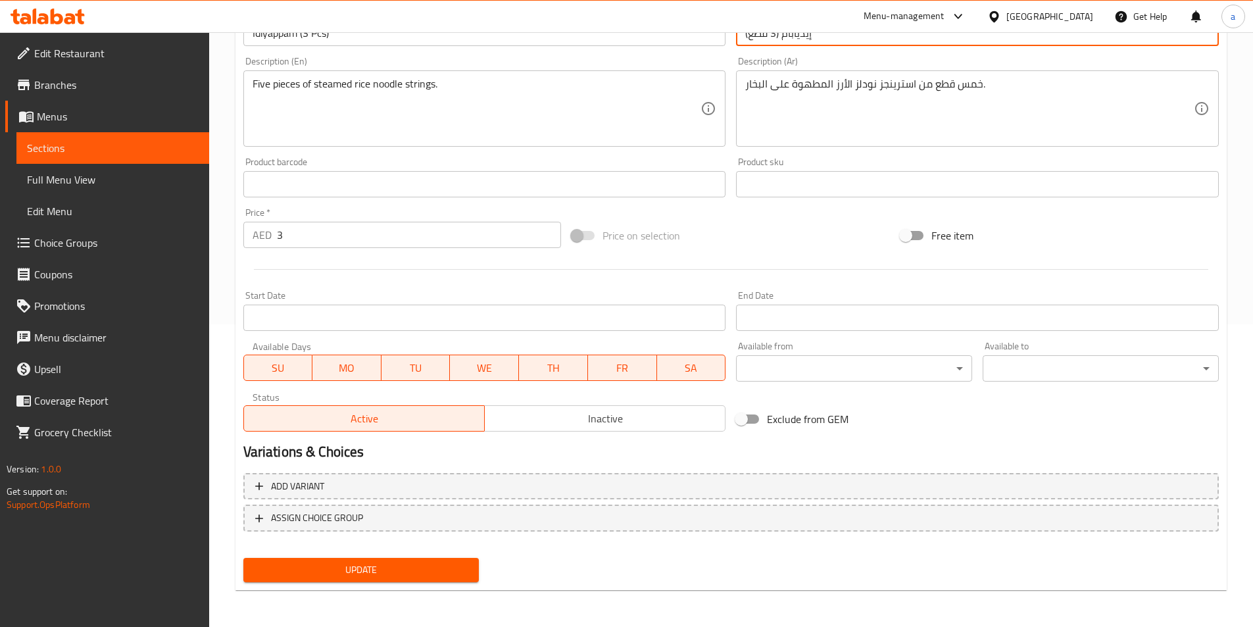
type input "إيديابام (3 قطع)"
click at [435, 575] on span "Update" at bounding box center [361, 570] width 215 height 16
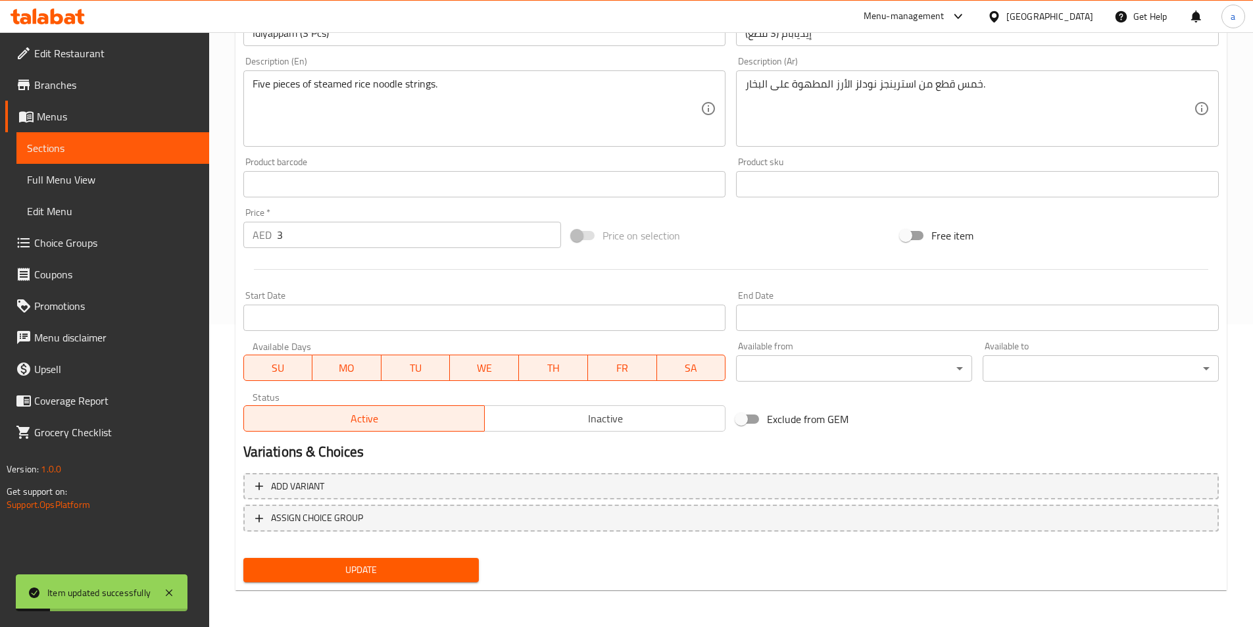
scroll to position [171, 0]
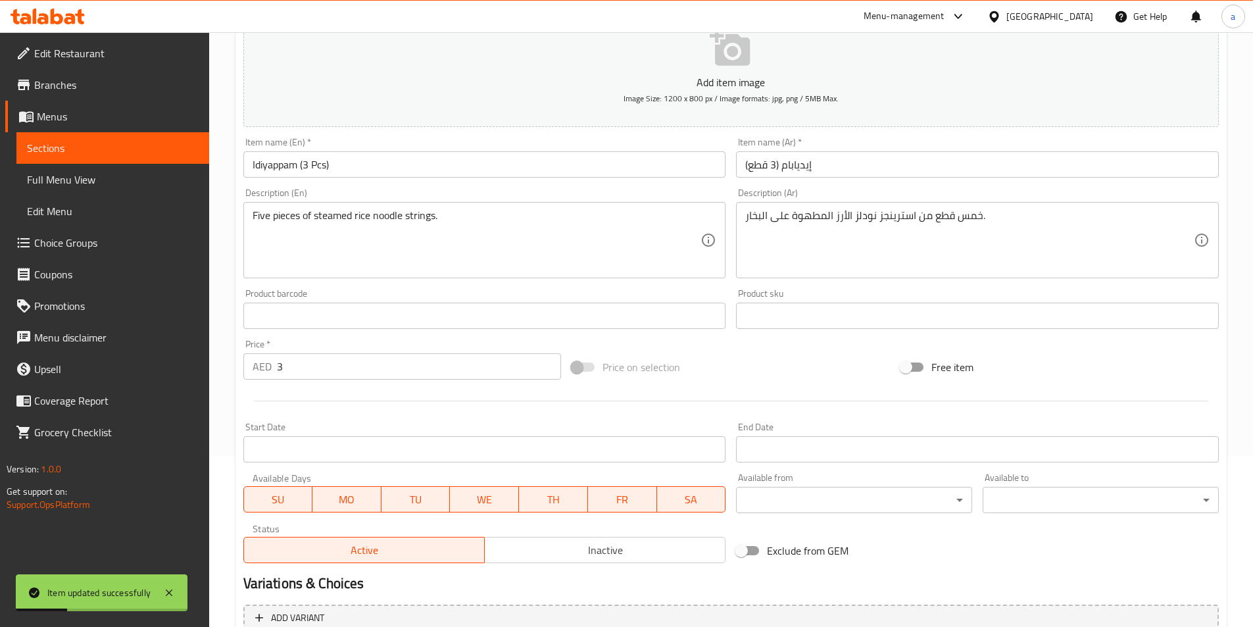
click at [306, 166] on input "Idiyappam (3 Pcs)" at bounding box center [484, 164] width 483 height 26
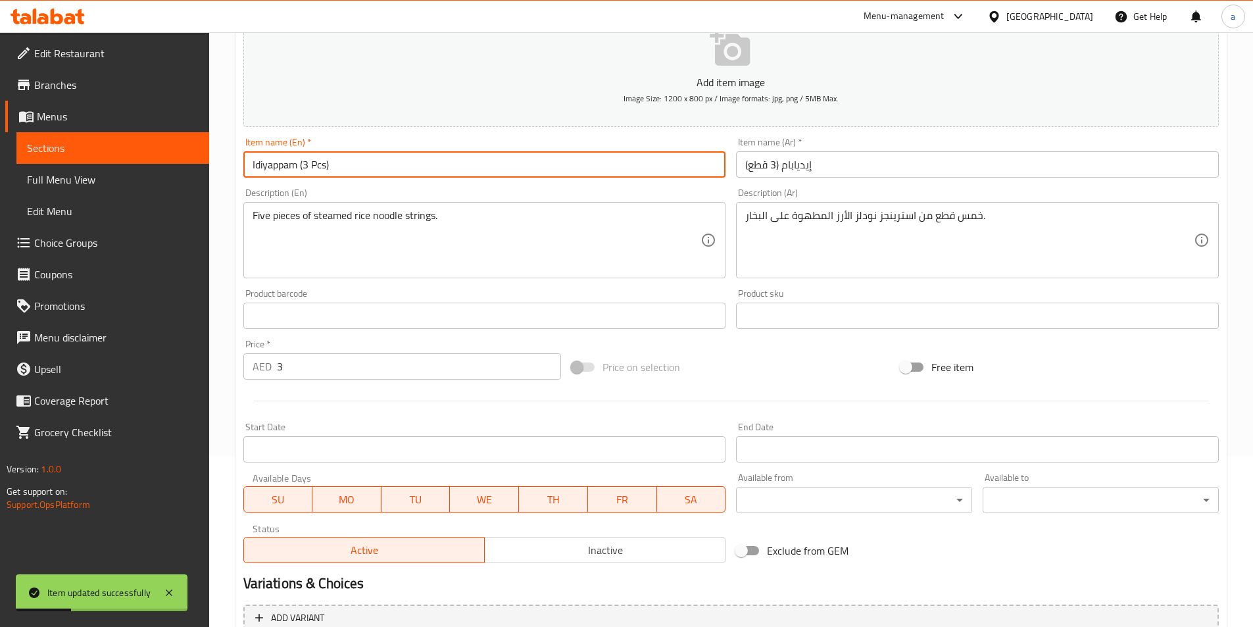
click at [306, 166] on input "Idiyappam (3 Pcs)" at bounding box center [484, 164] width 483 height 26
type input "Idiyappam (5 Pcs)"
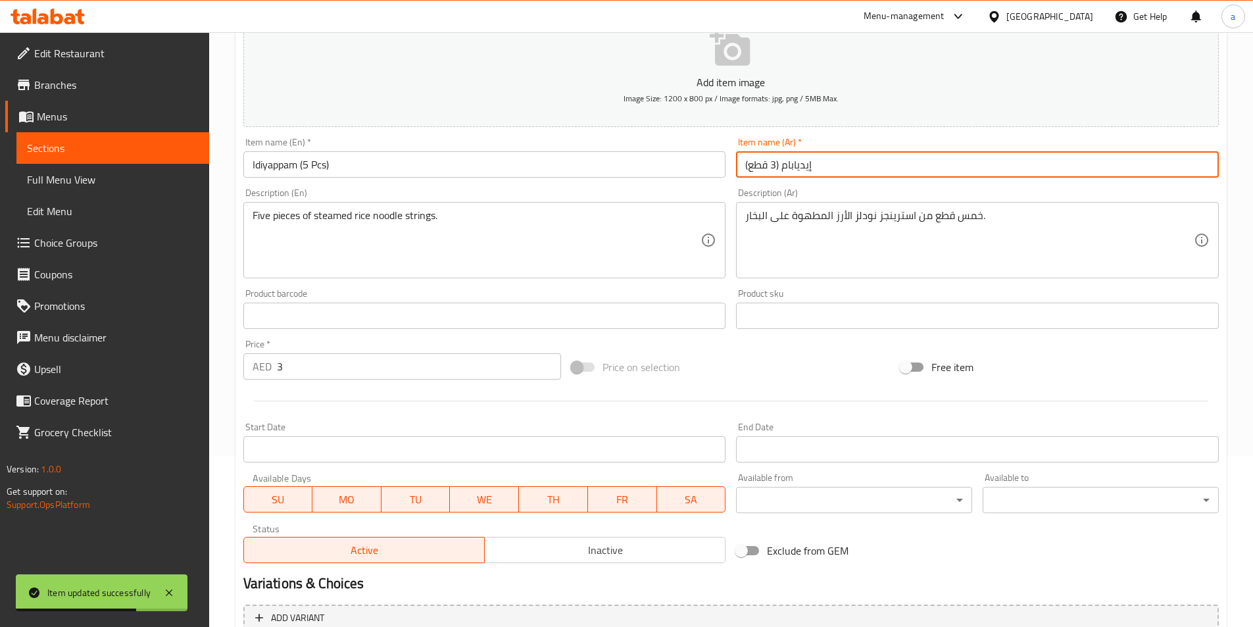
click at [772, 169] on input "إيديابام (3 قطع)" at bounding box center [977, 164] width 483 height 26
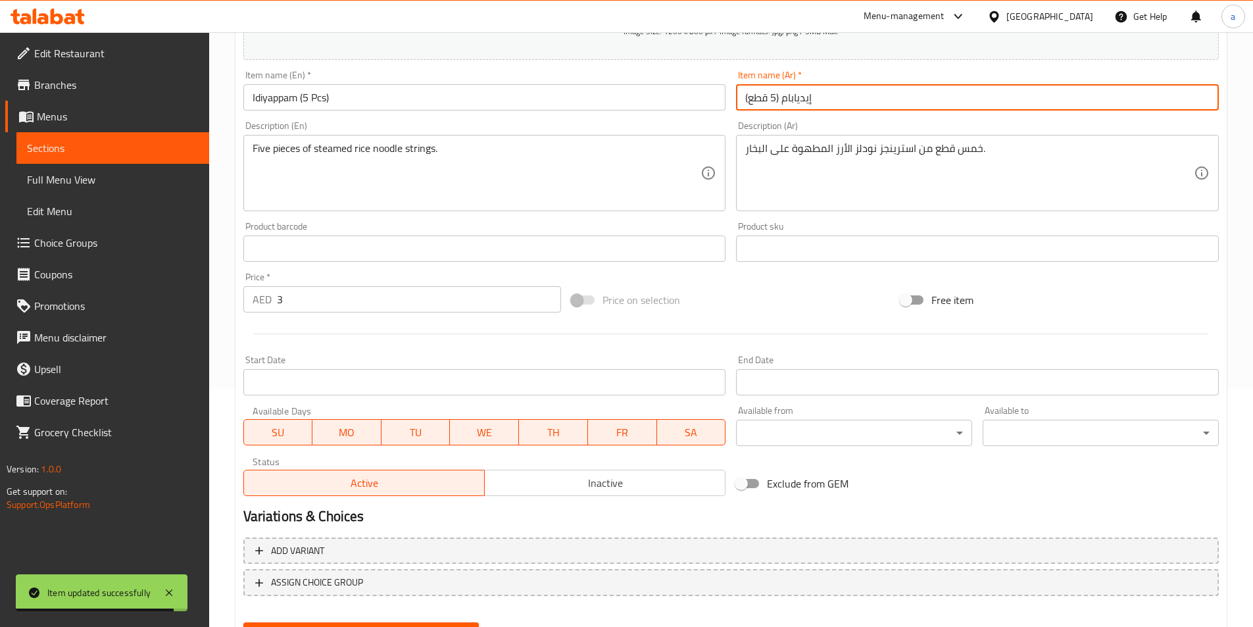
scroll to position [302, 0]
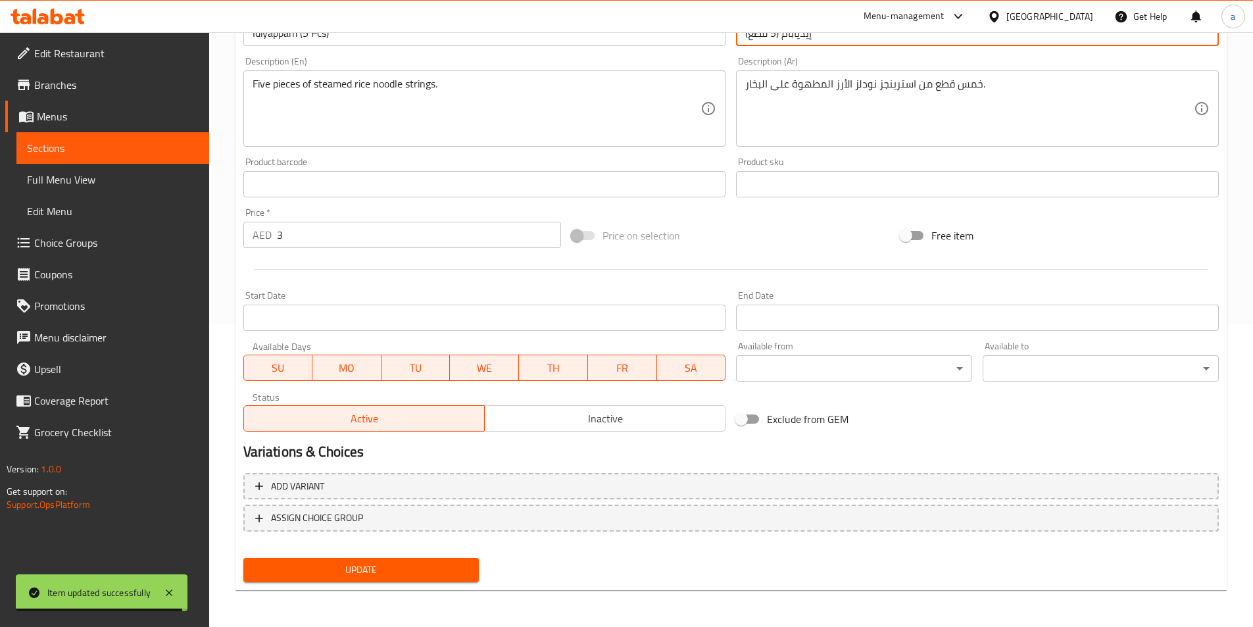
type input "إيديابام (5 قطع)"
click at [358, 566] on span "Update" at bounding box center [361, 570] width 215 height 16
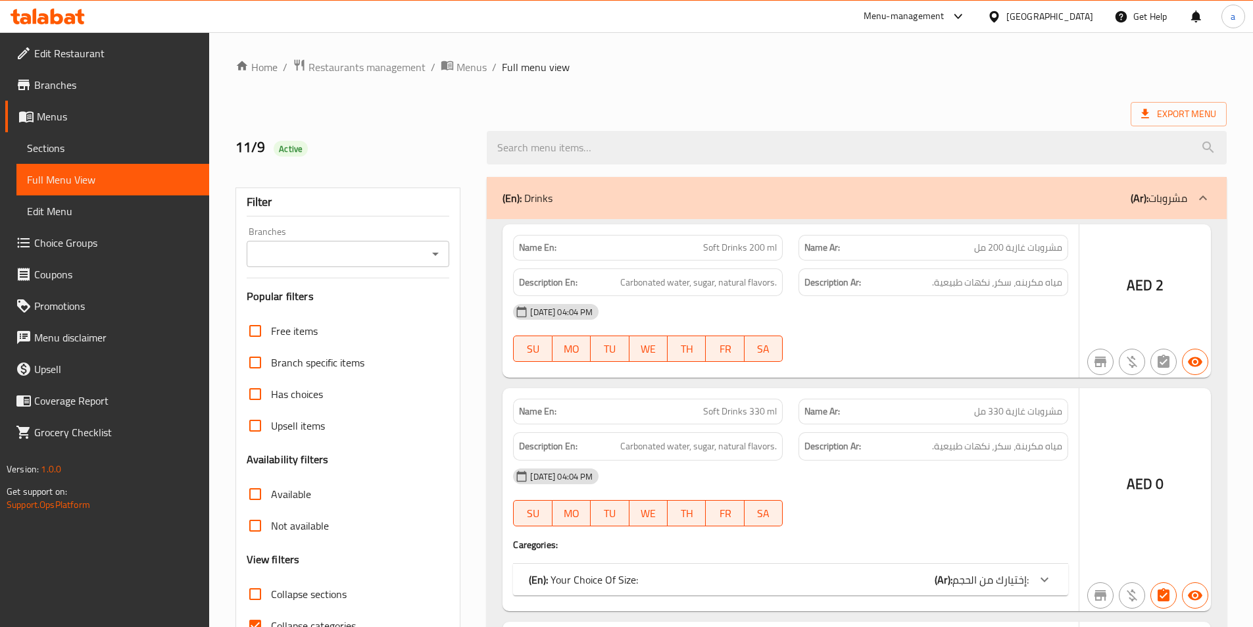
click at [248, 553] on div at bounding box center [626, 313] width 1253 height 627
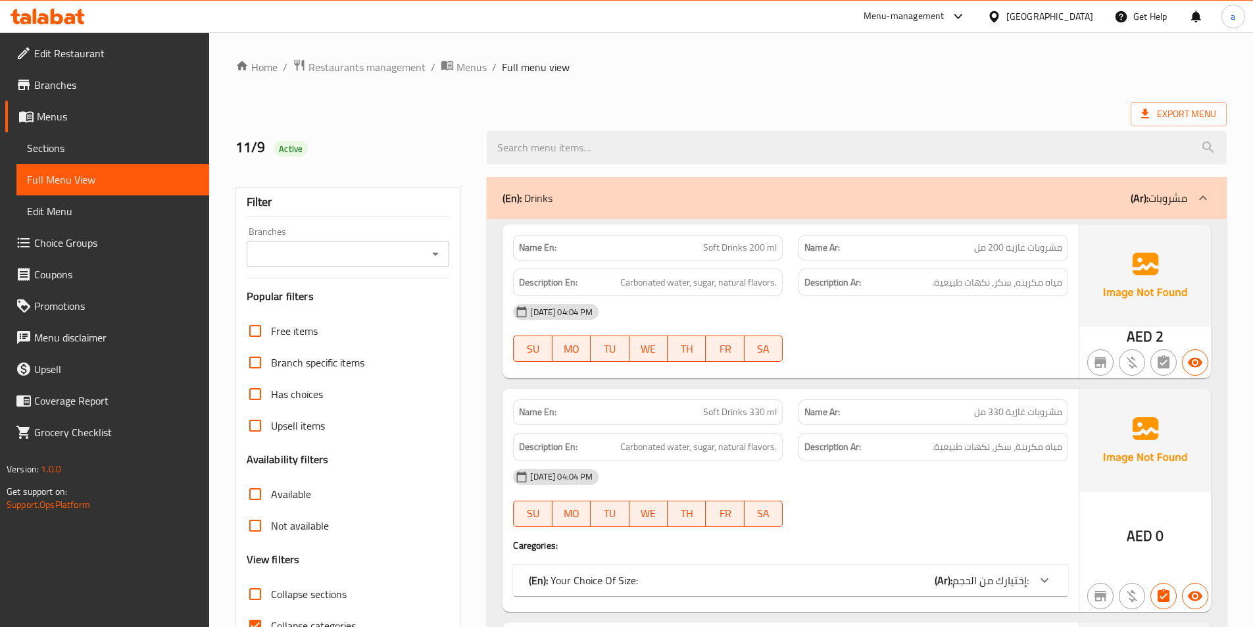
click at [260, 610] on input "Collapse categories" at bounding box center [255, 626] width 32 height 32
checkbox input "false"
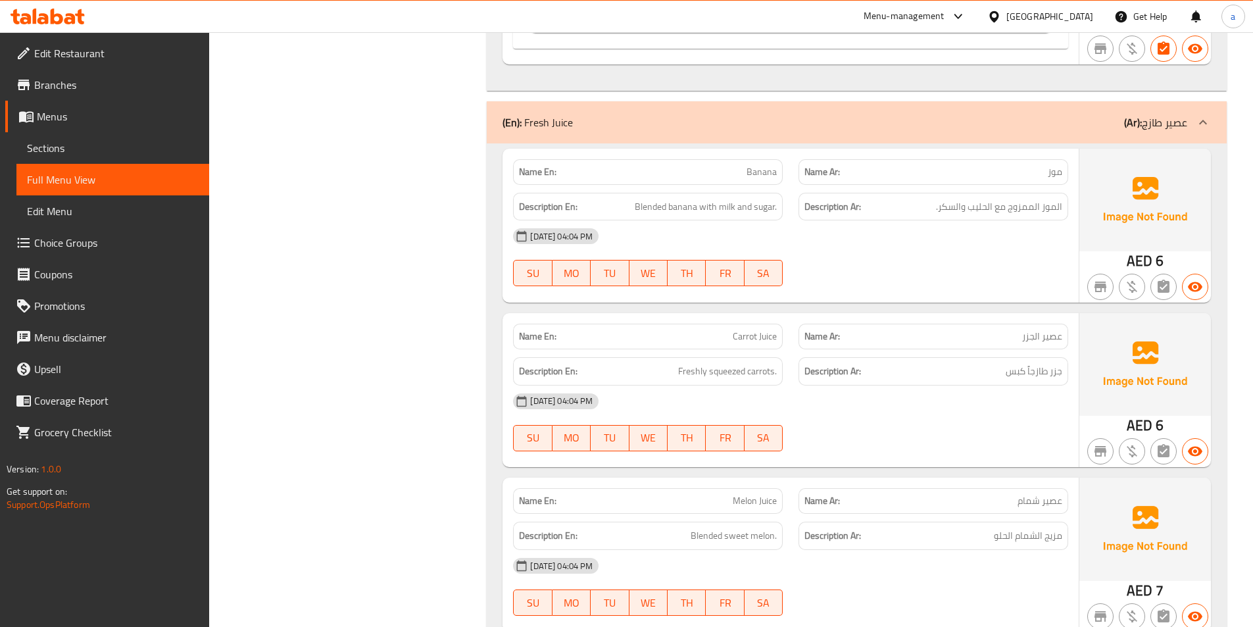
scroll to position [8096, 0]
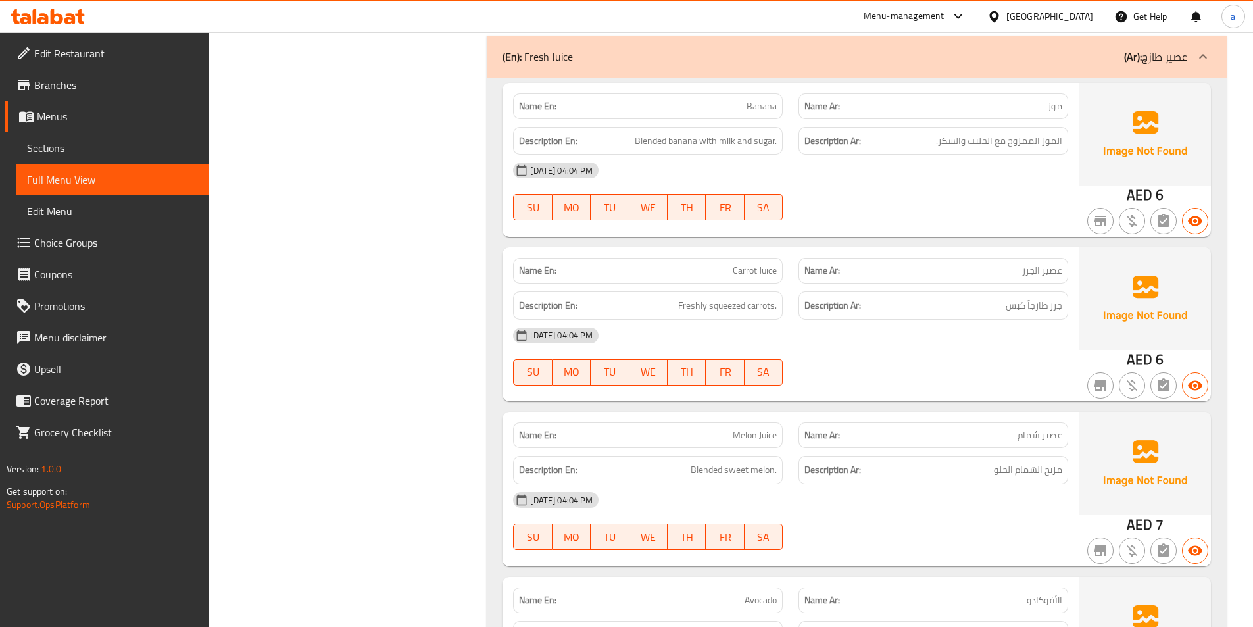
click at [873, 207] on div "11-09-2025 04:04 PM SU MO TU WE TH FR SA" at bounding box center [790, 192] width 571 height 74
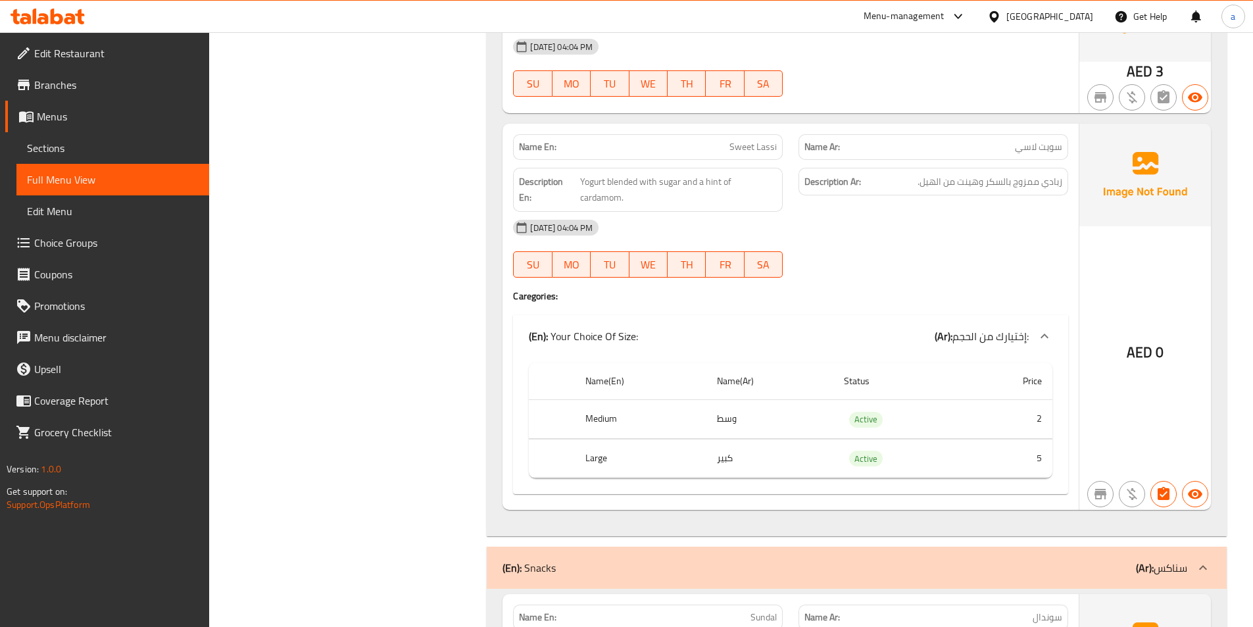
scroll to position [9542, 0]
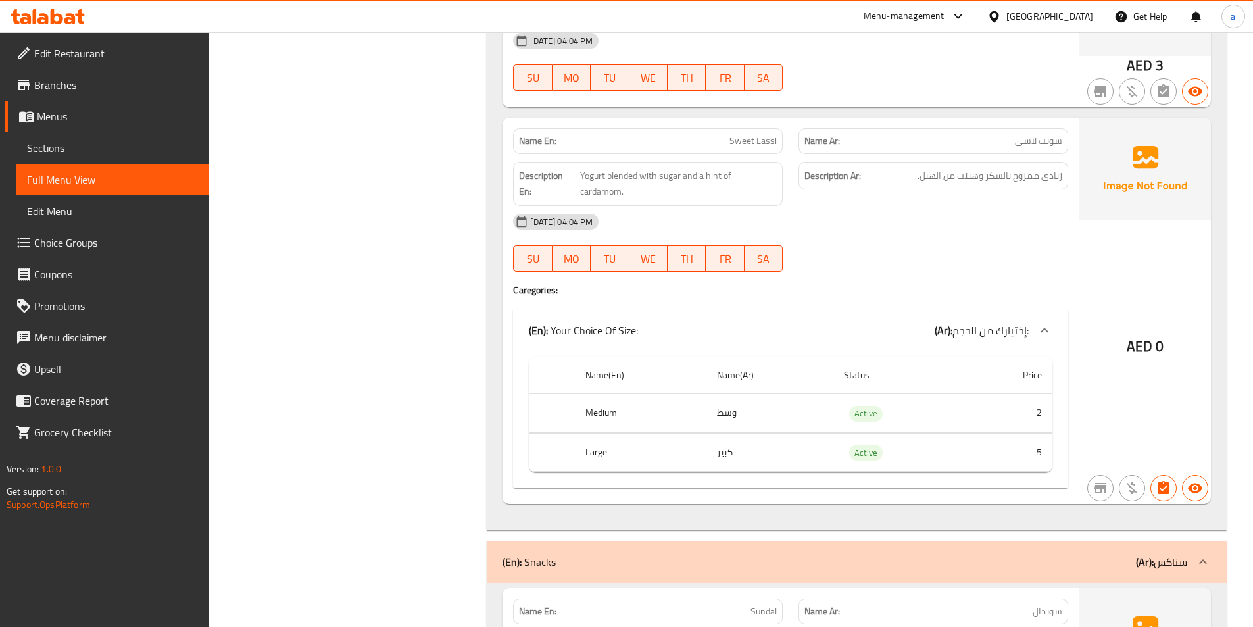
click at [934, 235] on div "11-09-2025 04:04 PM SU MO TU WE TH FR SA" at bounding box center [790, 243] width 571 height 74
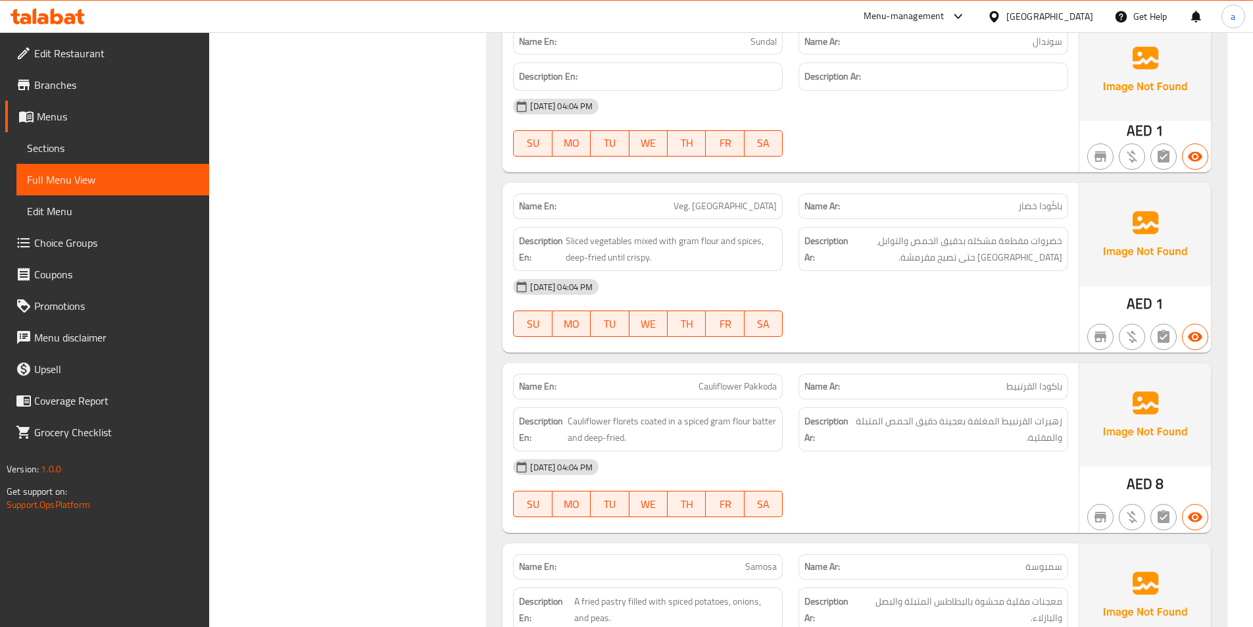
scroll to position [10134, 0]
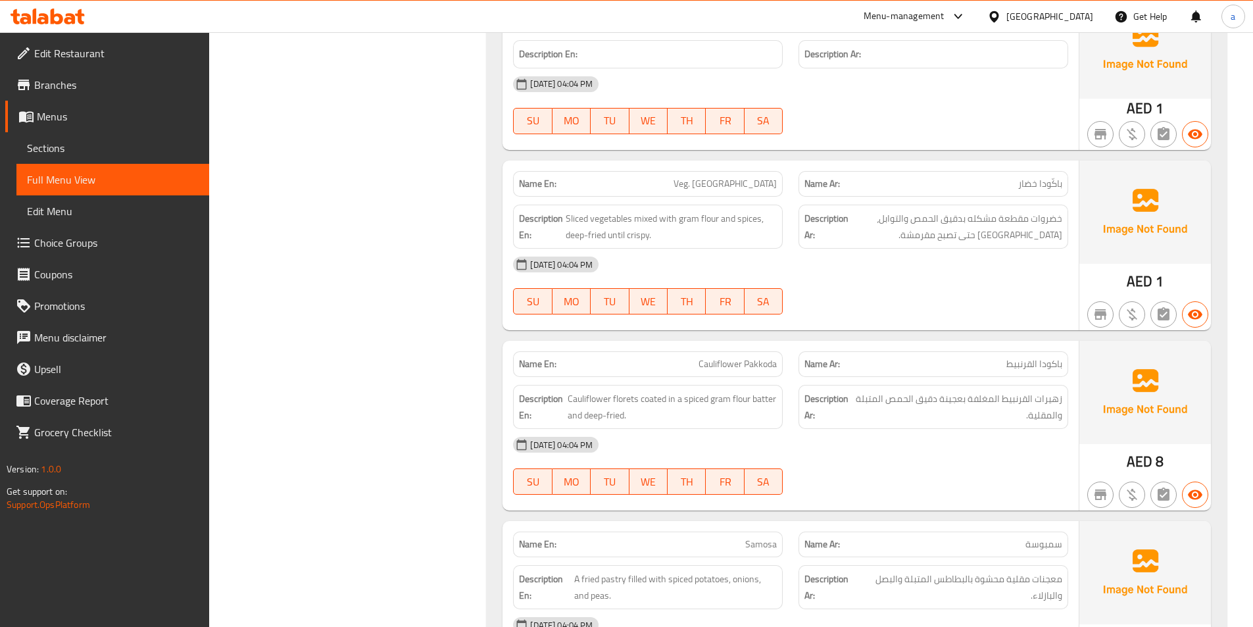
click at [944, 267] on div "11-09-2025 04:04 PM SU MO TU WE TH FR SA" at bounding box center [790, 286] width 571 height 74
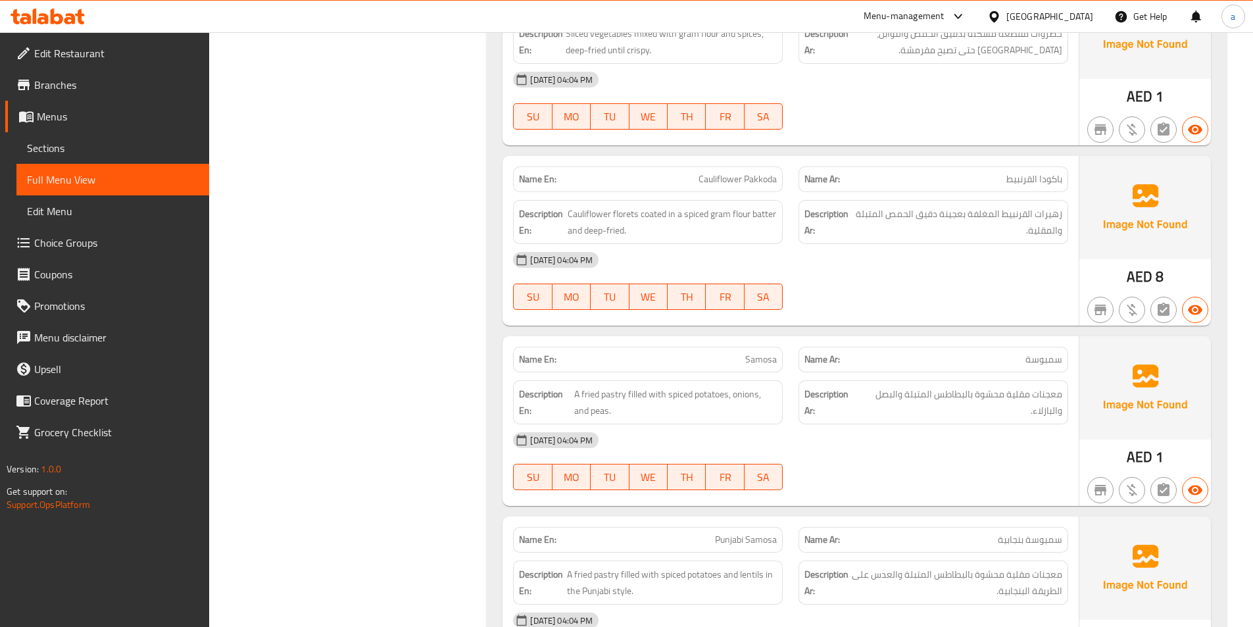
scroll to position [10331, 0]
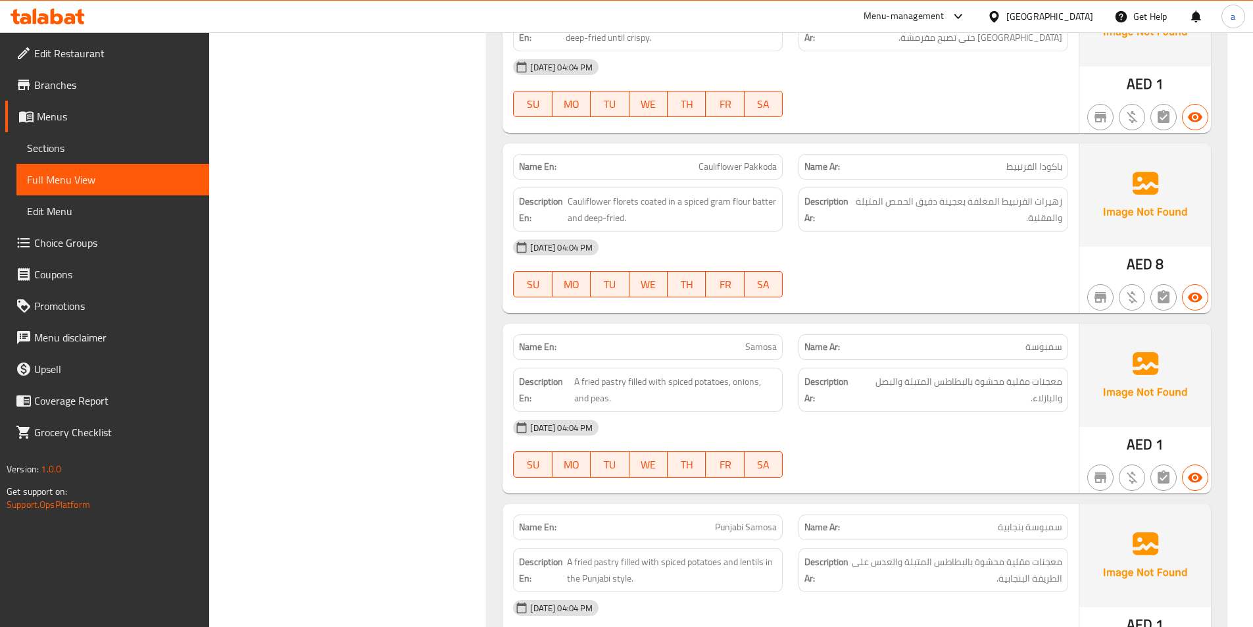
click at [819, 243] on div "[DATE] 04:04 PM" at bounding box center [790, 247] width 571 height 32
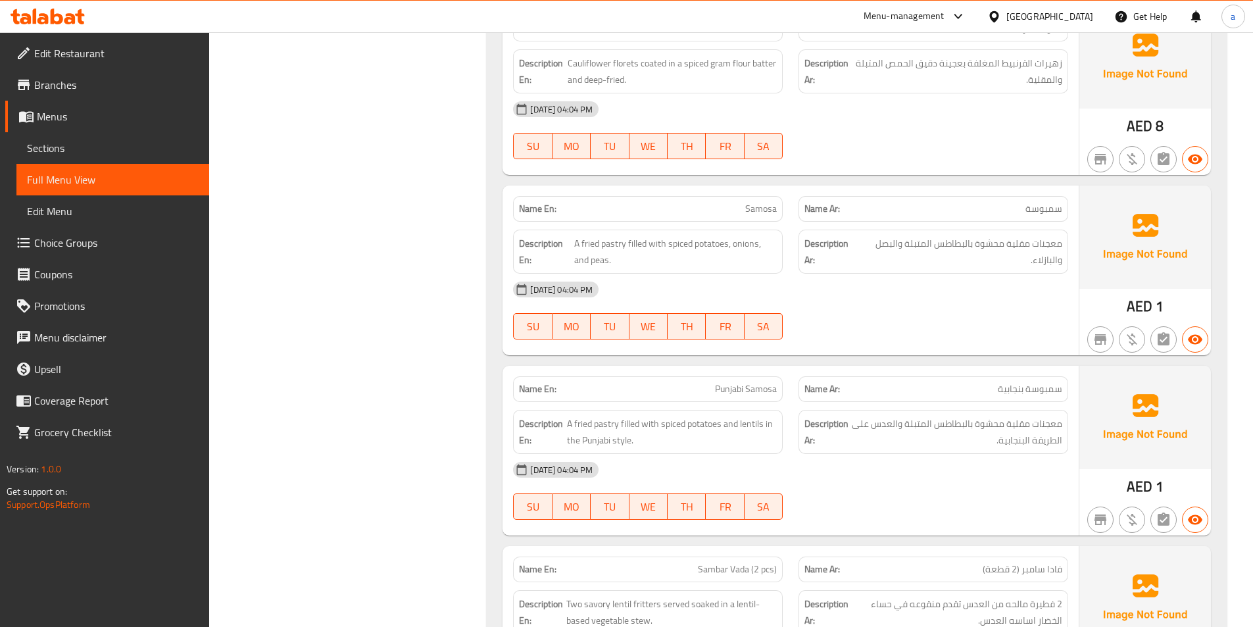
scroll to position [10594, 0]
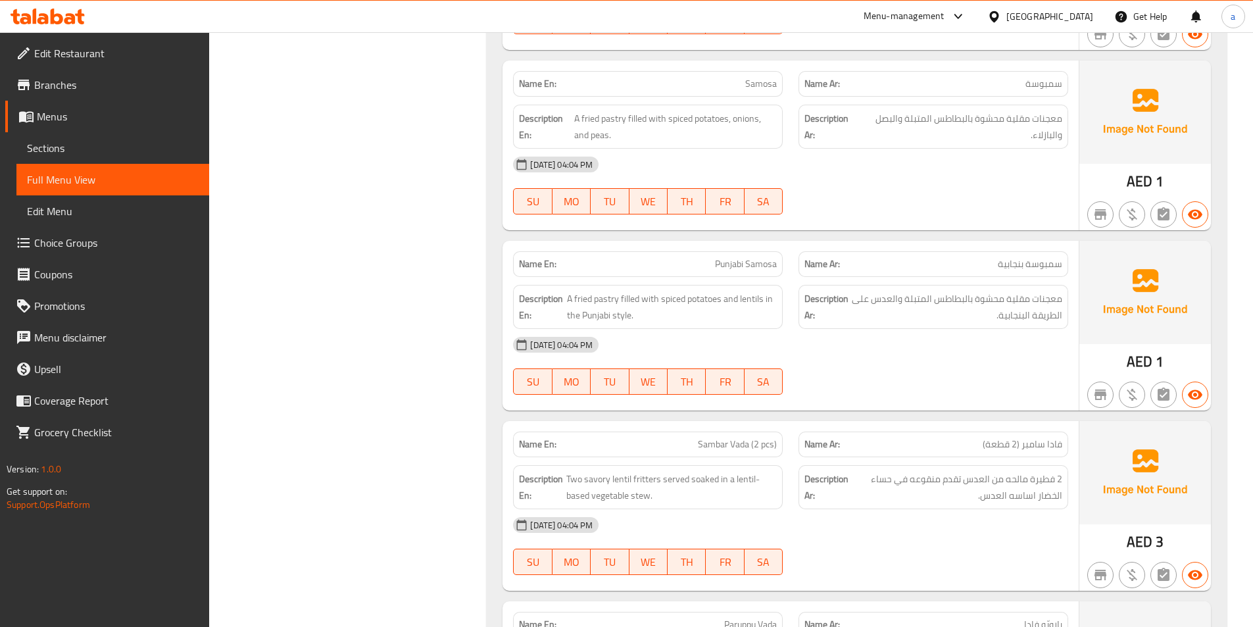
click at [845, 158] on div "[DATE] 04:04 PM" at bounding box center [790, 165] width 571 height 32
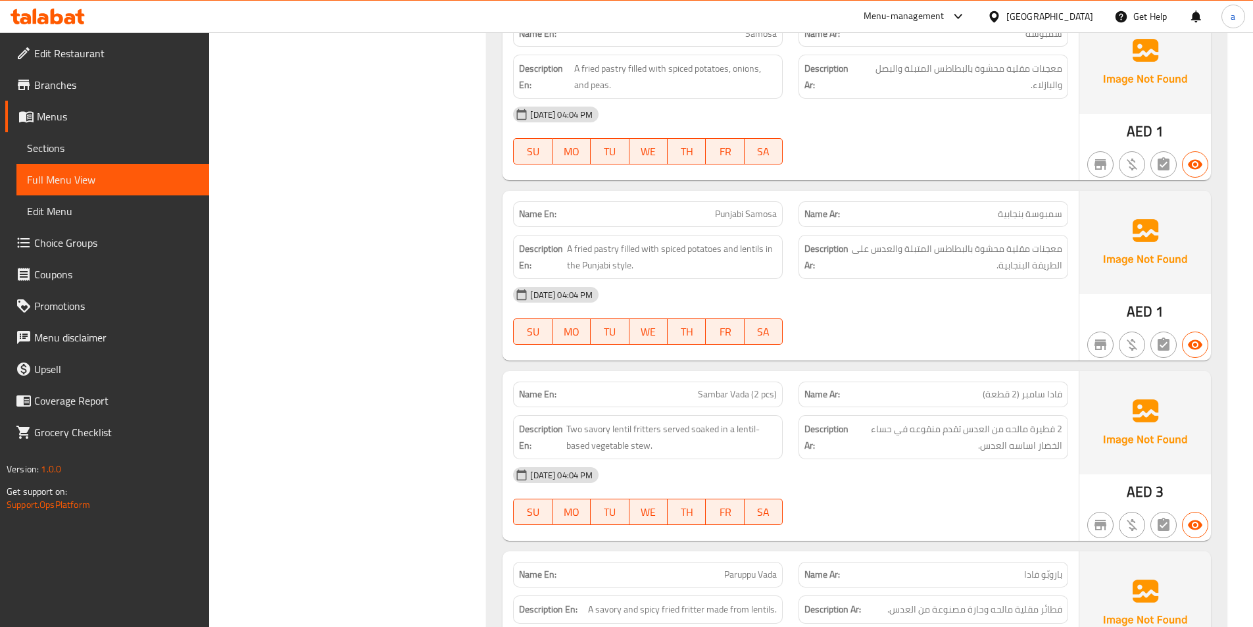
scroll to position [10726, 0]
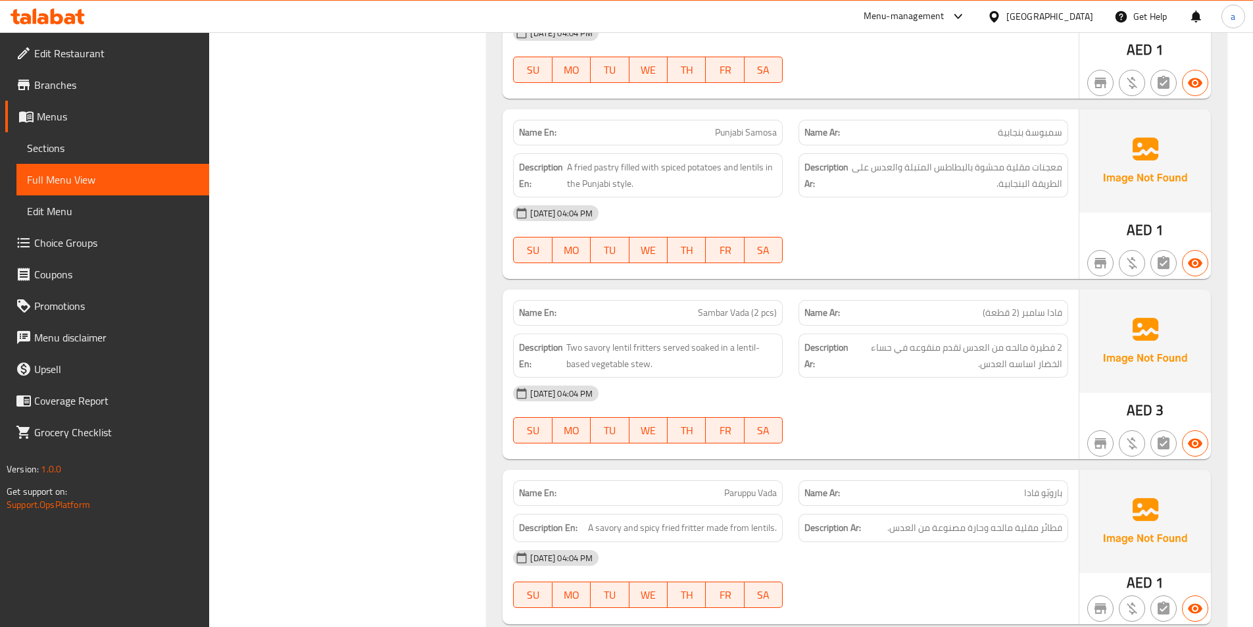
click at [848, 197] on div "[DATE] 04:04 PM" at bounding box center [790, 213] width 571 height 32
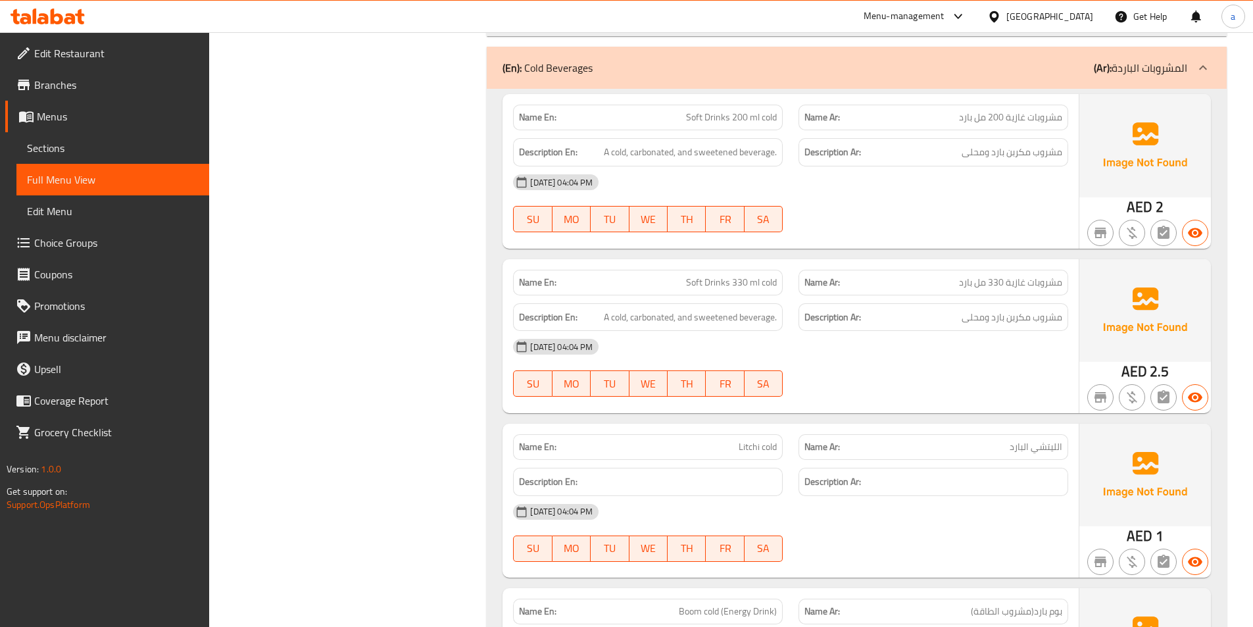
scroll to position [14408, 0]
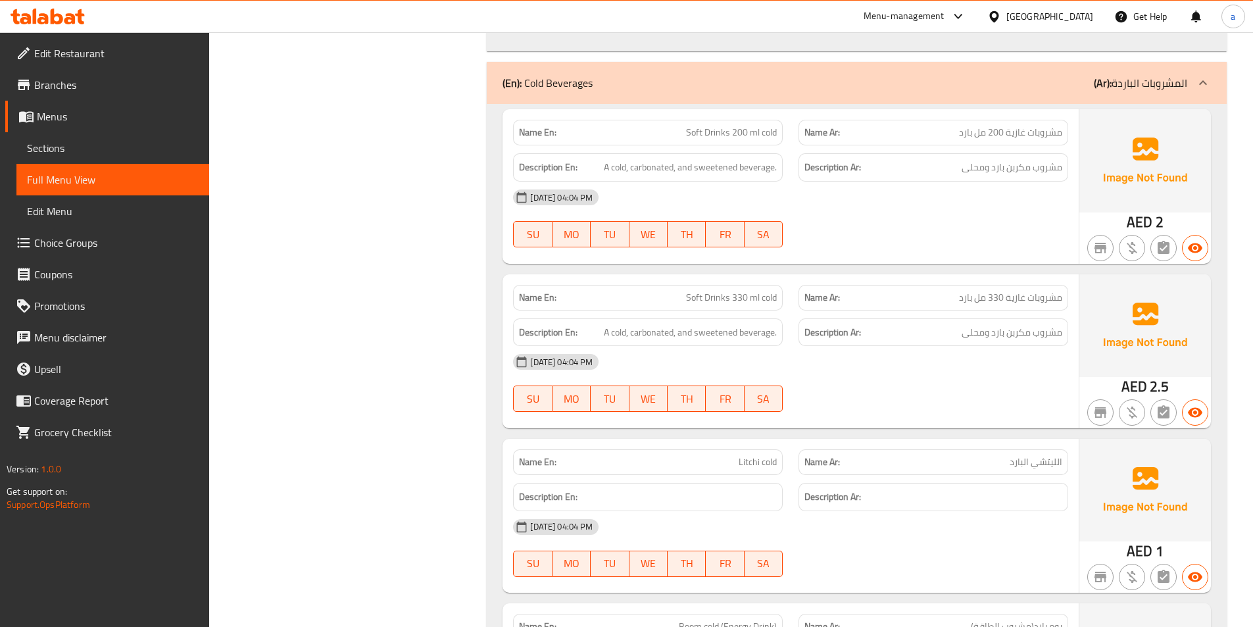
click at [919, 370] on div "11-09-2025 04:04 PM SU MO TU WE TH FR SA" at bounding box center [790, 383] width 571 height 74
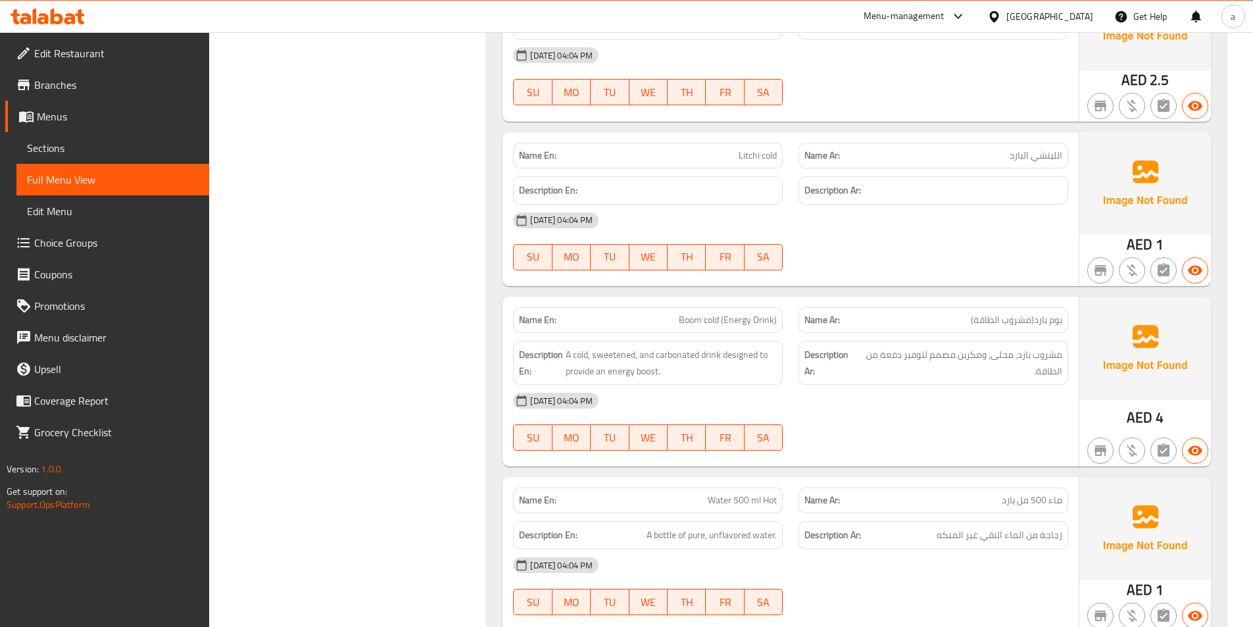
scroll to position [14737, 0]
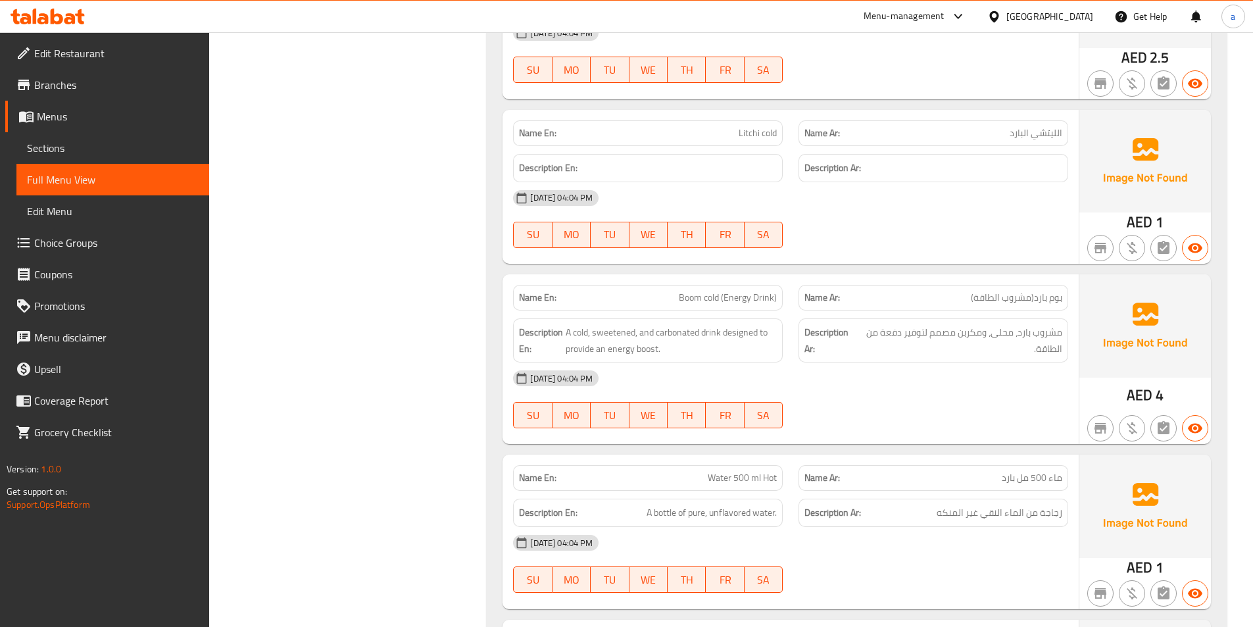
click at [893, 383] on div "11-09-2025 04:04 PM SU MO TU WE TH FR SA" at bounding box center [790, 399] width 571 height 74
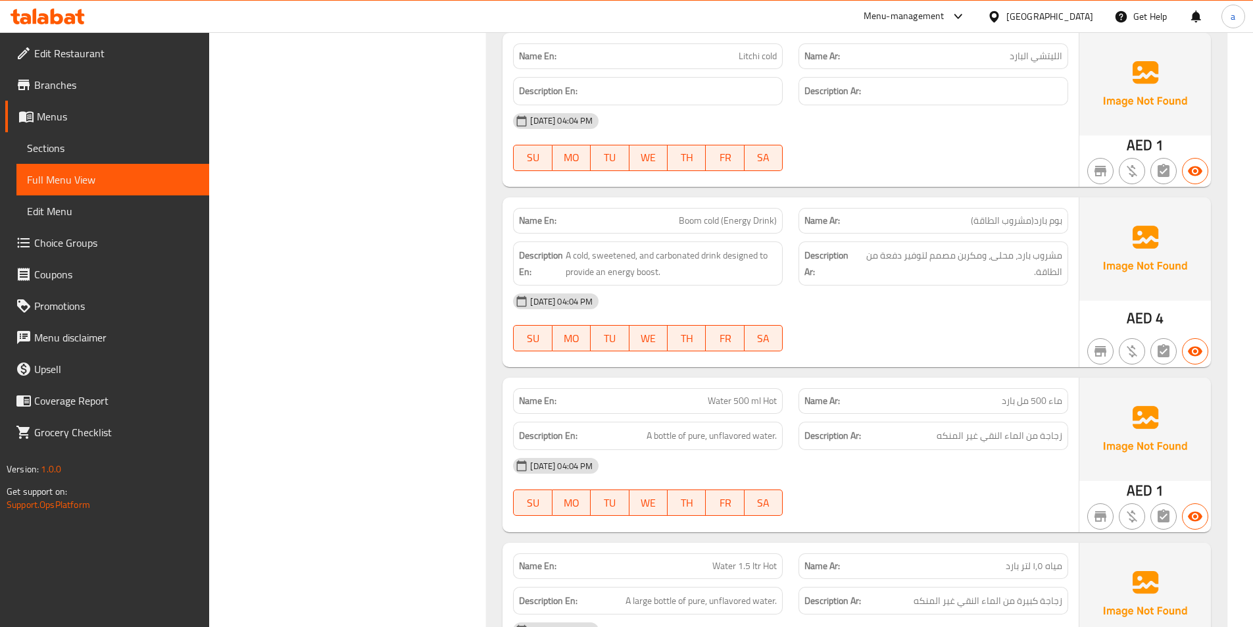
scroll to position [14934, 0]
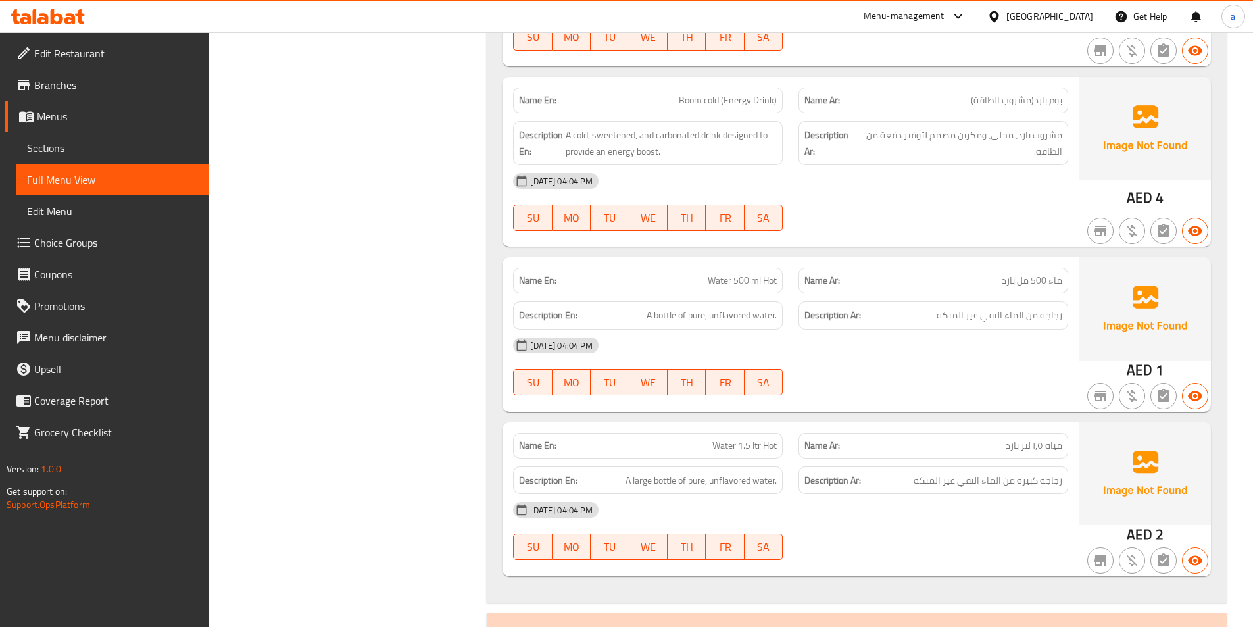
click at [892, 362] on div "11-09-2025 04:04 PM SU MO TU WE TH FR SA" at bounding box center [790, 366] width 571 height 74
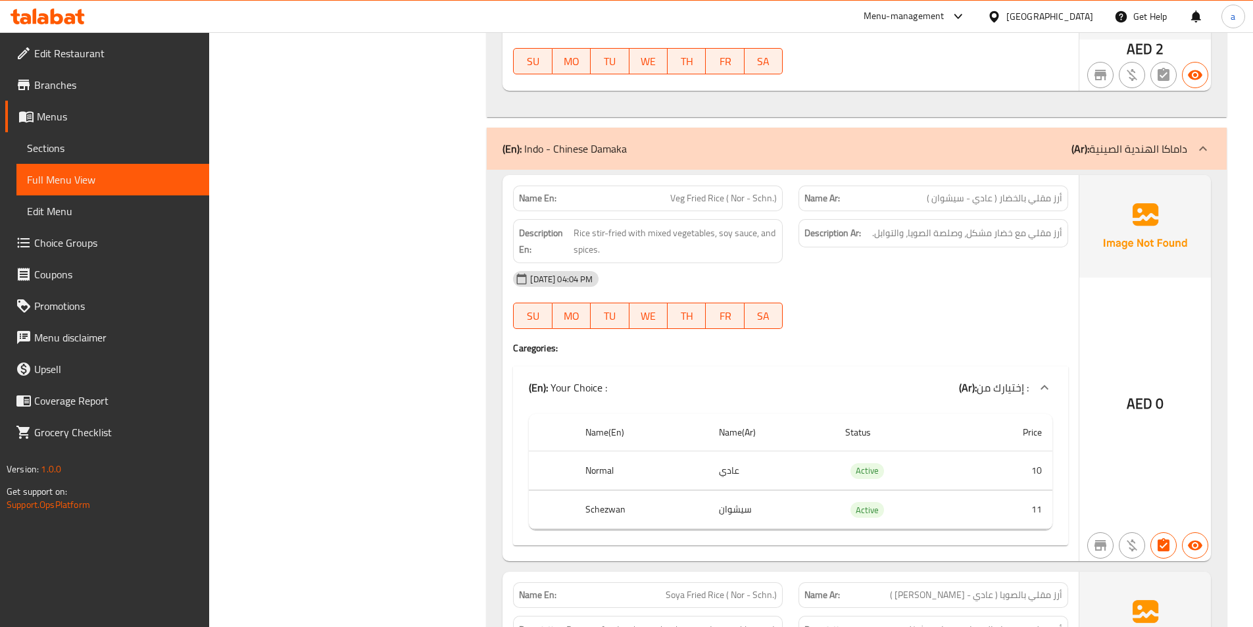
scroll to position [15460, 0]
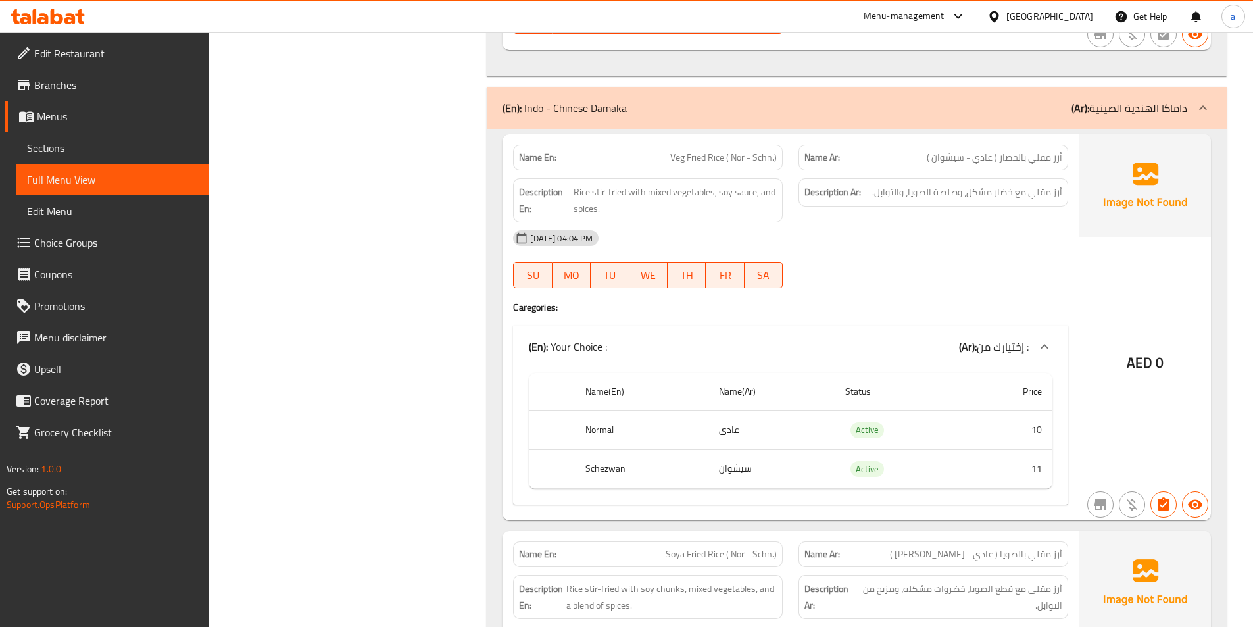
click at [860, 224] on div "[DATE] 04:04 PM" at bounding box center [790, 238] width 571 height 32
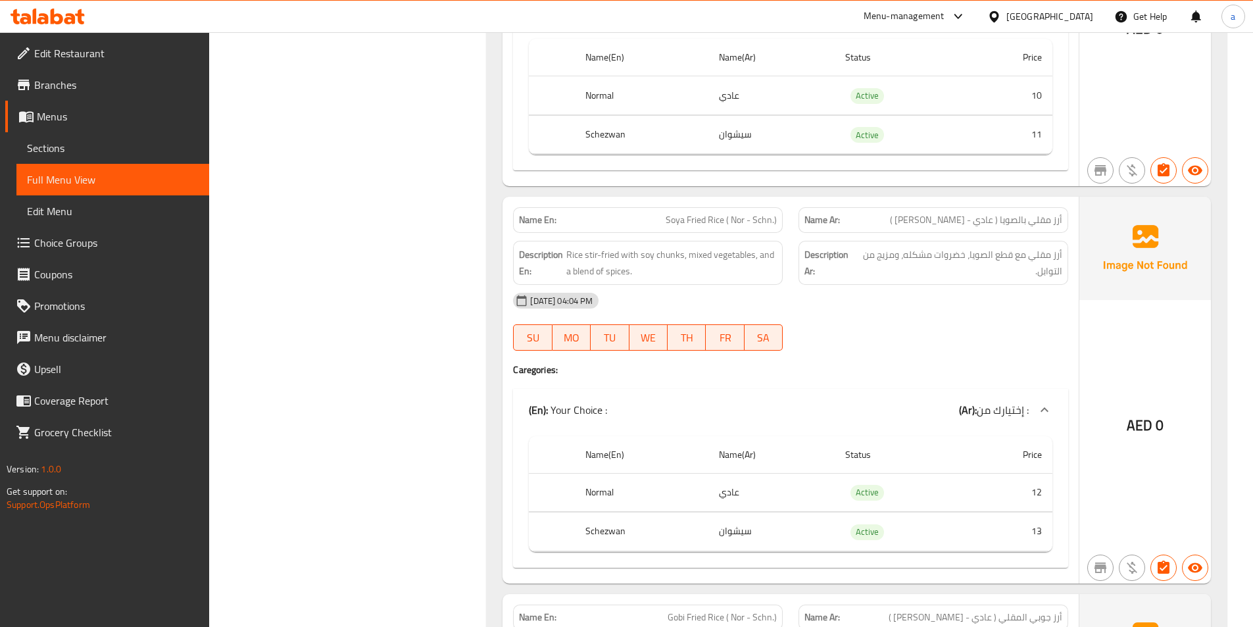
scroll to position [15789, 0]
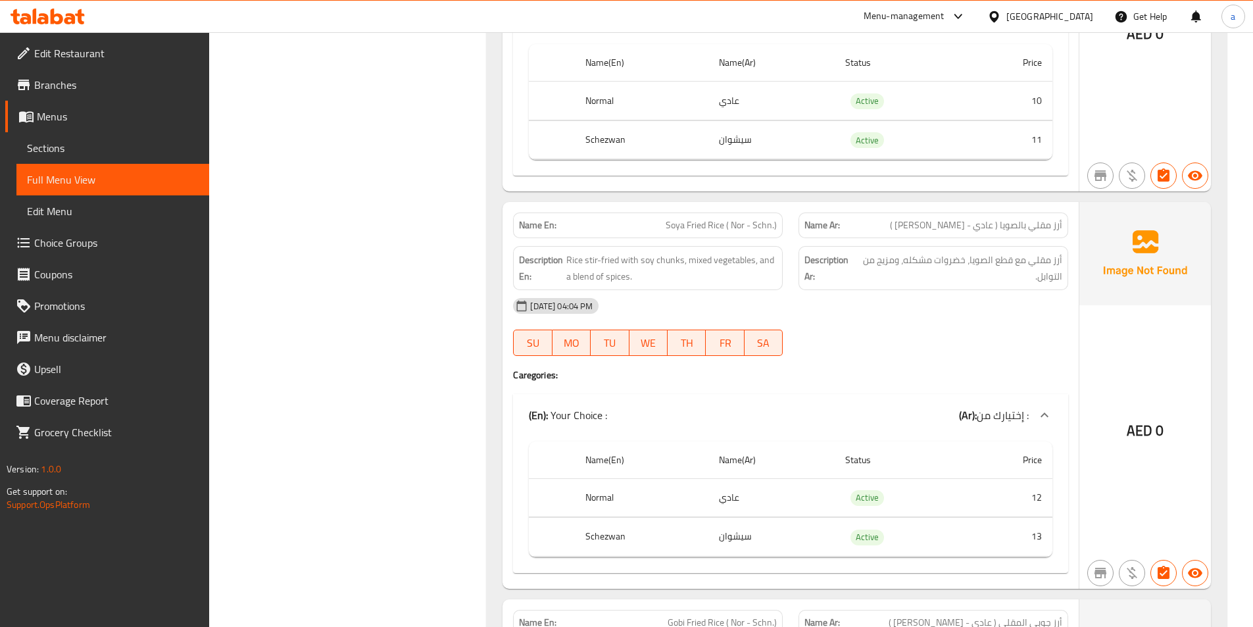
click at [865, 310] on div "11-09-2025 04:04 PM SU MO TU WE TH FR SA" at bounding box center [790, 327] width 571 height 74
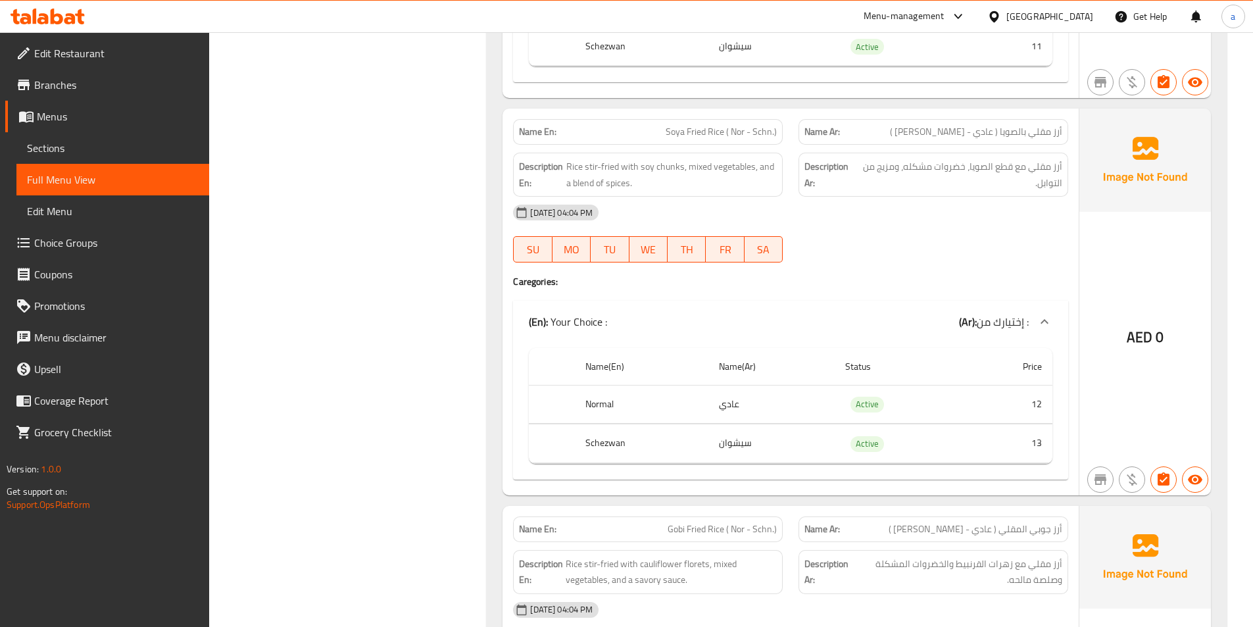
scroll to position [15921, 0]
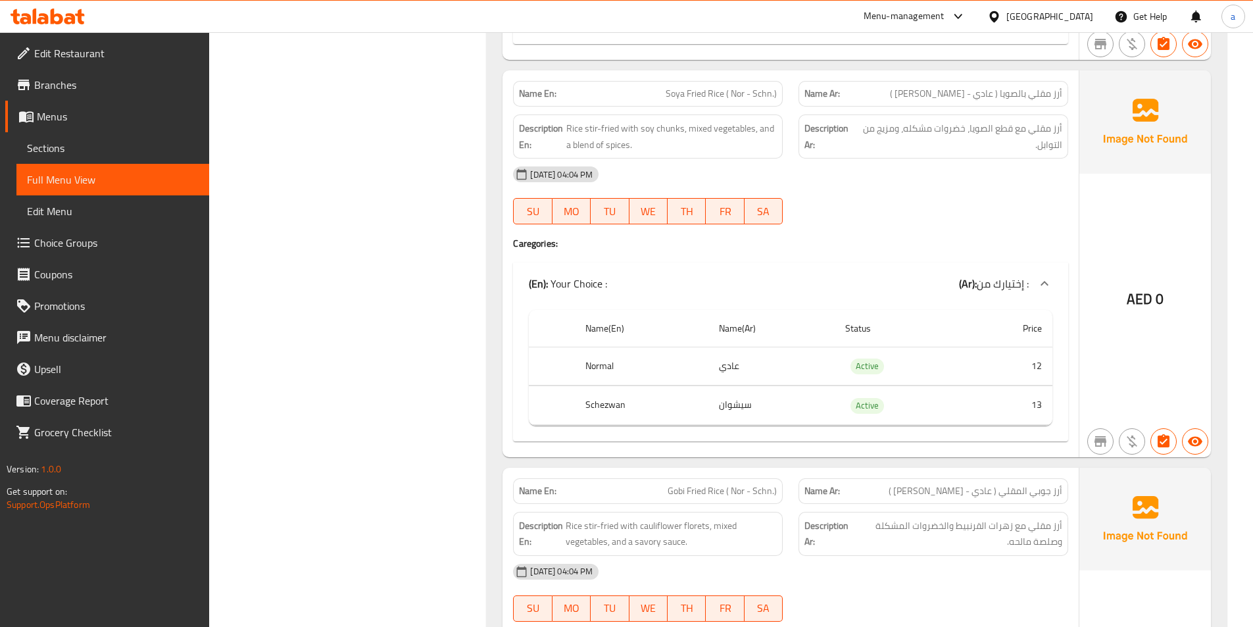
click at [837, 160] on div "[DATE] 04:04 PM" at bounding box center [790, 174] width 571 height 32
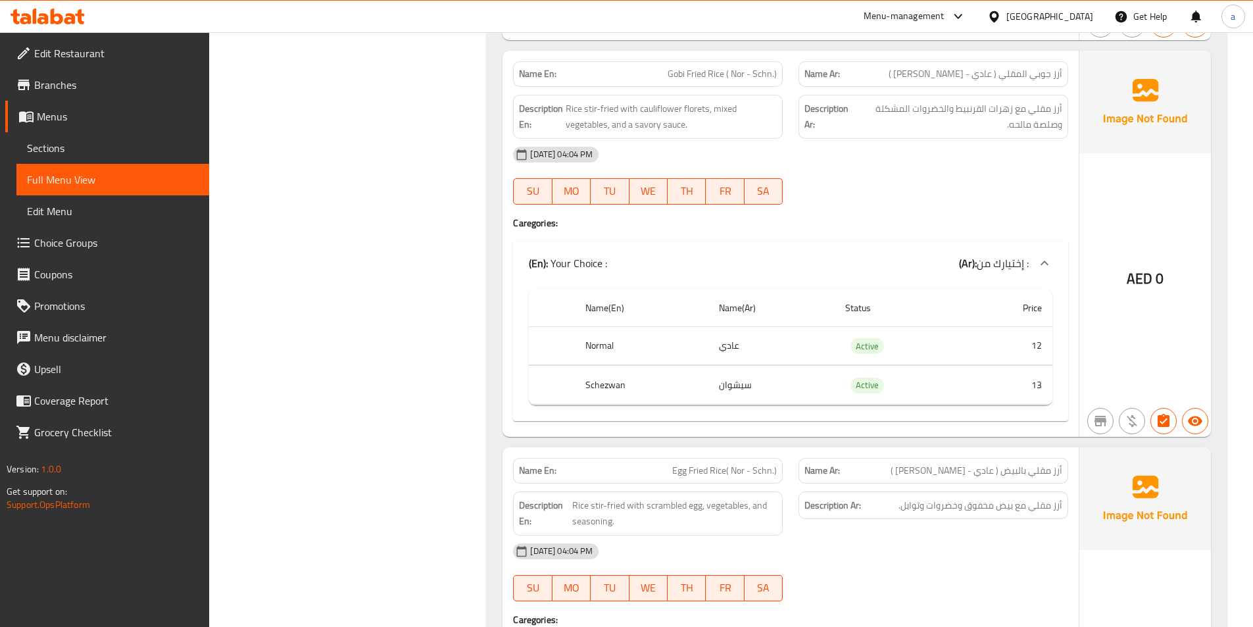
scroll to position [16315, 0]
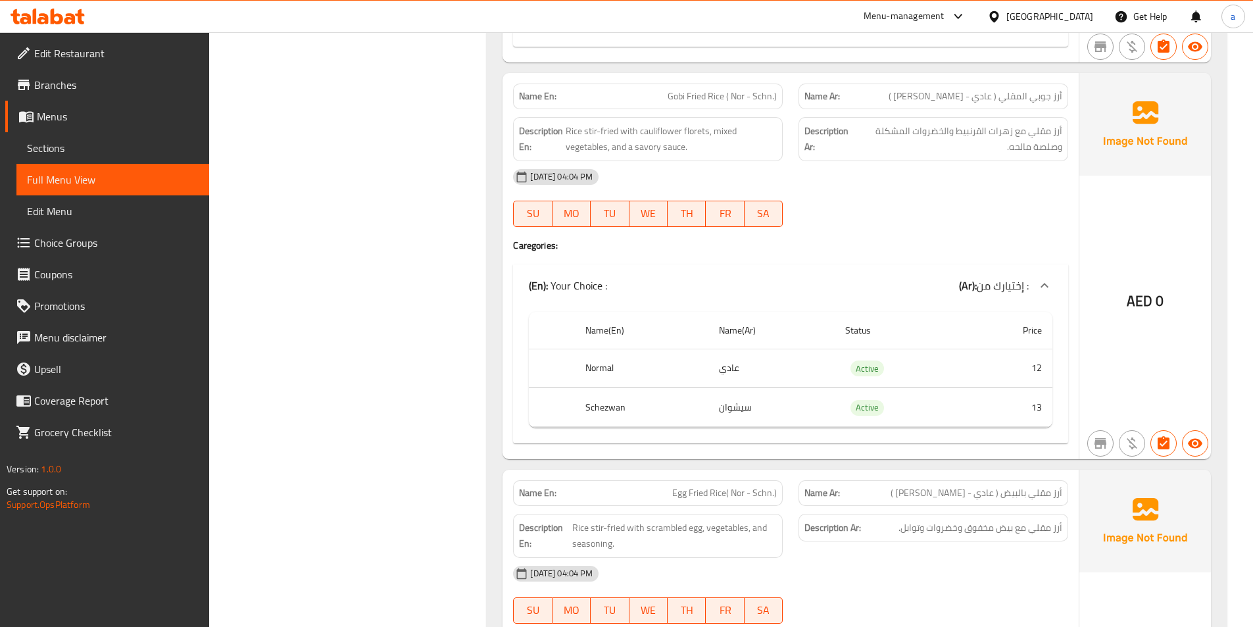
click at [858, 239] on h4 "Caregories:" at bounding box center [790, 245] width 555 height 13
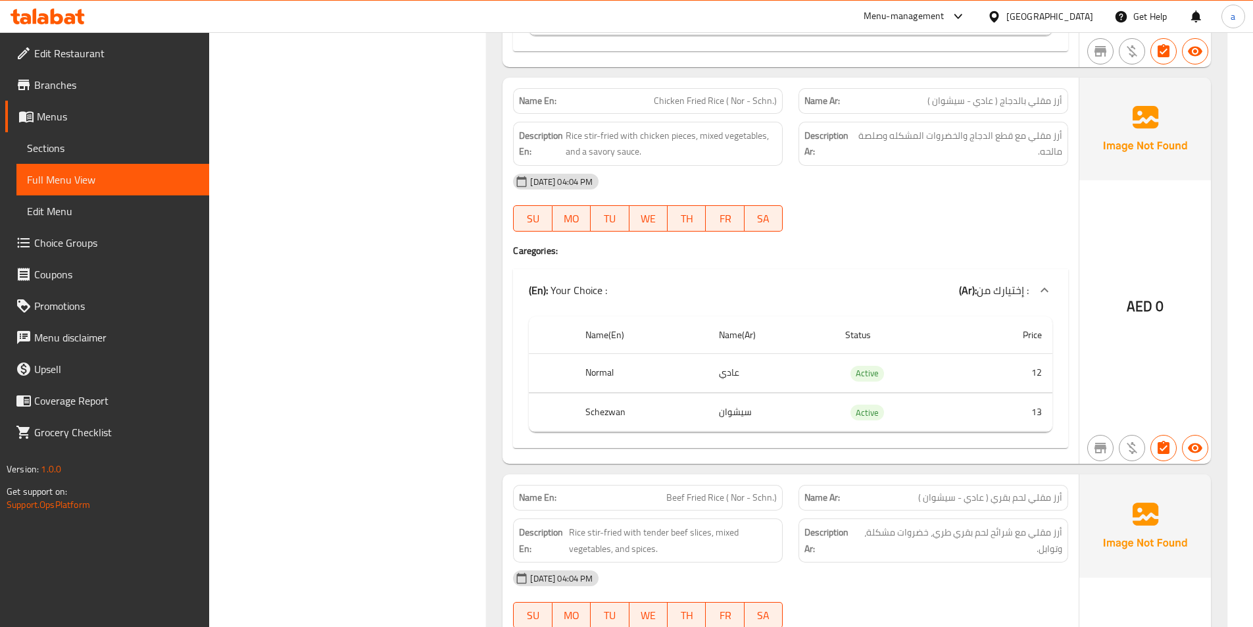
scroll to position [17104, 0]
click at [909, 185] on div "11-09-2025 04:04 PM SU MO TU WE TH FR SA" at bounding box center [790, 202] width 571 height 74
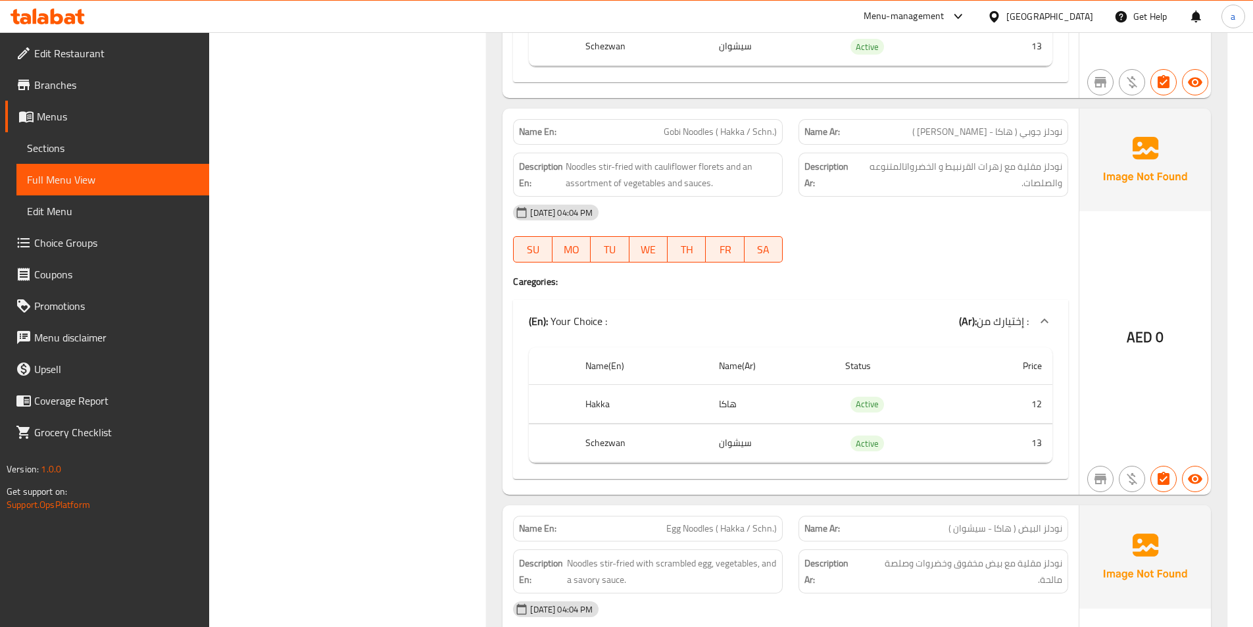
scroll to position [19077, 0]
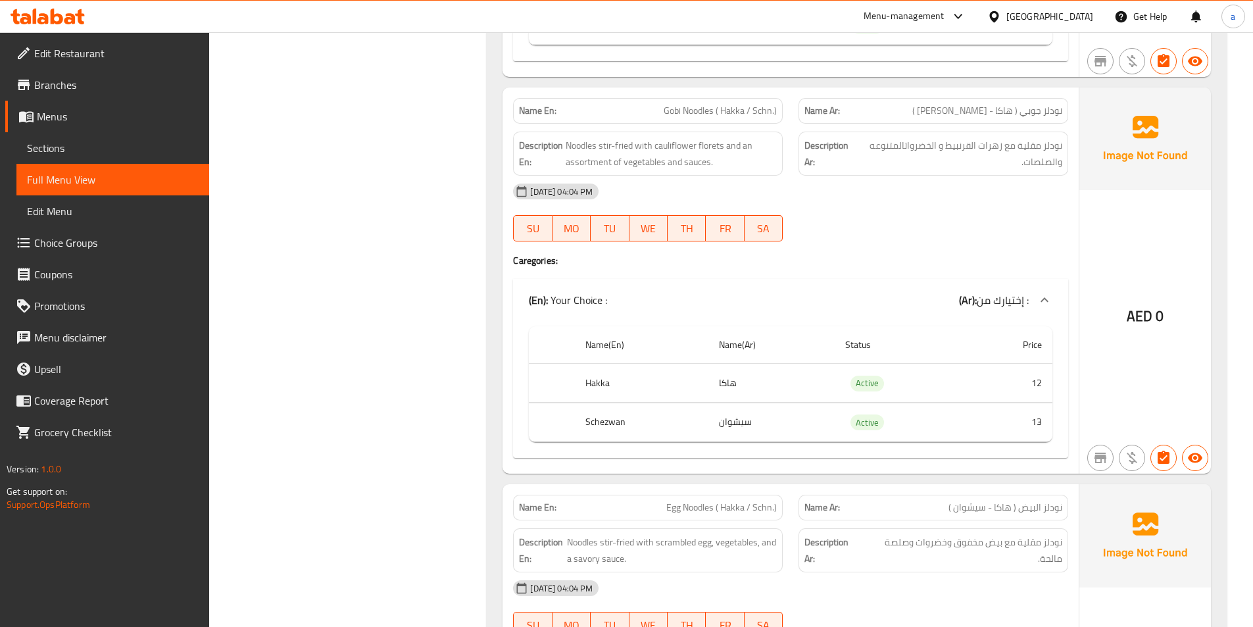
click at [729, 104] on span "Gobi Noodles ( Hakka / Schn.)" at bounding box center [720, 111] width 113 height 14
copy span "Gobi Noodles ( Hakka / Schn.)"
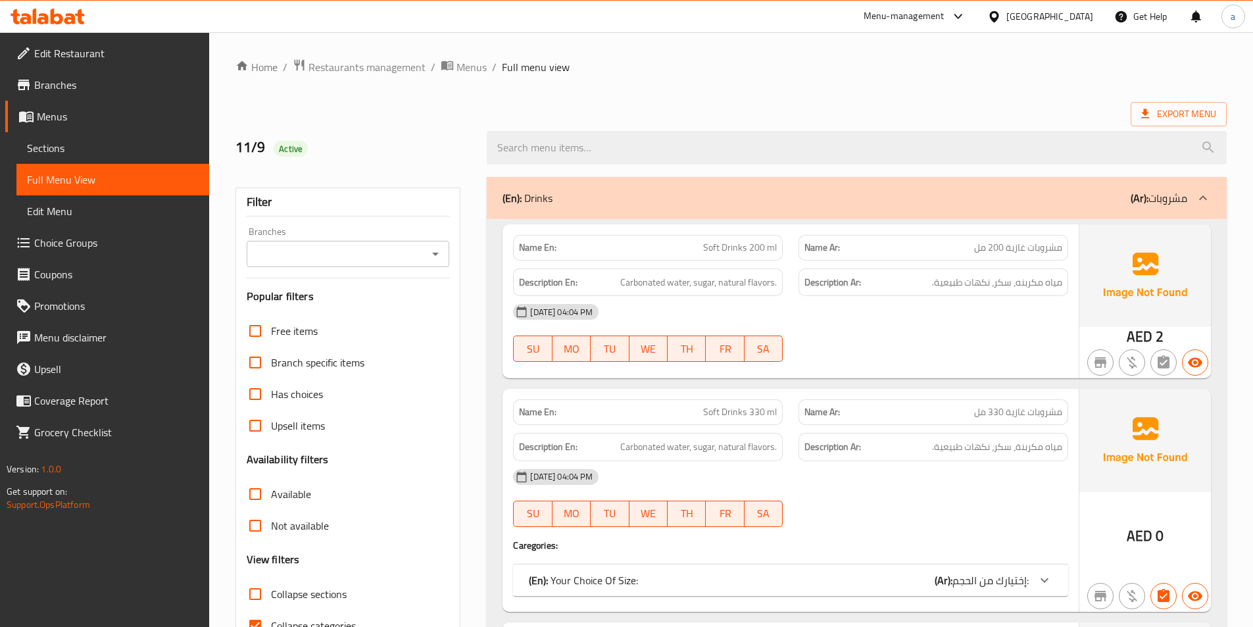
scroll to position [263, 0]
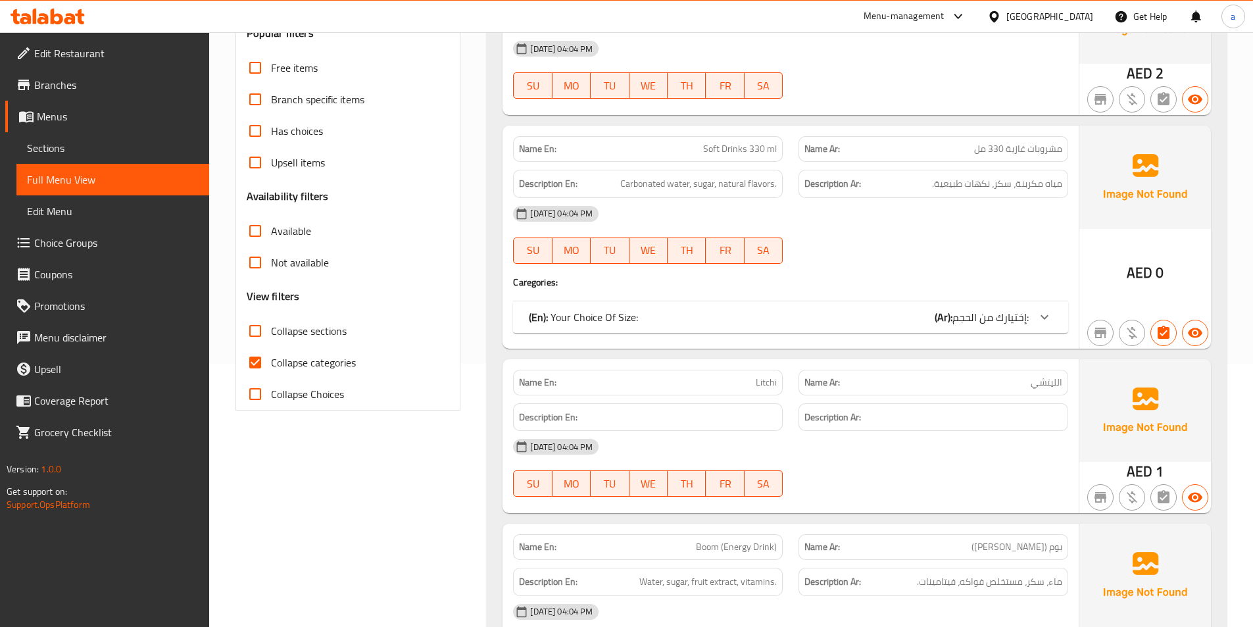
click at [243, 368] on input "Collapse categories" at bounding box center [255, 363] width 32 height 32
checkbox input "false"
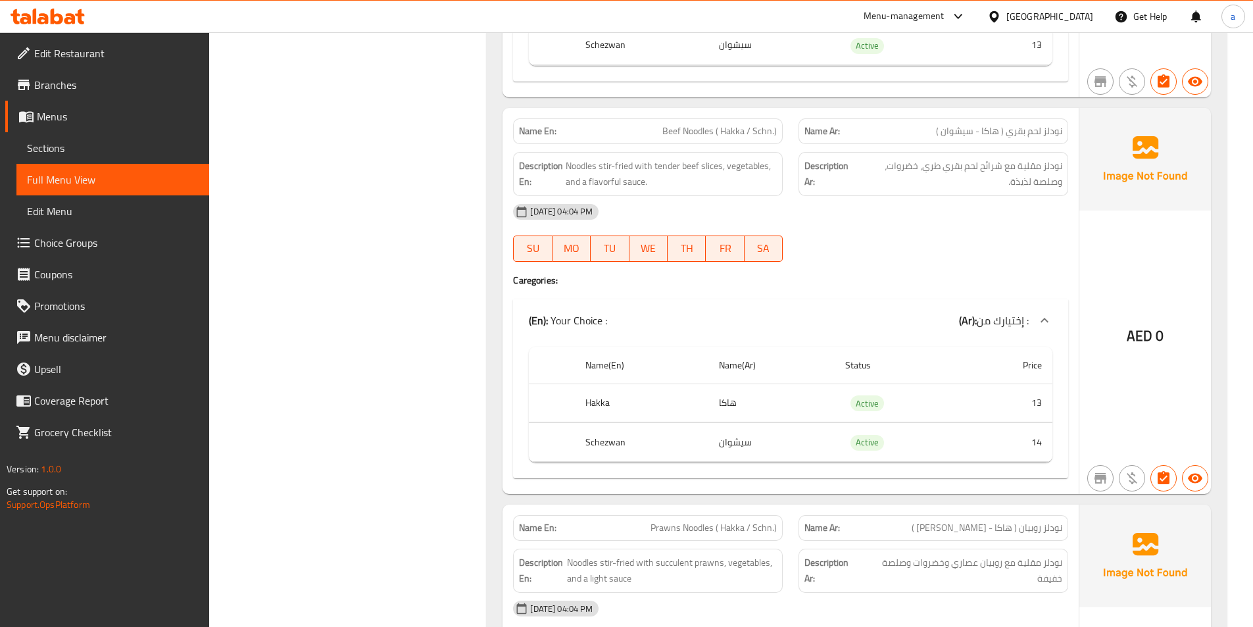
scroll to position [19859, 0]
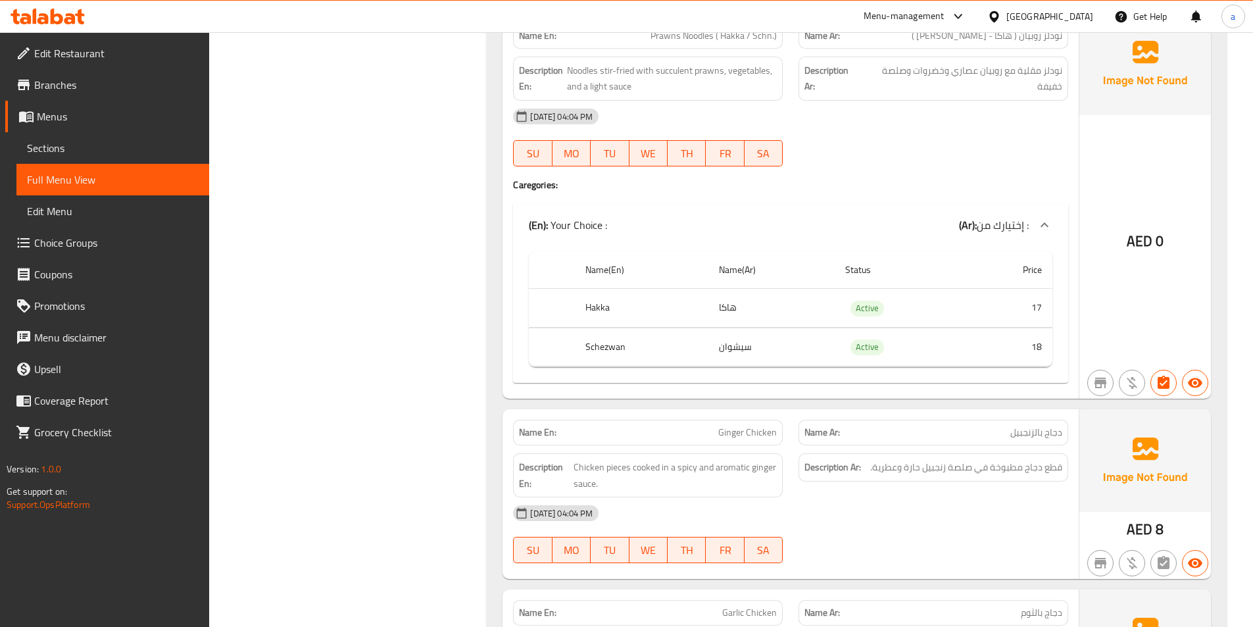
scroll to position [20188, 0]
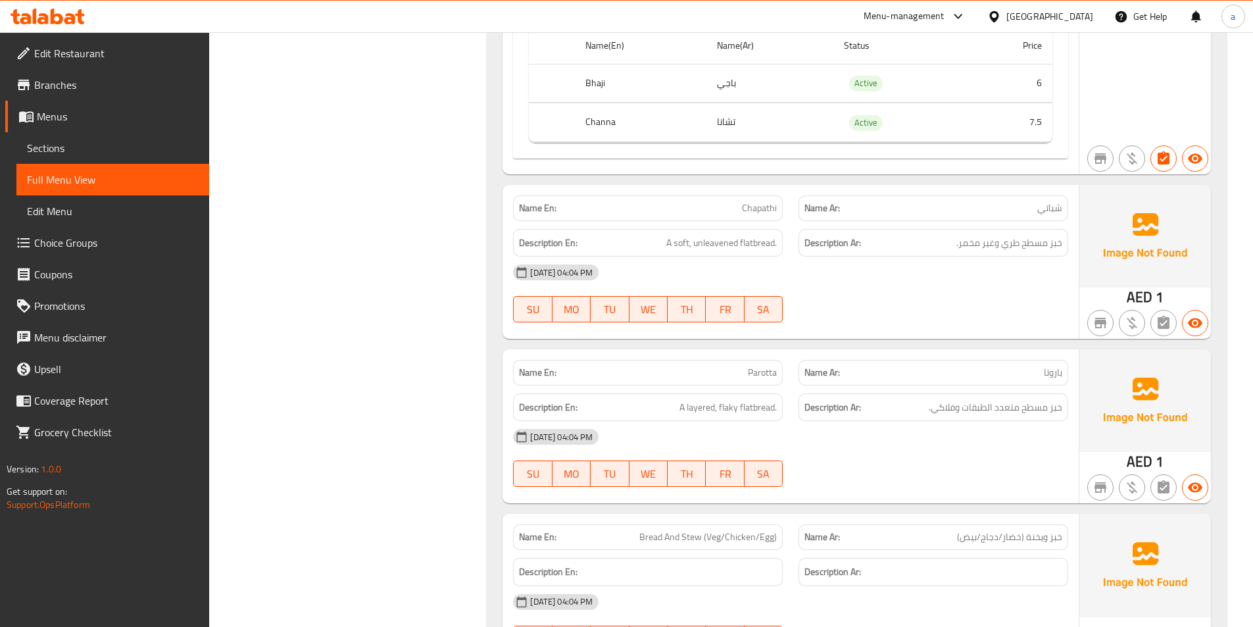
scroll to position [26566, 0]
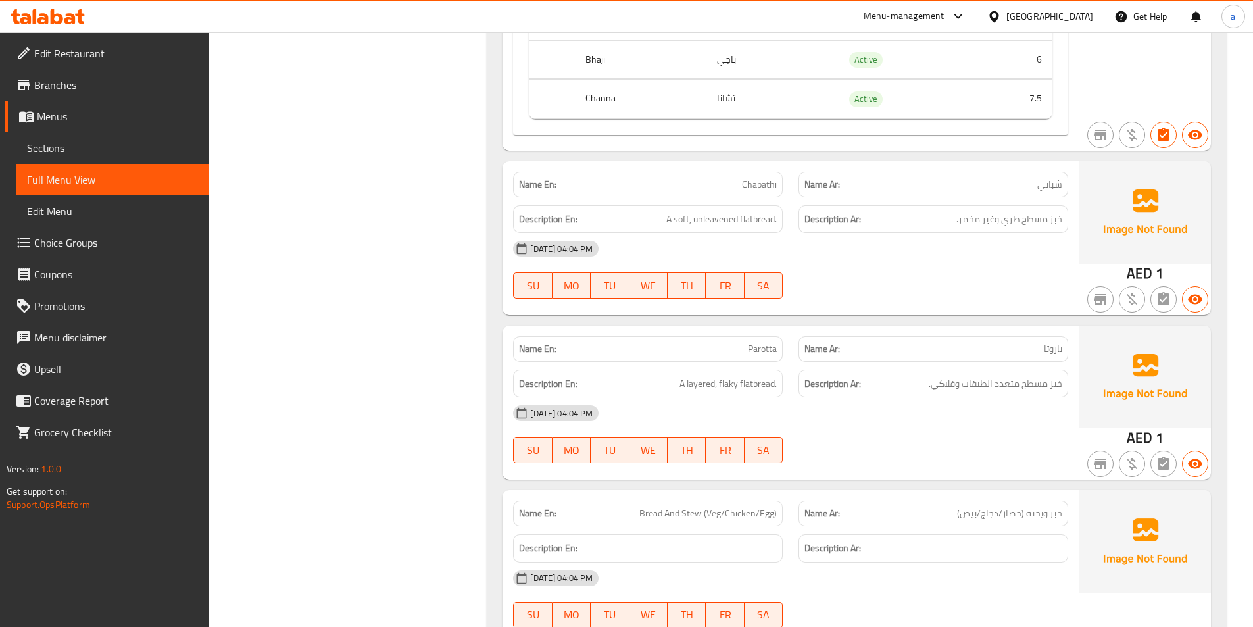
click at [881, 270] on div "11-09-2025 04:04 PM SU MO TU WE TH FR SA" at bounding box center [790, 270] width 571 height 74
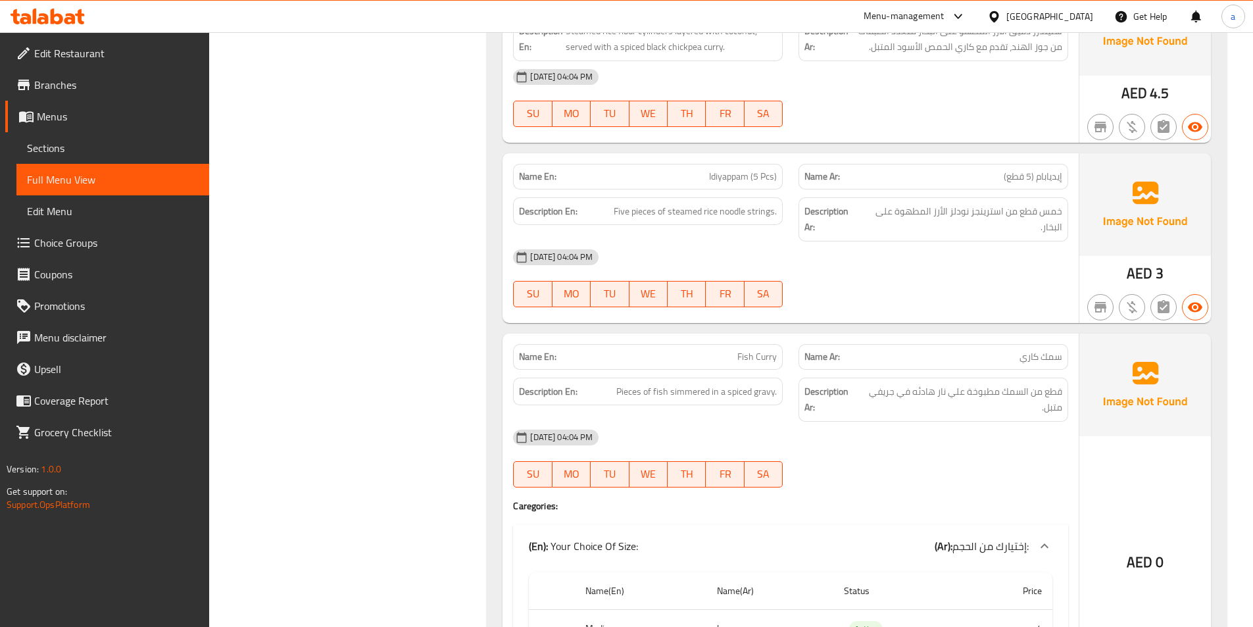
scroll to position [27947, 0]
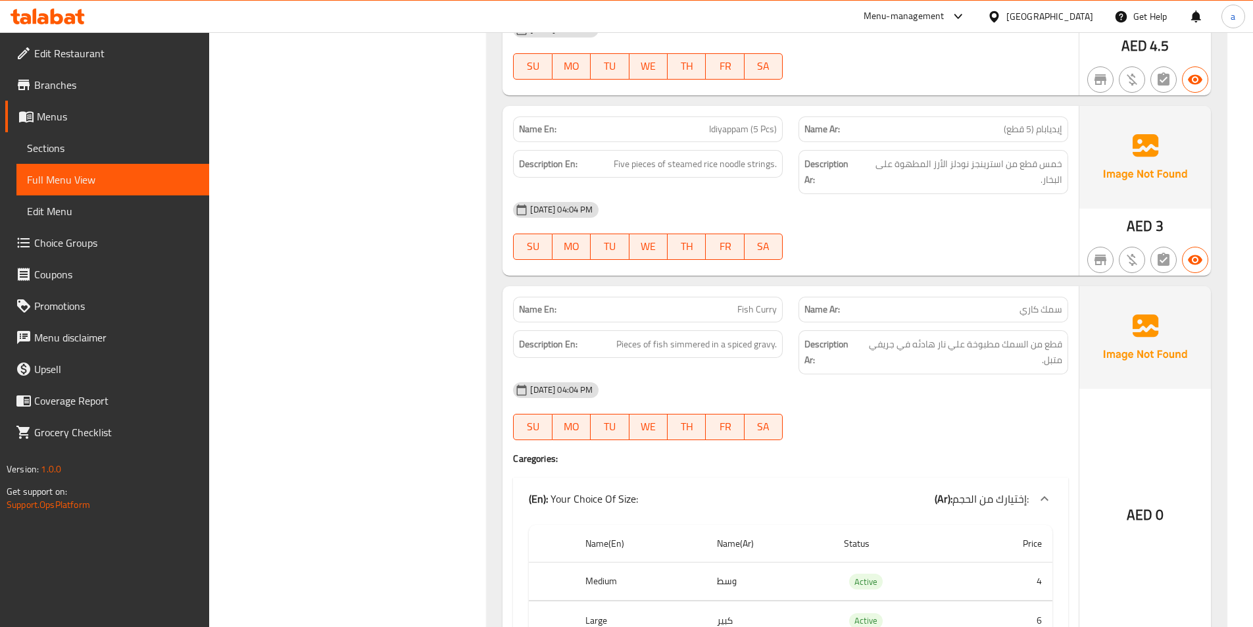
click at [733, 122] on span "Idiyappam (5 Pcs)" at bounding box center [743, 129] width 68 height 14
copy span "Idiyappam (5 Pcs)"
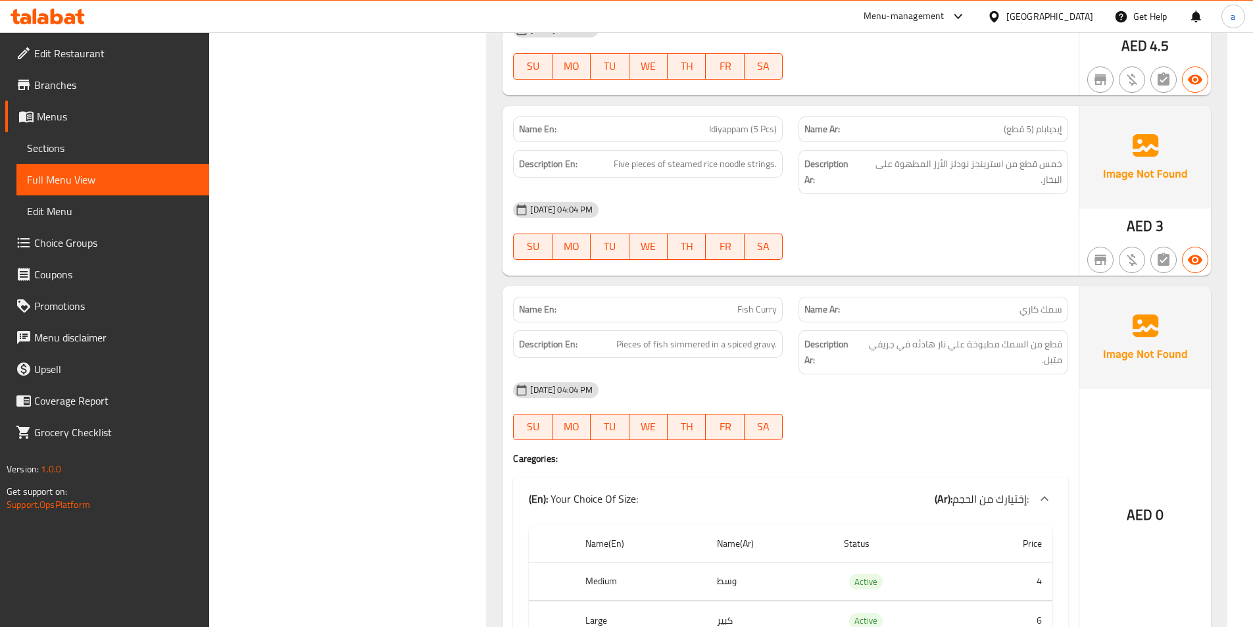
click at [840, 201] on div "[DATE] 04:04 PM" at bounding box center [790, 210] width 571 height 32
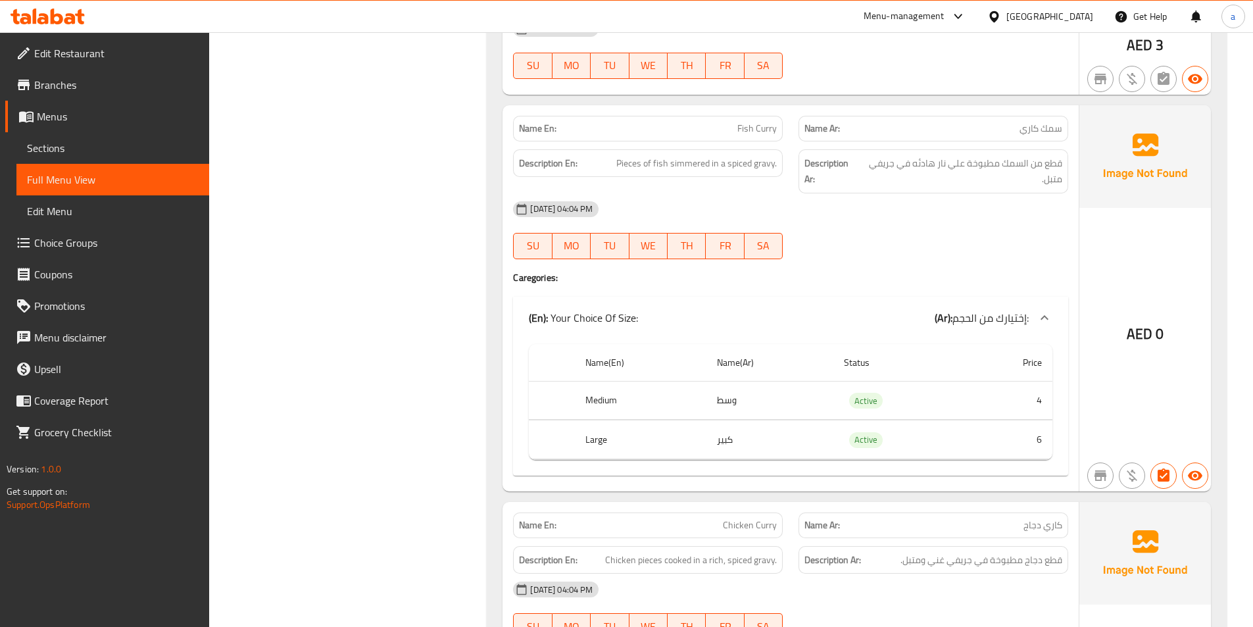
scroll to position [28145, 0]
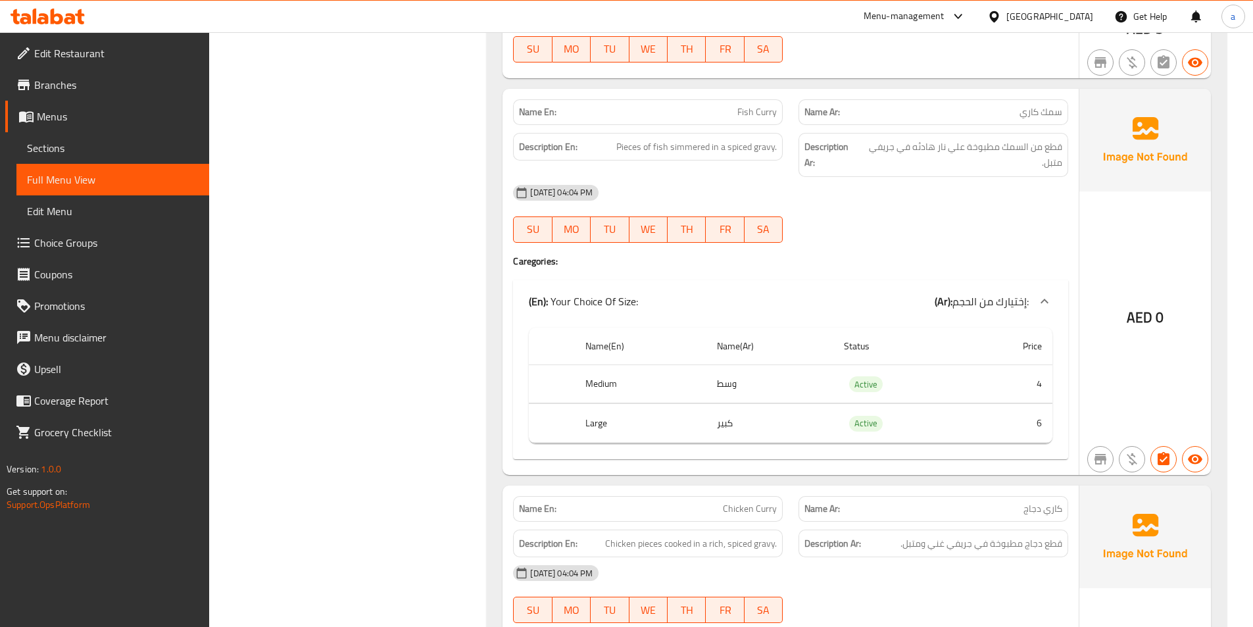
click at [838, 177] on div "[DATE] 04:04 PM" at bounding box center [790, 193] width 571 height 32
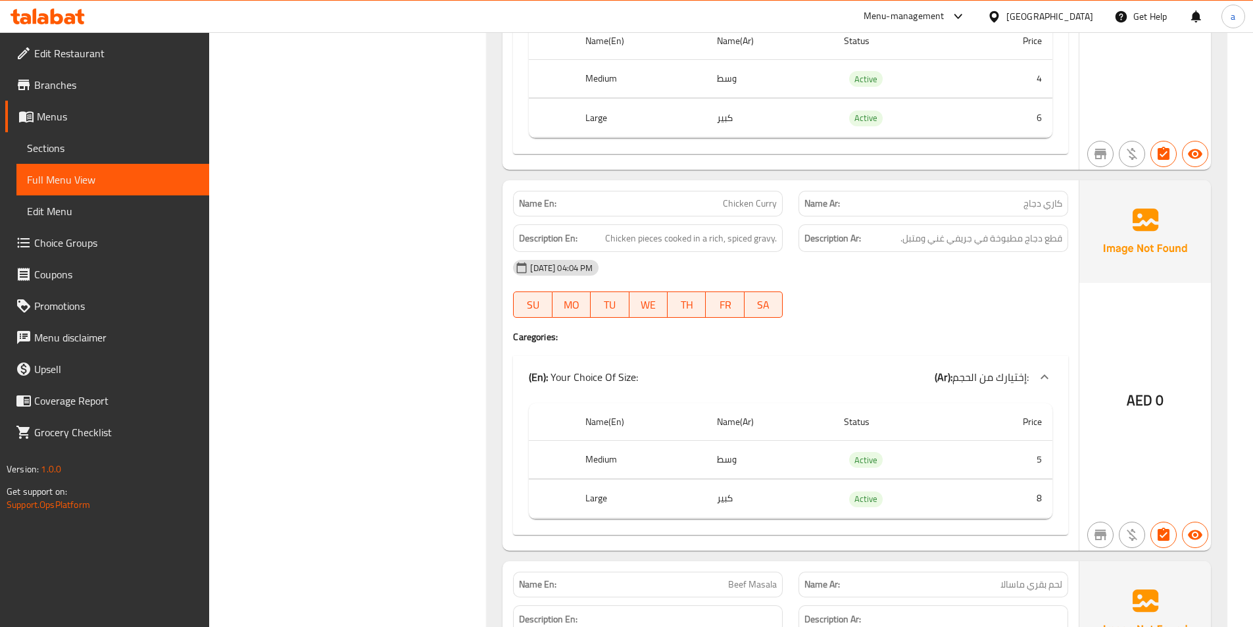
scroll to position [28473, 0]
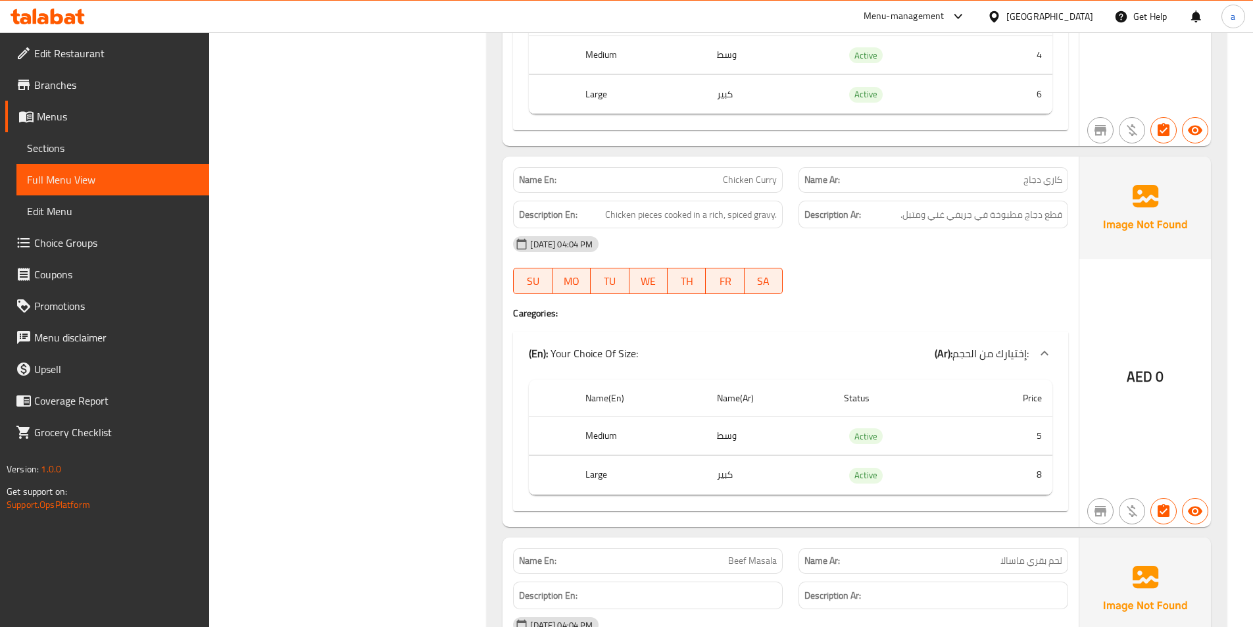
click at [829, 232] on div "[DATE] 04:04 PM" at bounding box center [790, 244] width 571 height 32
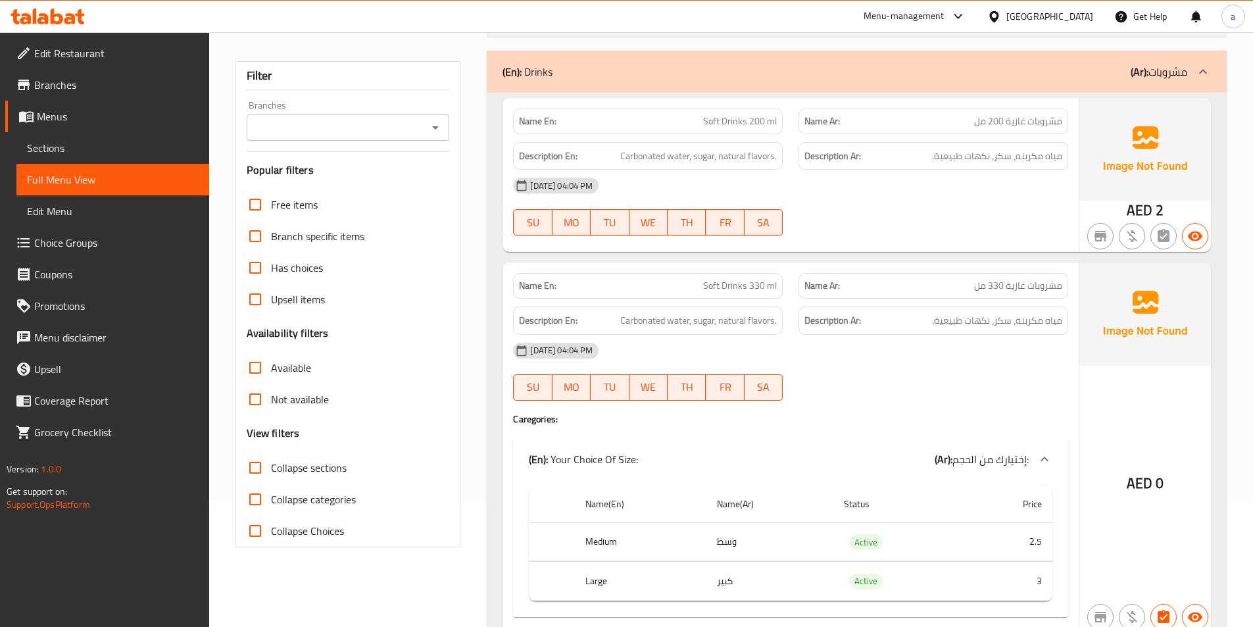
scroll to position [197, 0]
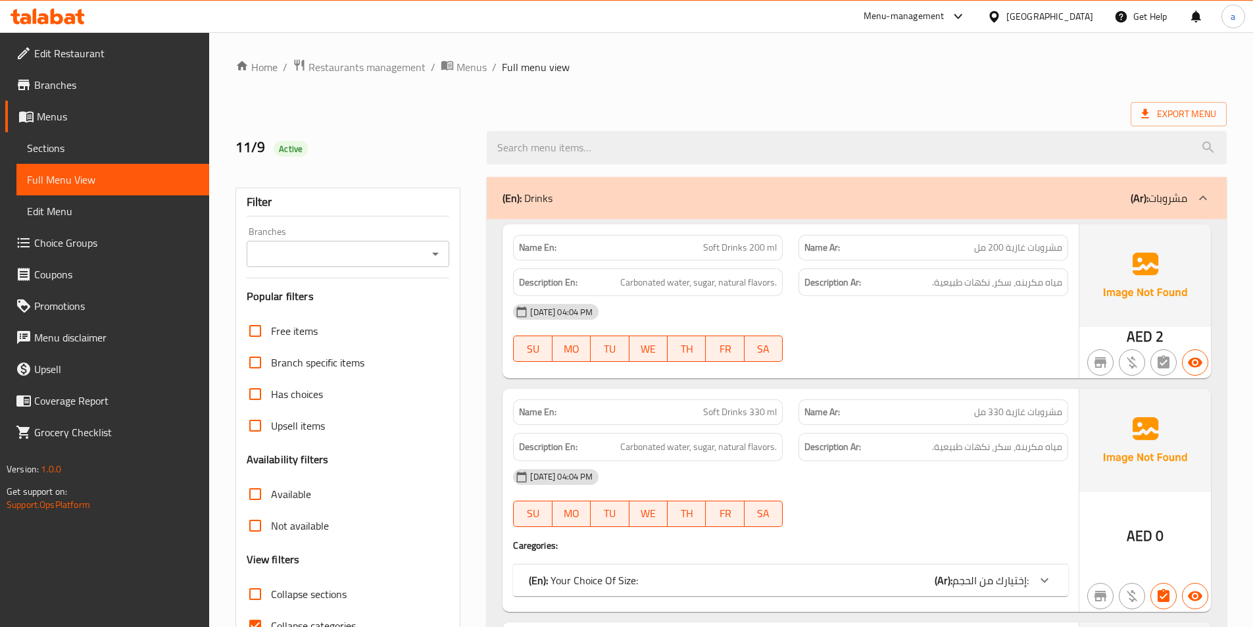
click at [254, 610] on input "Collapse categories" at bounding box center [255, 626] width 32 height 32
checkbox input "false"
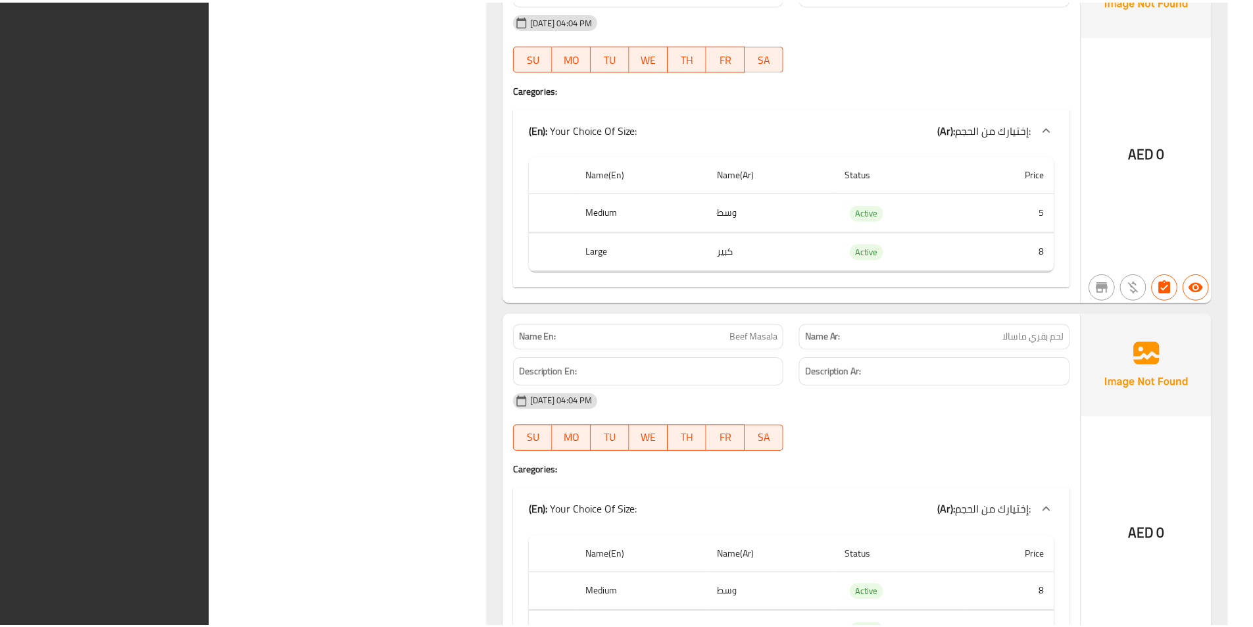
scroll to position [28790, 0]
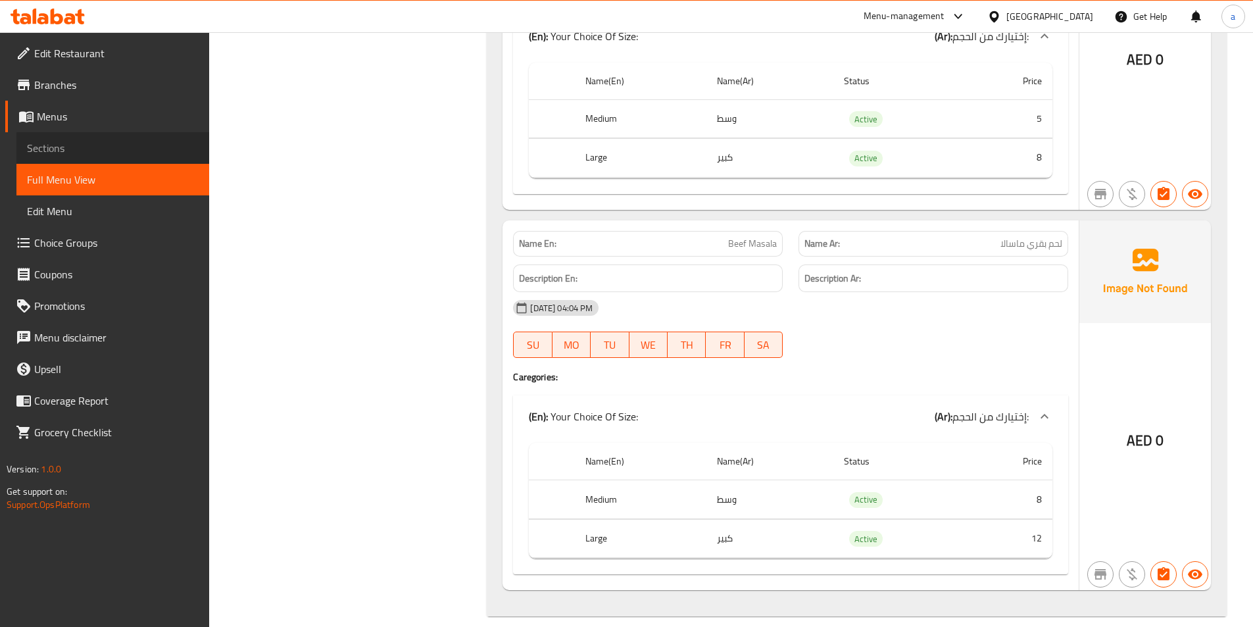
click at [141, 155] on span "Sections" at bounding box center [113, 148] width 172 height 16
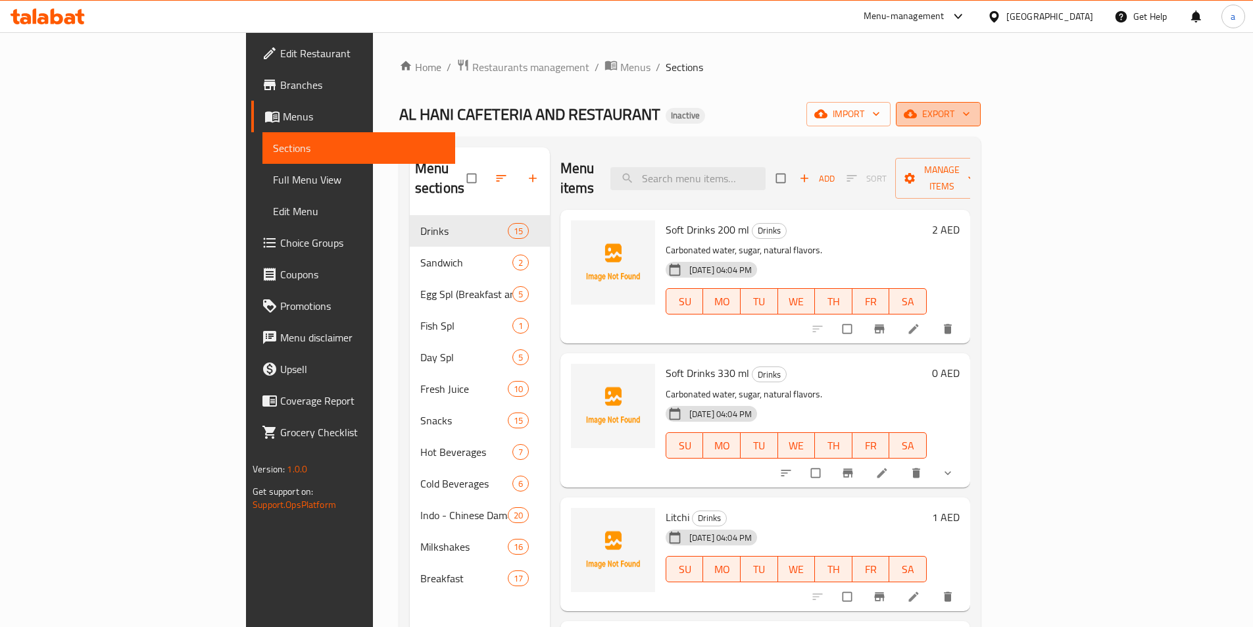
click at [970, 110] on span "export" at bounding box center [938, 114] width 64 height 16
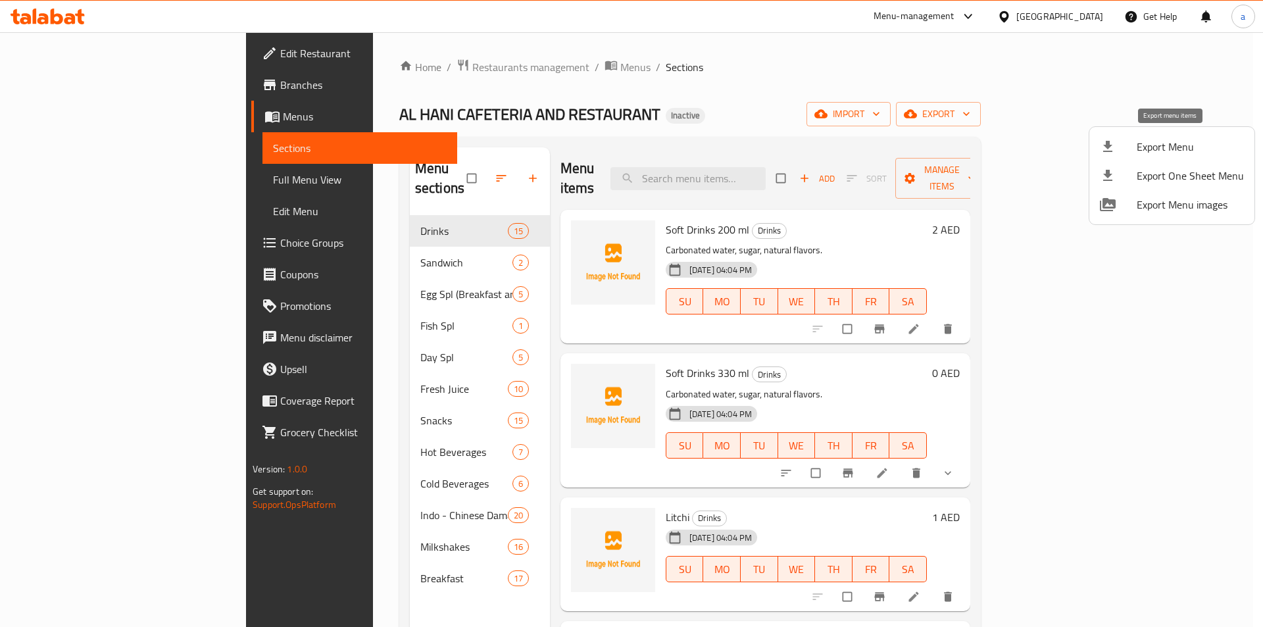
click at [1155, 143] on span "Export Menu" at bounding box center [1189, 147] width 107 height 16
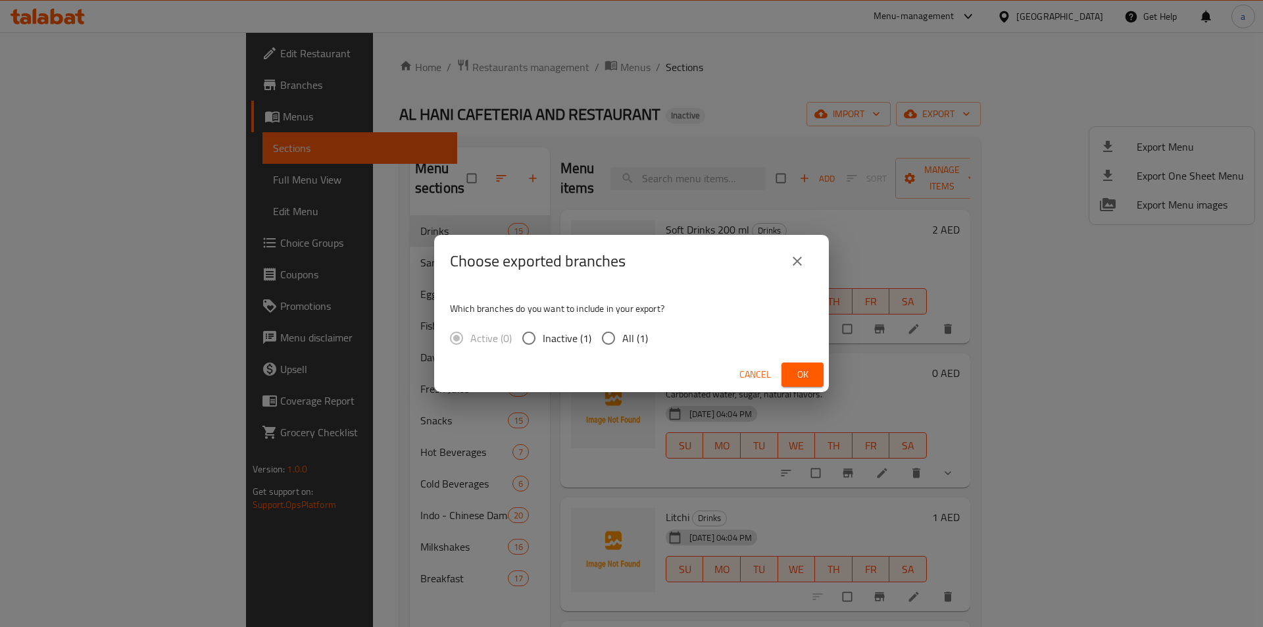
click at [612, 340] on input "All (1)" at bounding box center [608, 338] width 28 height 28
radio input "true"
click at [800, 373] on span "Ok" at bounding box center [802, 374] width 21 height 16
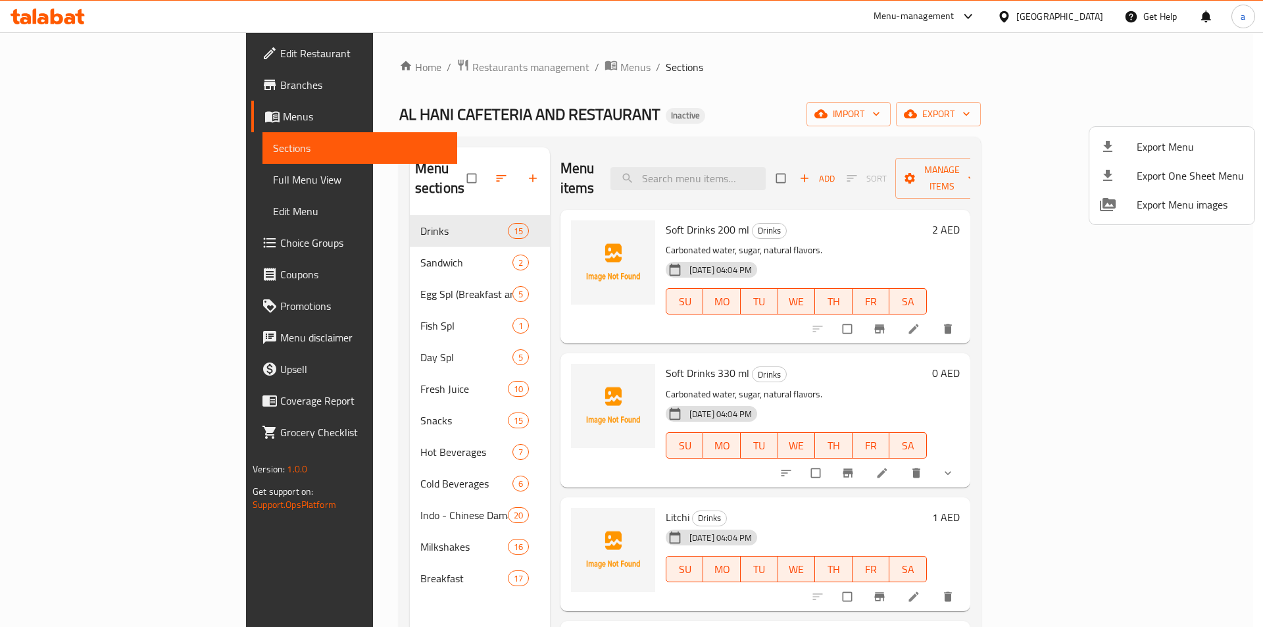
click at [629, 85] on div at bounding box center [631, 313] width 1263 height 627
